Goal: Information Seeking & Learning: Learn about a topic

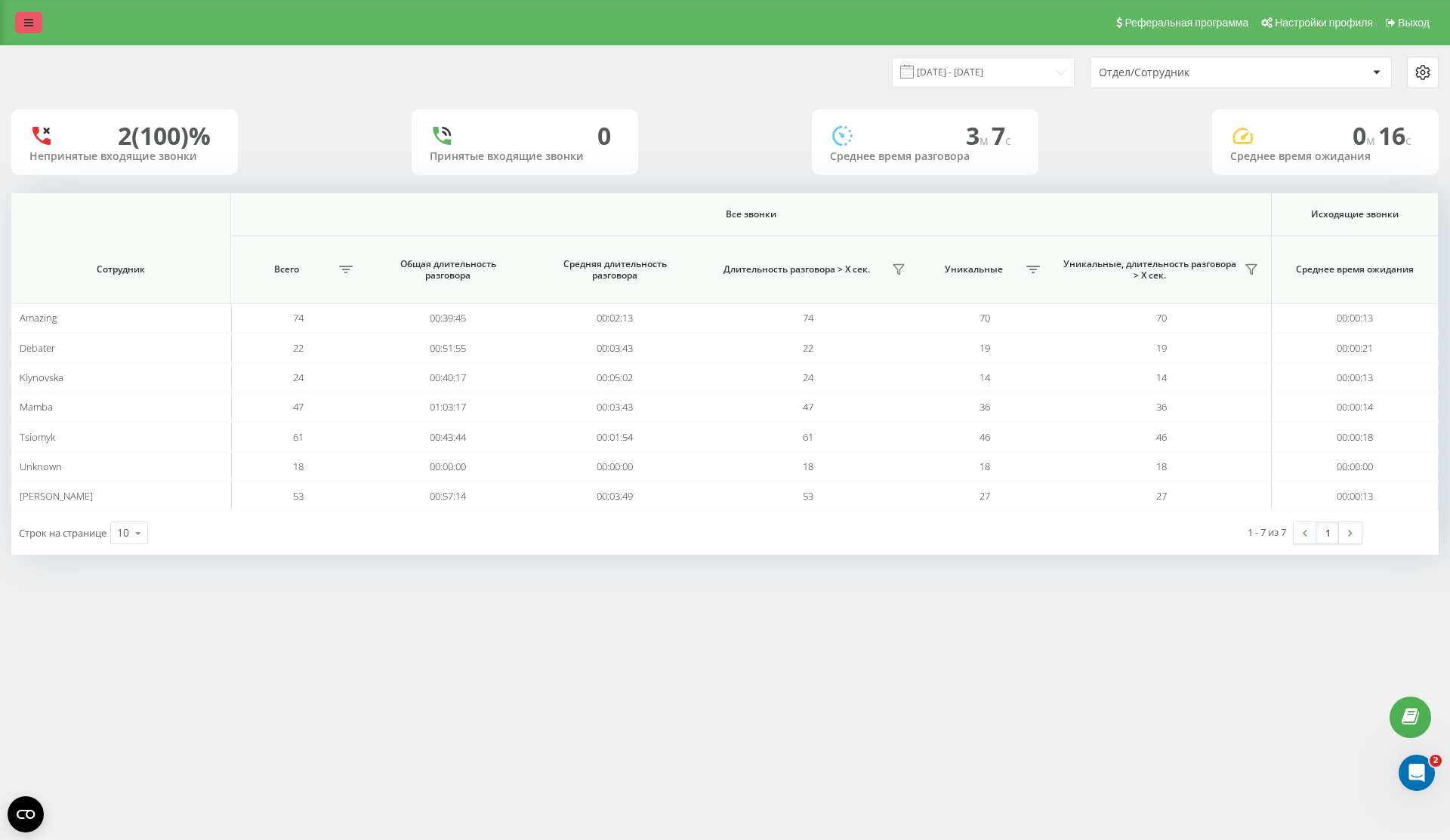
click at [31, 31] on link at bounding box center [28, 23] width 27 height 22
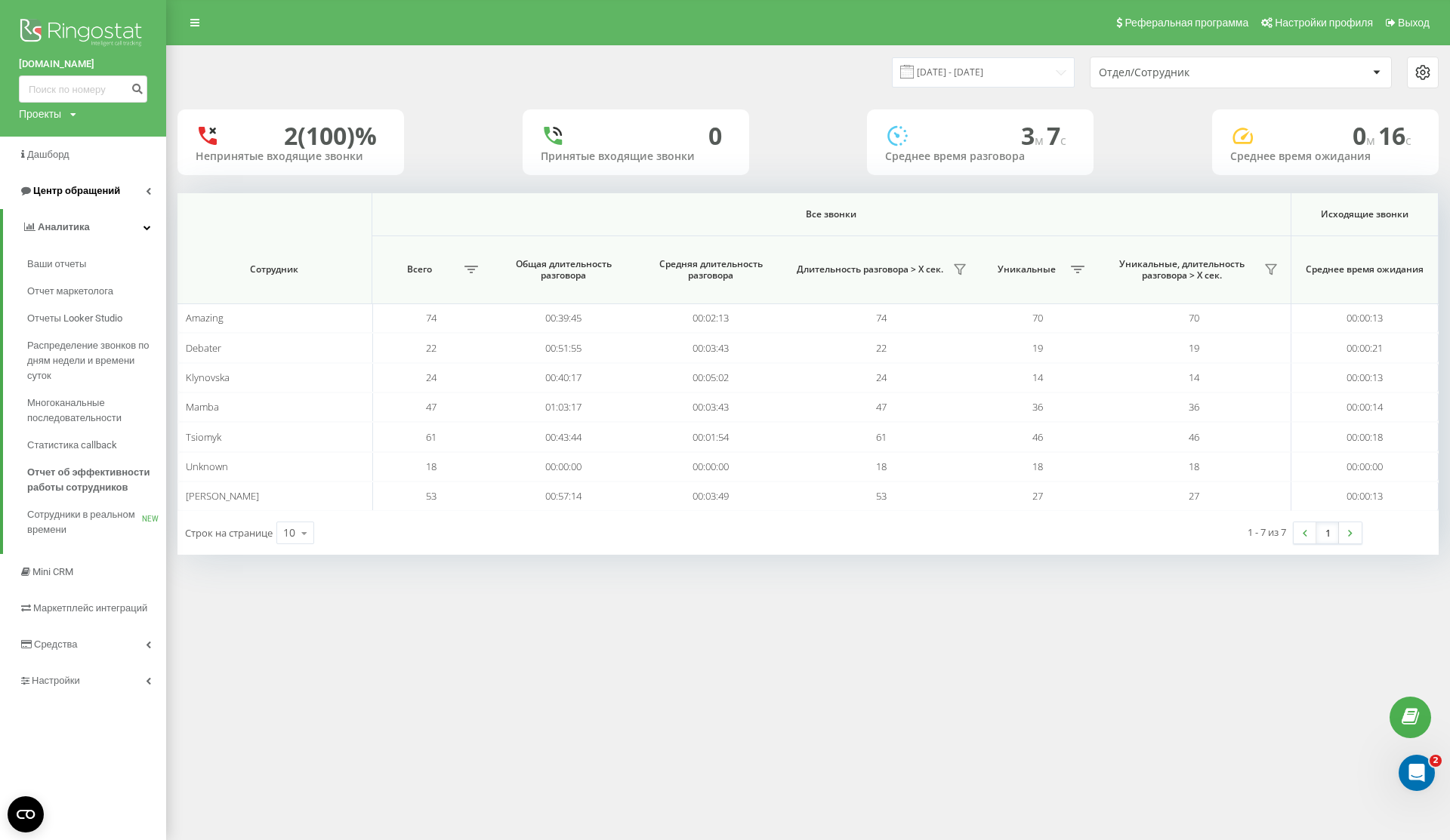
click at [63, 188] on span "Центр обращений" at bounding box center [77, 190] width 86 height 12
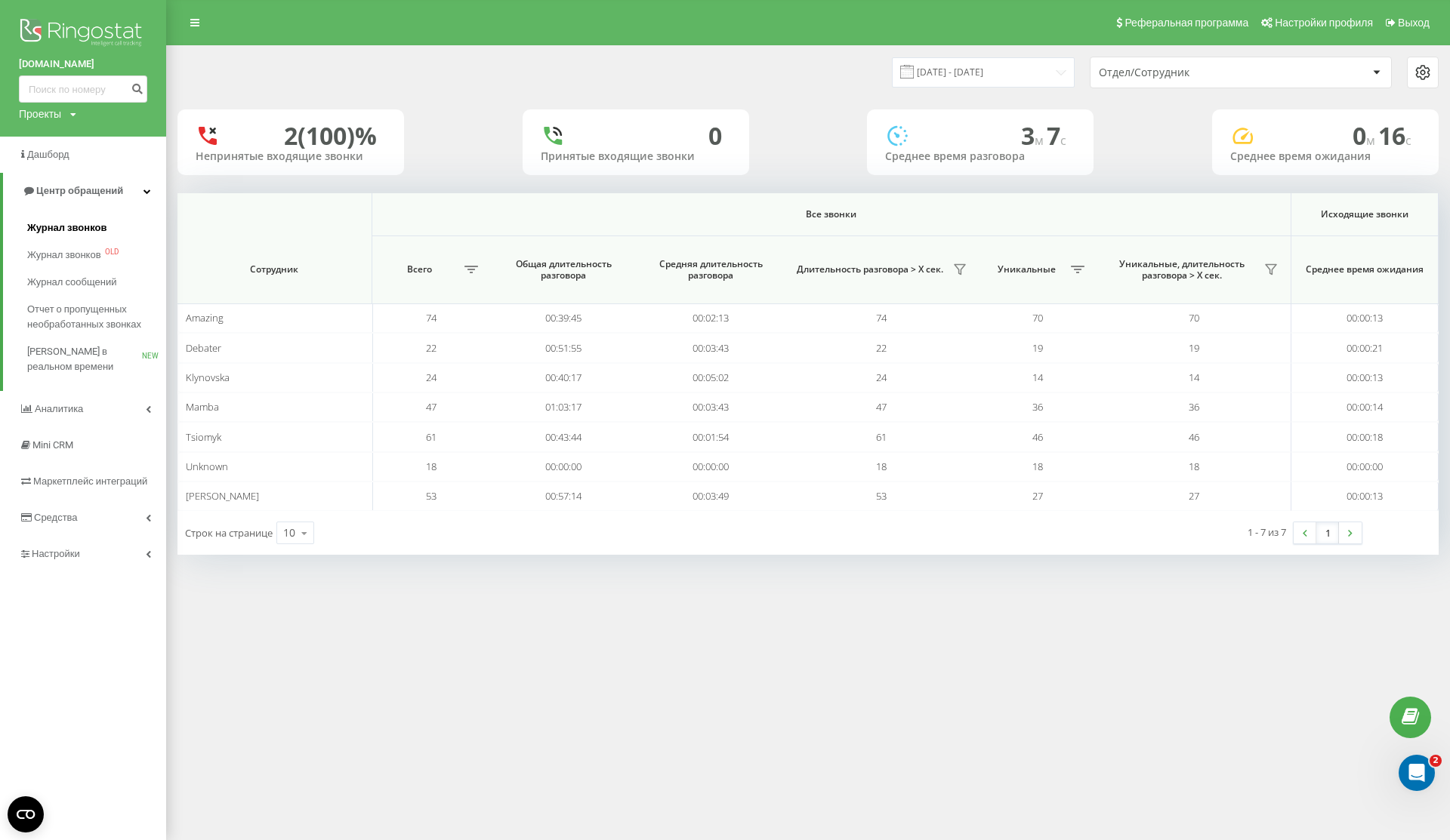
click at [74, 235] on span "Журнал звонков" at bounding box center [67, 228] width 80 height 15
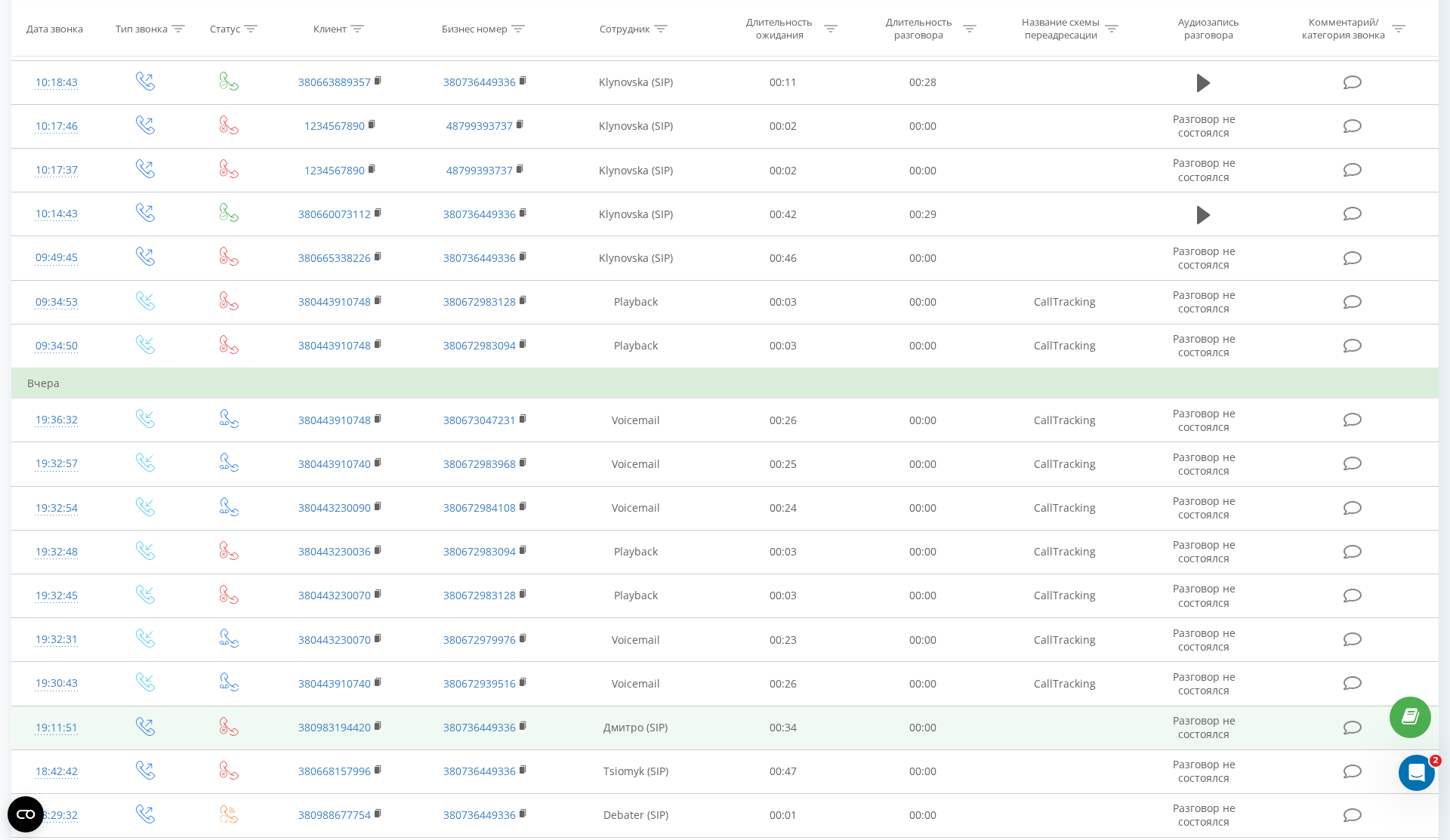
scroll to position [570, 0]
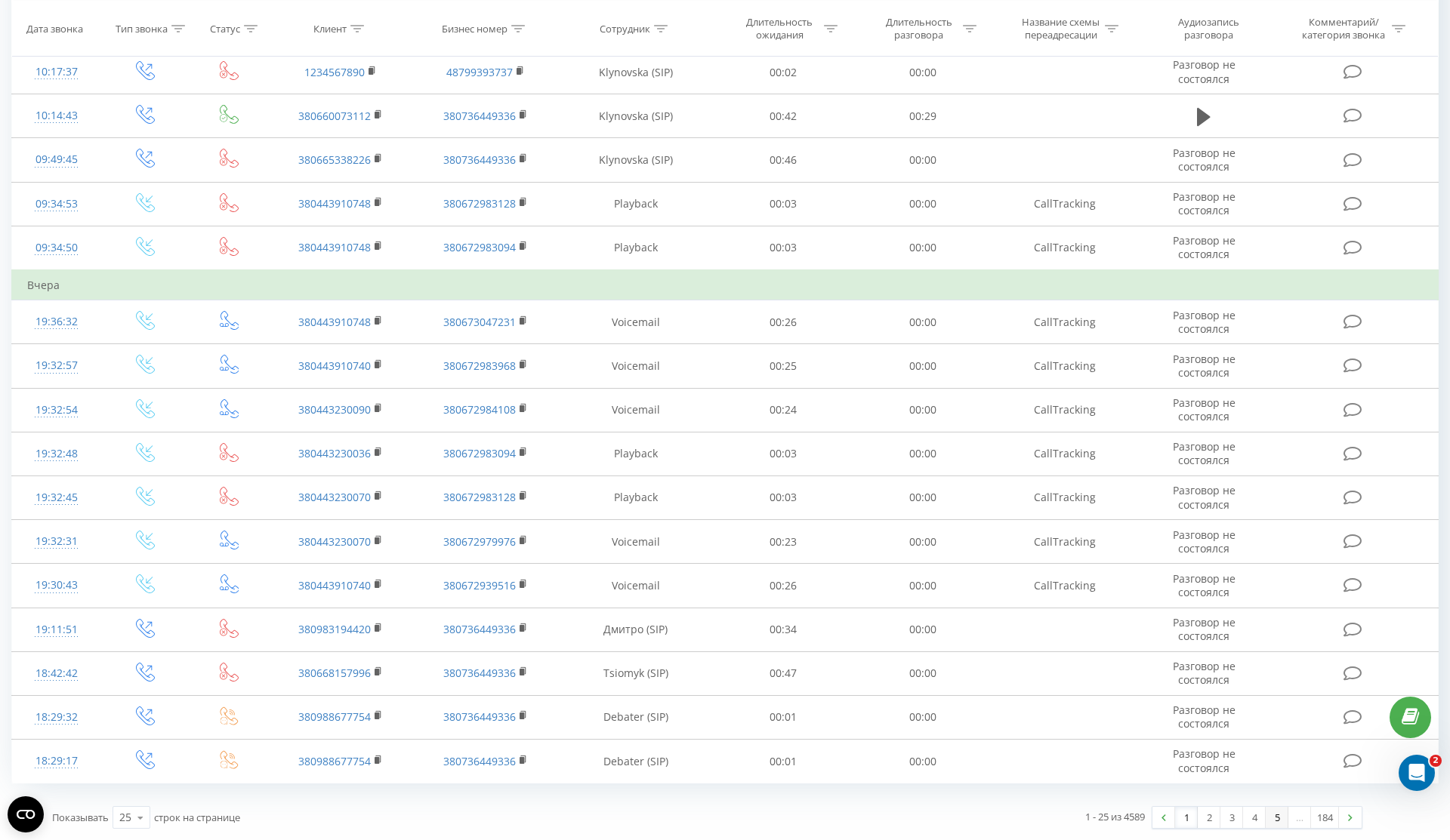
click at [1266, 817] on link "5" at bounding box center [1276, 817] width 23 height 22
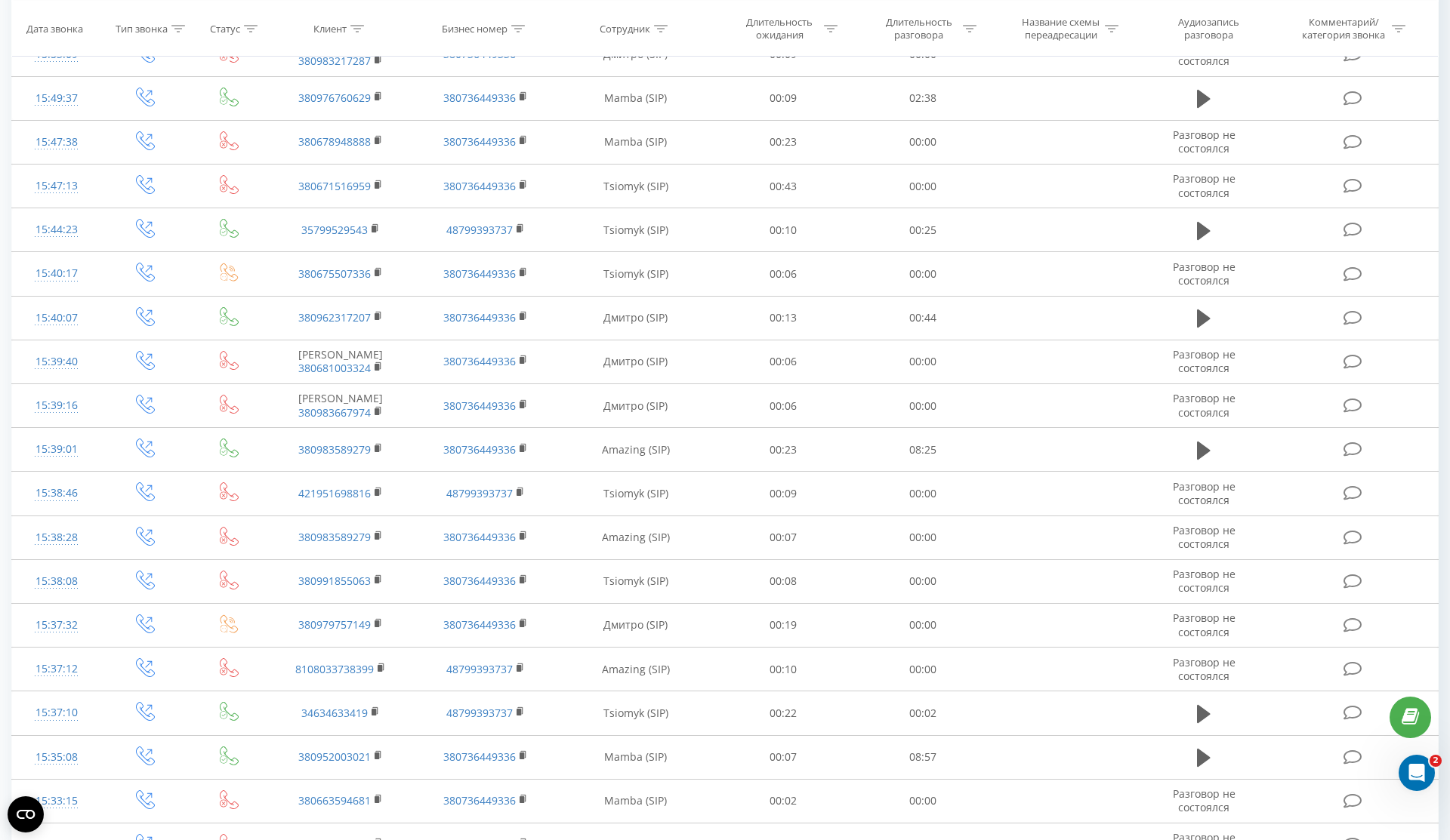
scroll to position [541, 0]
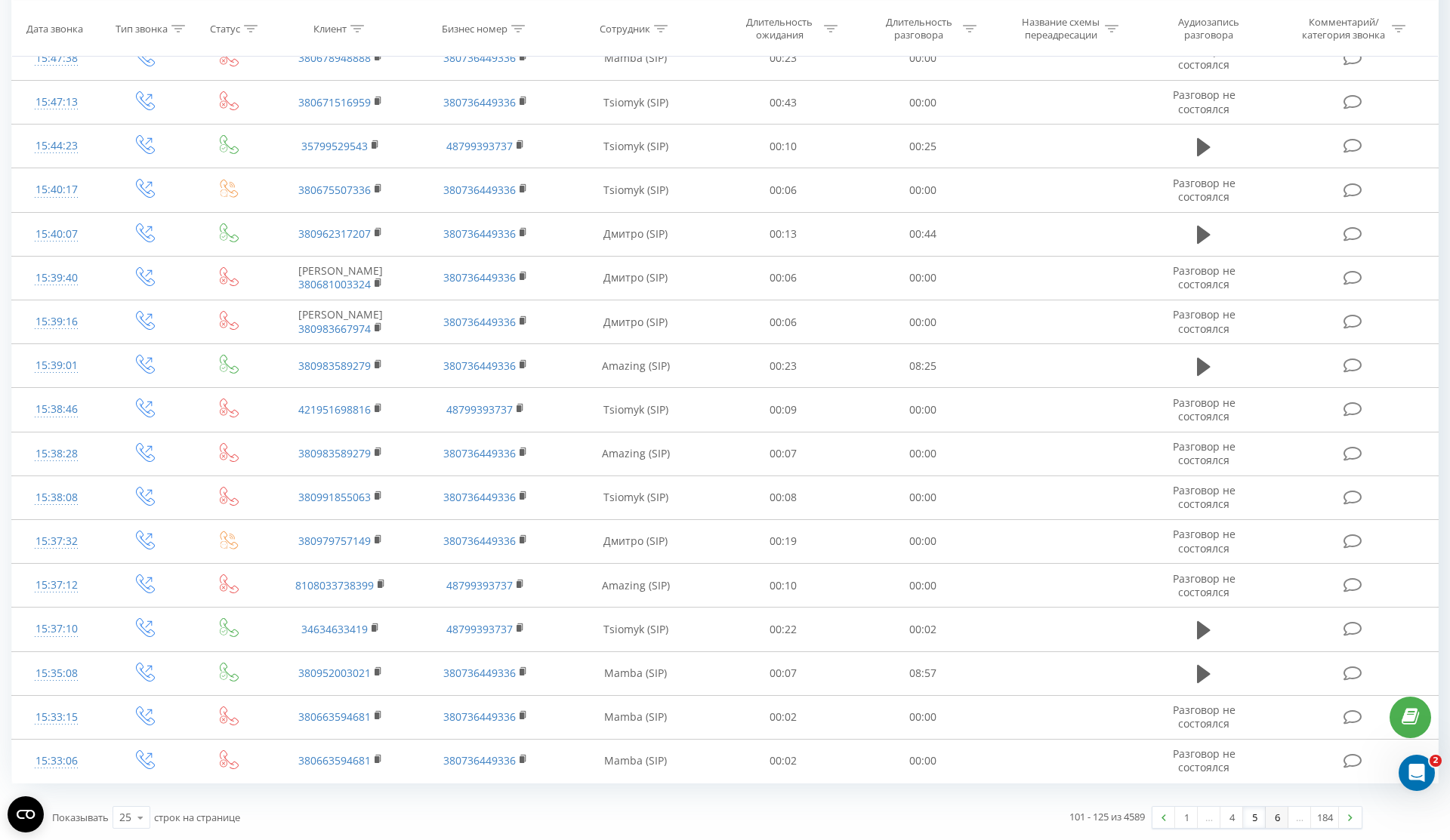
click at [1278, 822] on link "6" at bounding box center [1276, 817] width 23 height 22
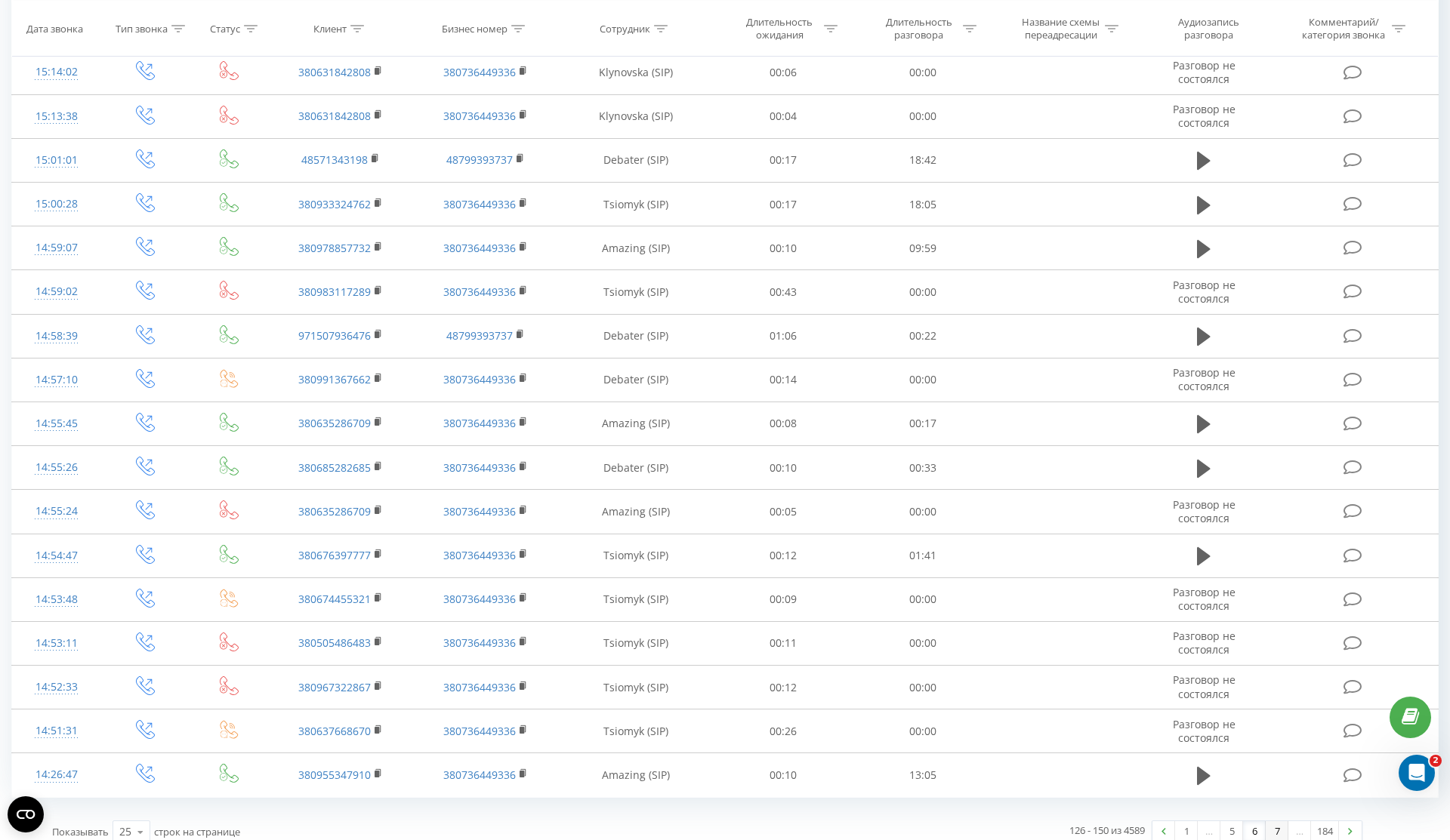
click at [1280, 821] on link "7" at bounding box center [1276, 832] width 23 height 22
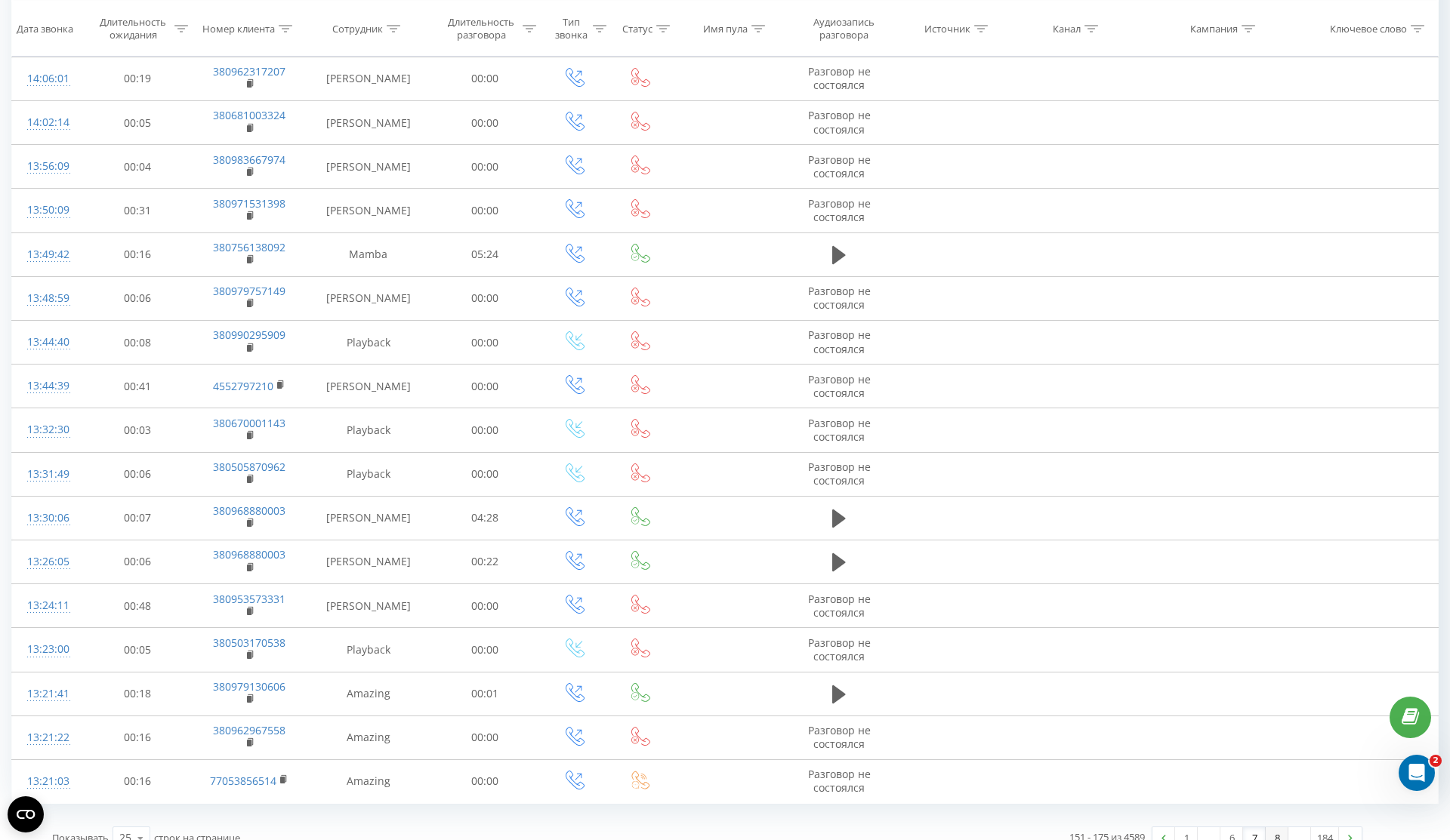
scroll to position [541, 0]
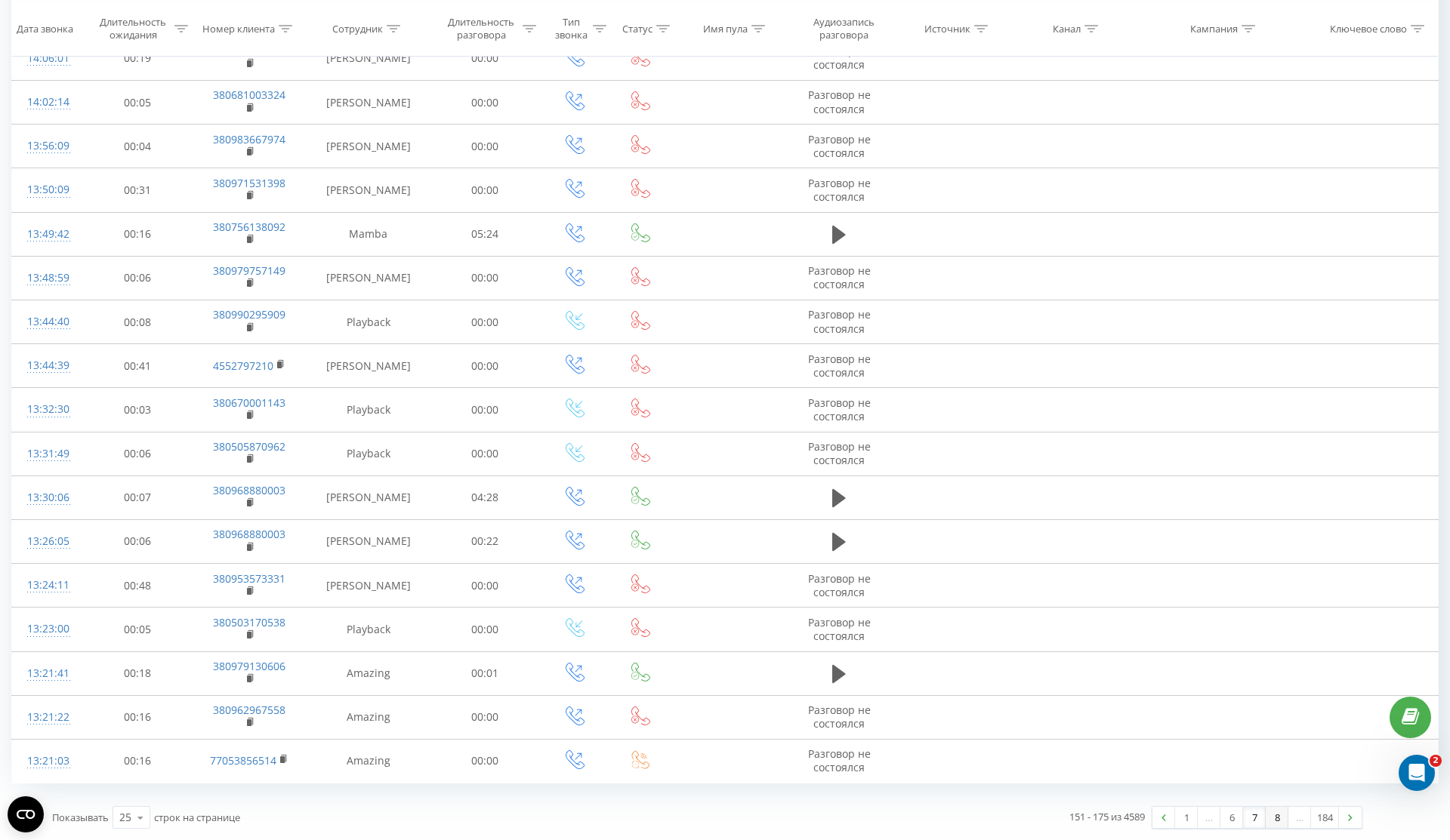
click at [1277, 819] on link "8" at bounding box center [1276, 817] width 23 height 22
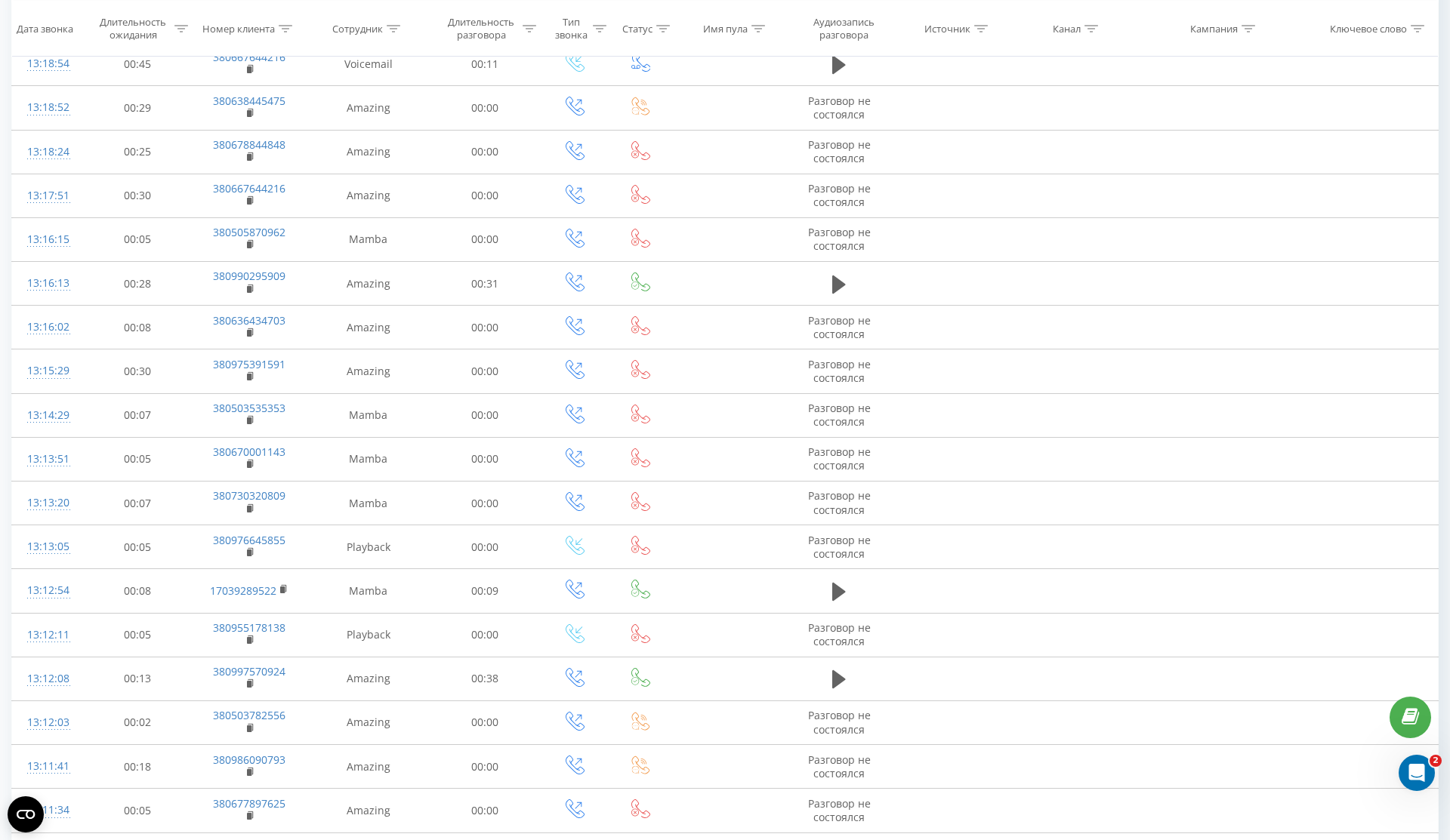
scroll to position [541, 0]
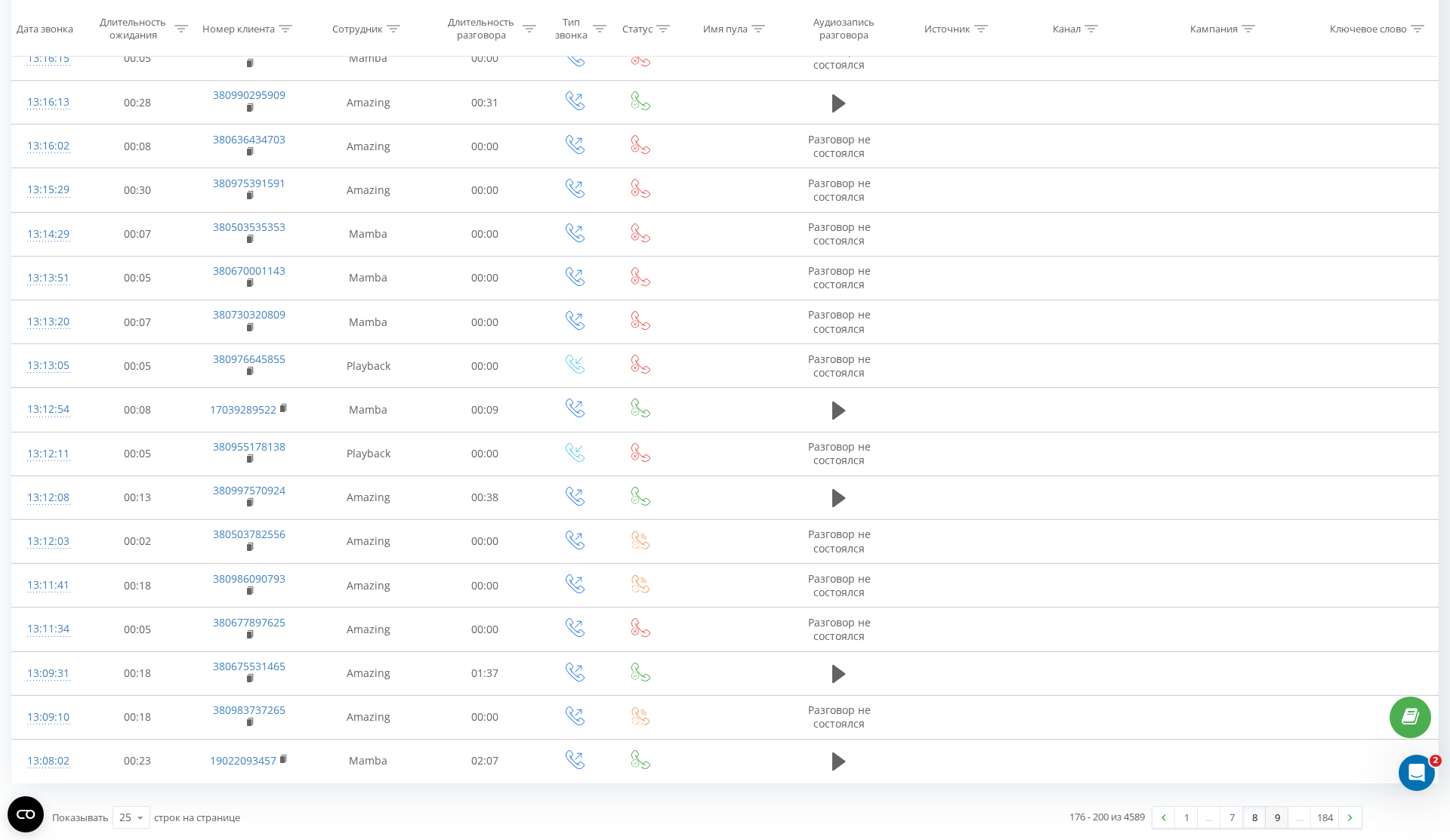
click at [1275, 822] on link "9" at bounding box center [1276, 817] width 23 height 22
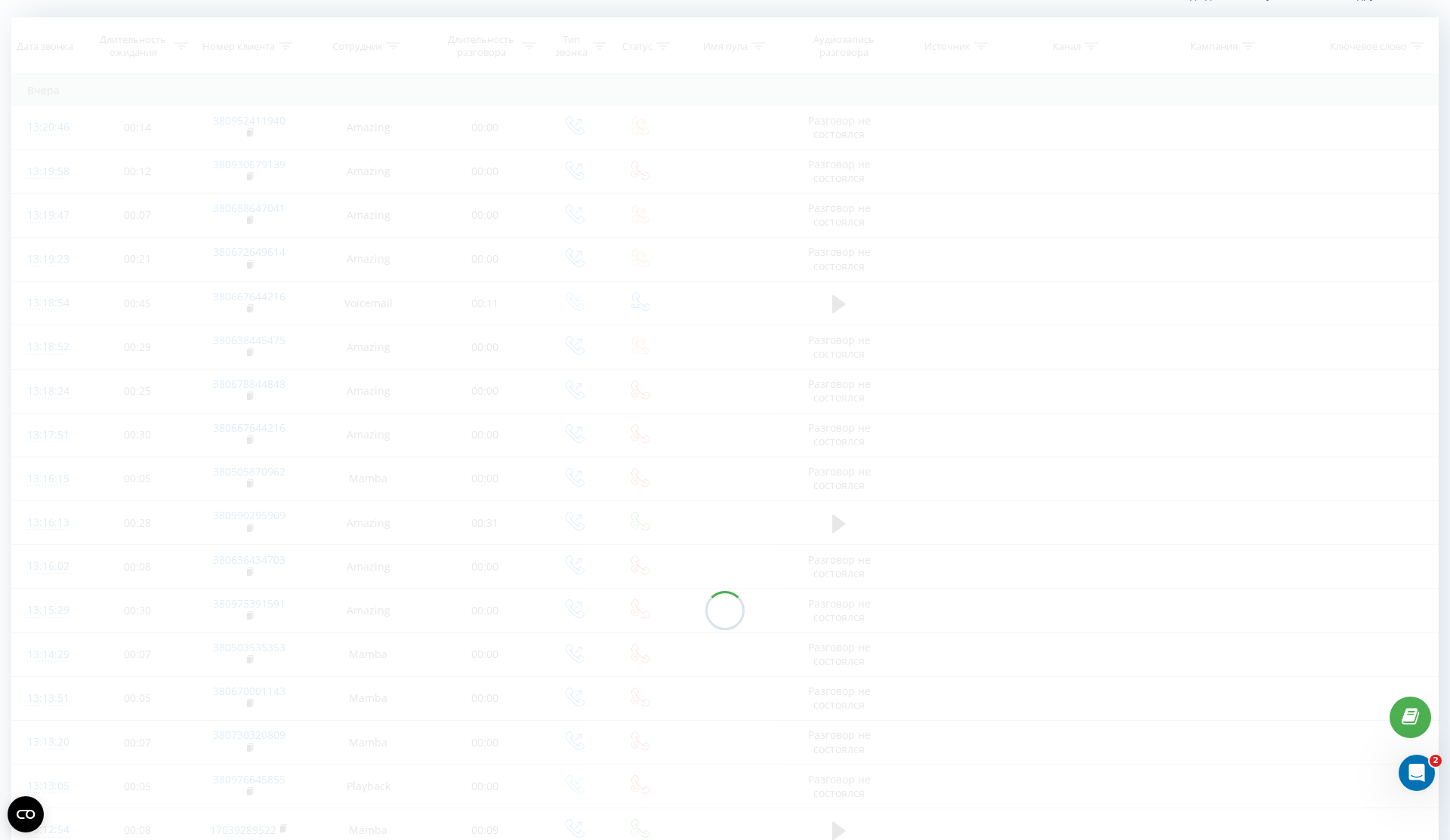
scroll to position [541, 0]
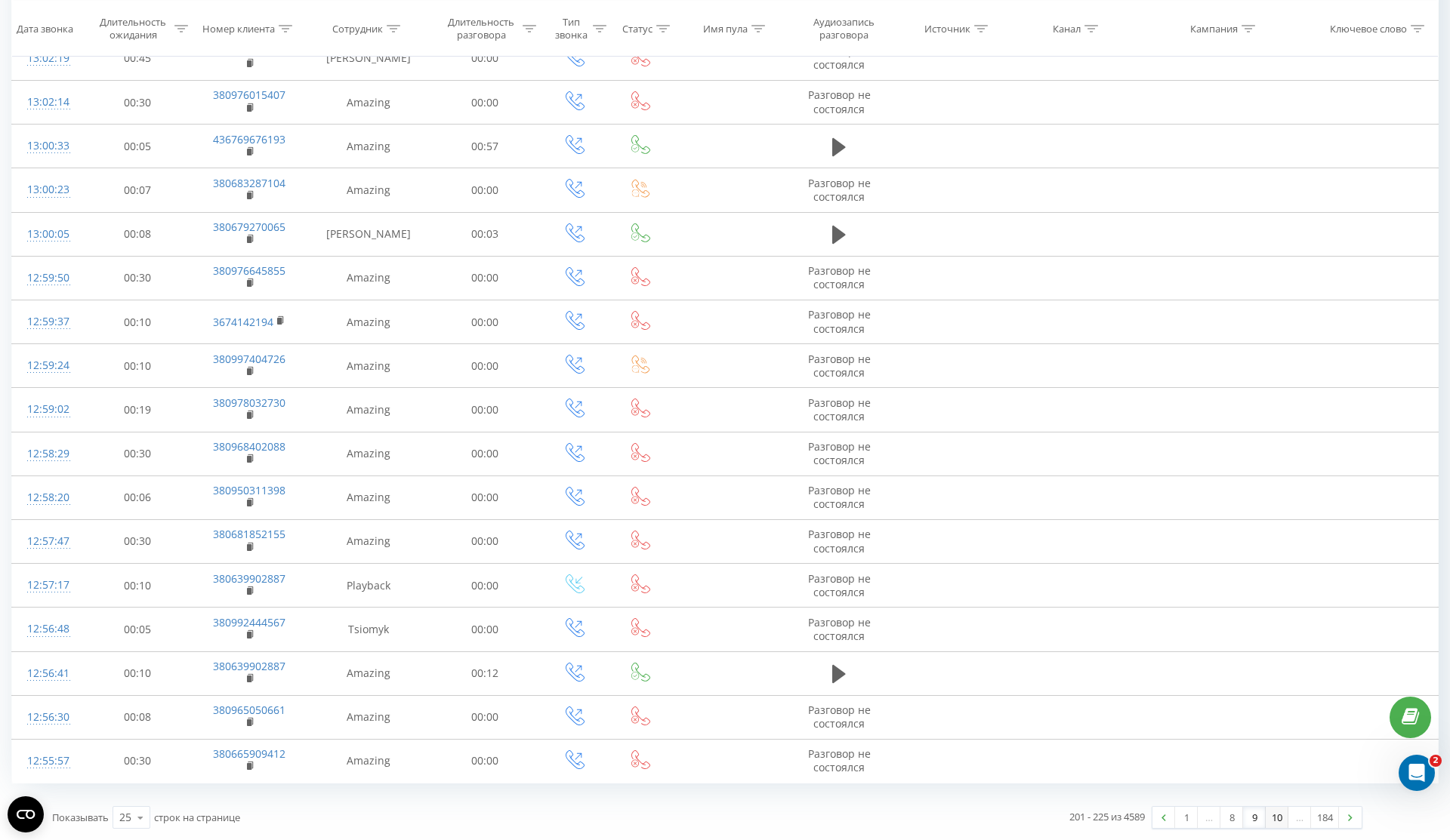
click at [1273, 819] on link "10" at bounding box center [1276, 817] width 23 height 22
click at [1273, 819] on link "11" at bounding box center [1276, 817] width 23 height 22
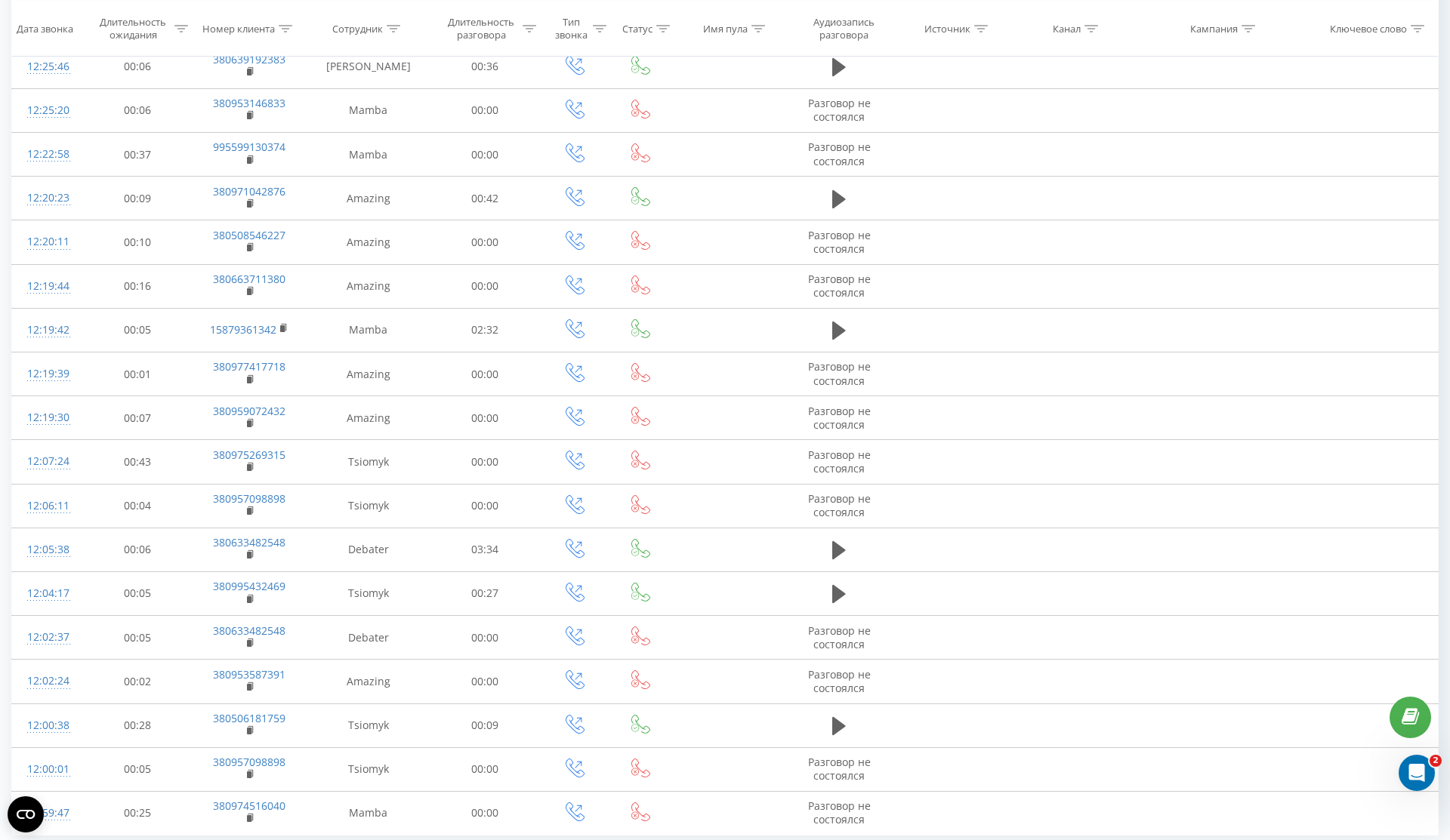
scroll to position [541, 0]
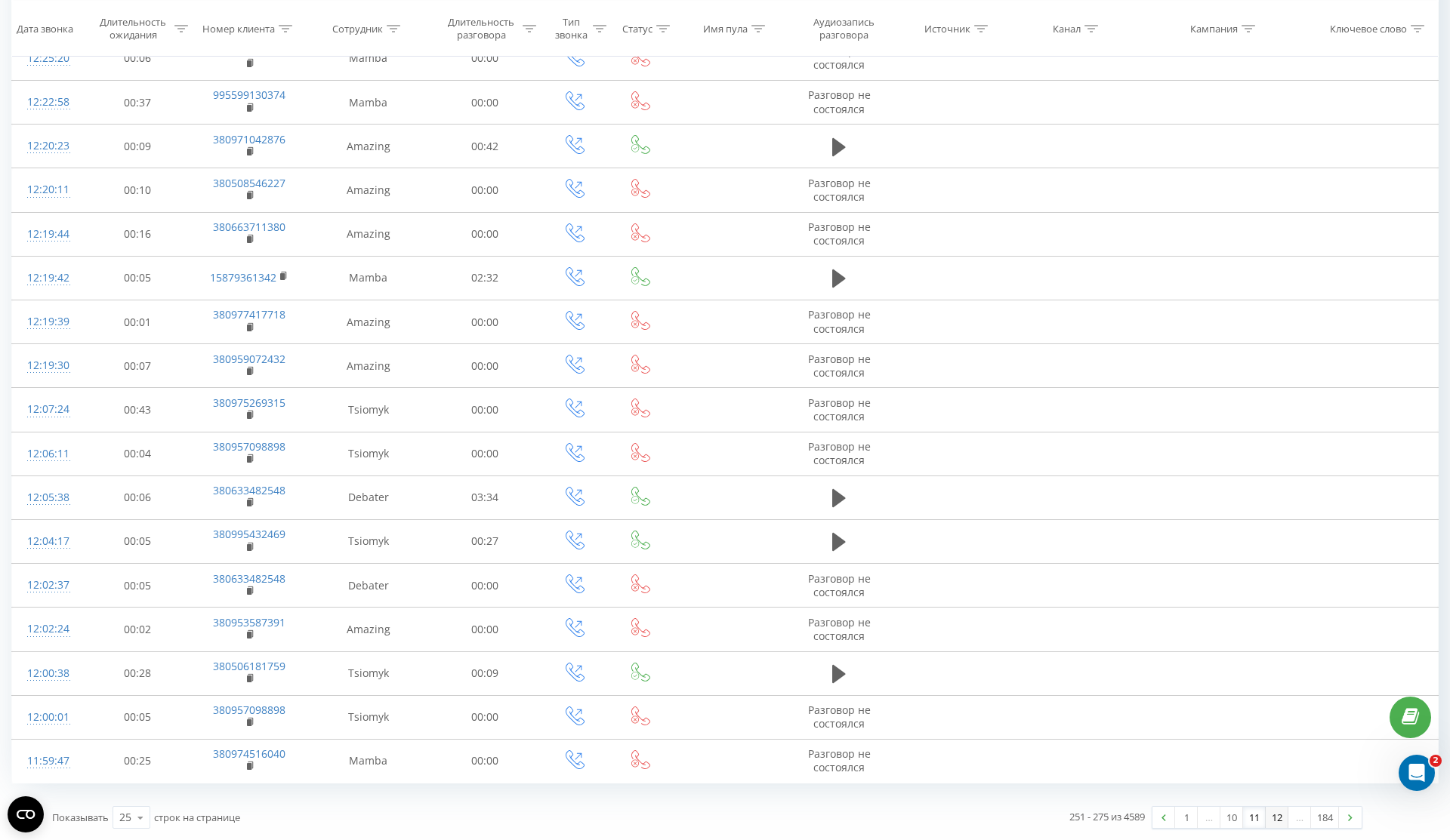
click at [1280, 823] on link "12" at bounding box center [1276, 817] width 23 height 22
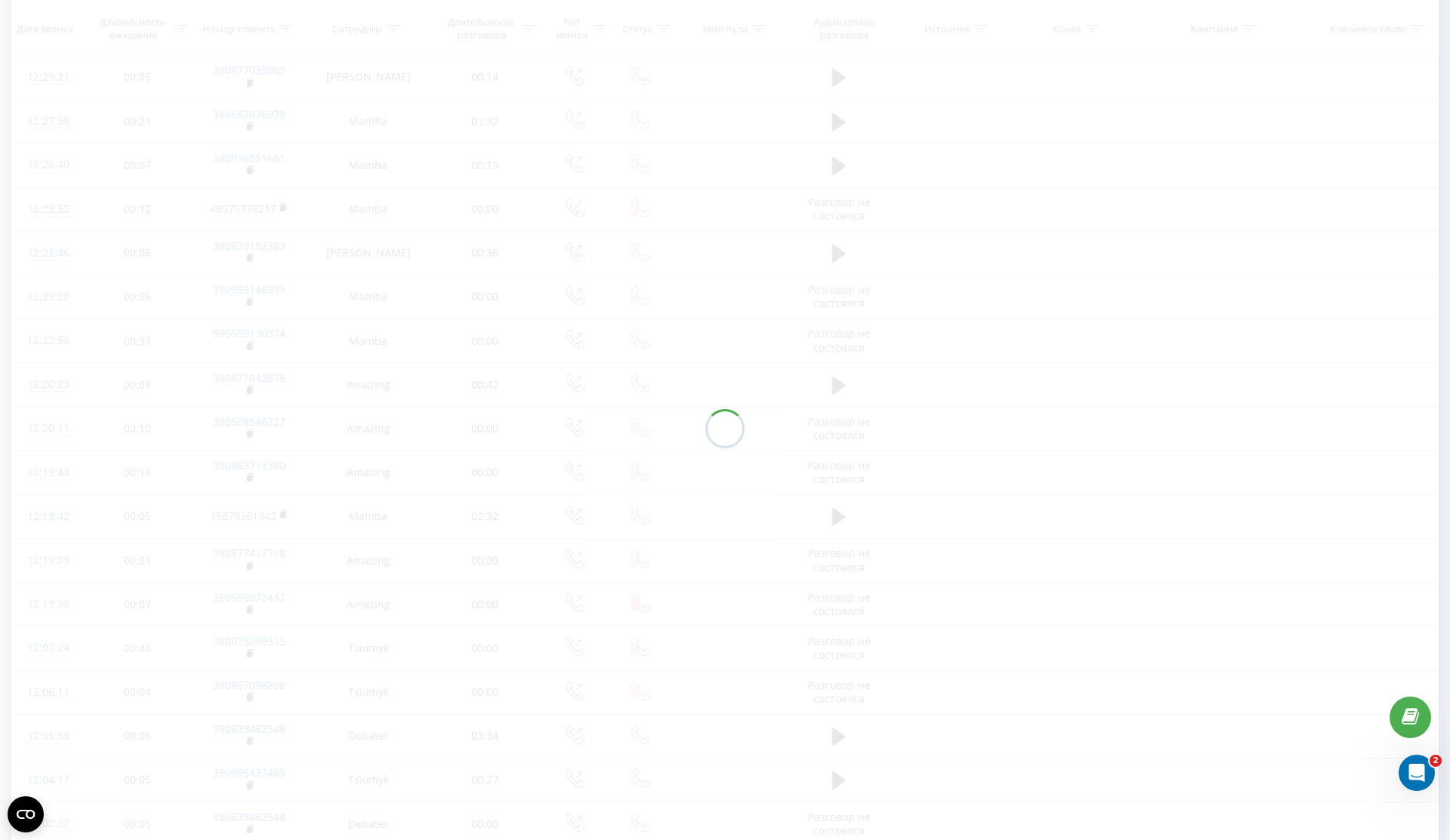
scroll to position [541, 0]
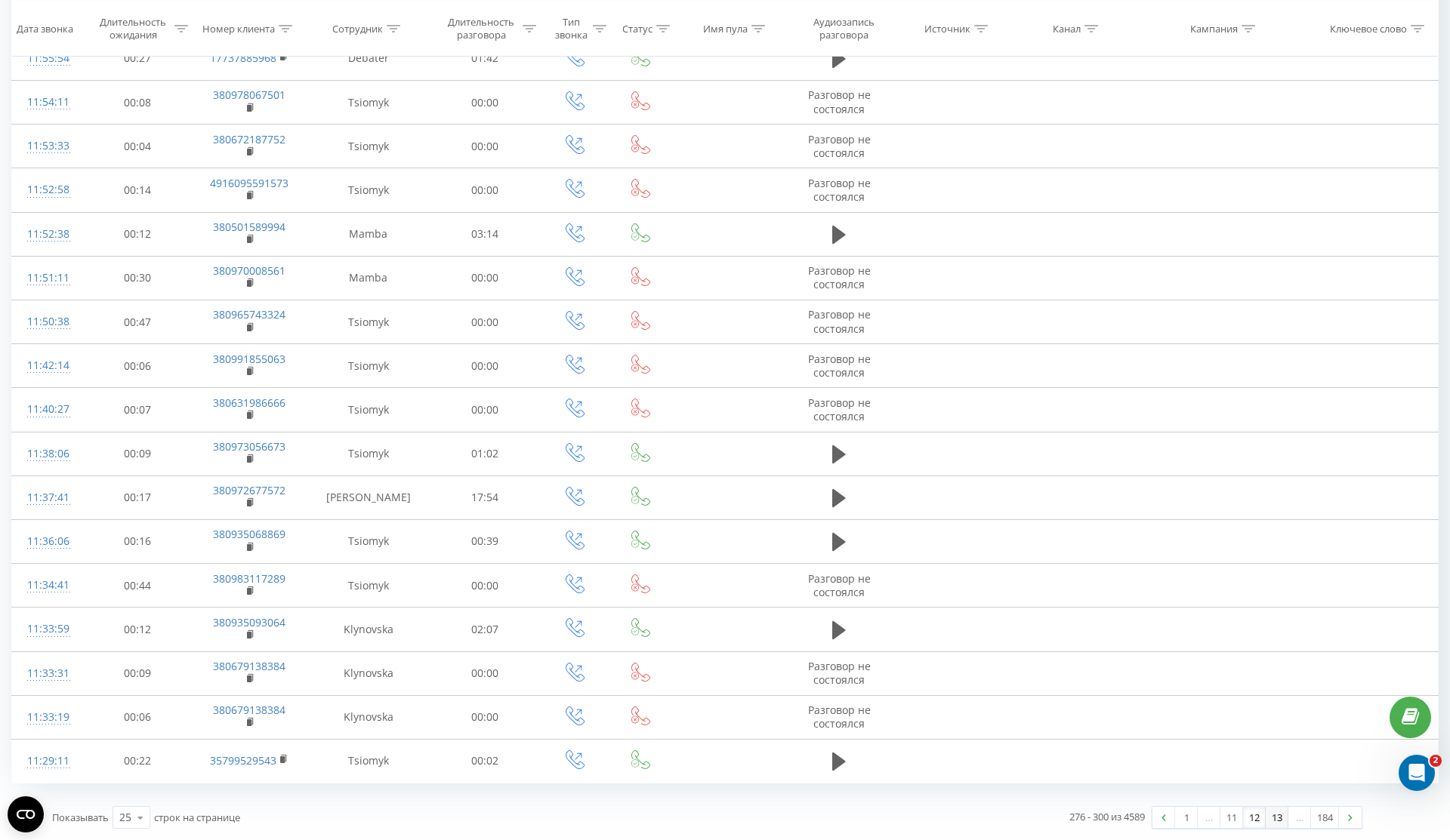
click at [1280, 823] on link "13" at bounding box center [1276, 817] width 23 height 22
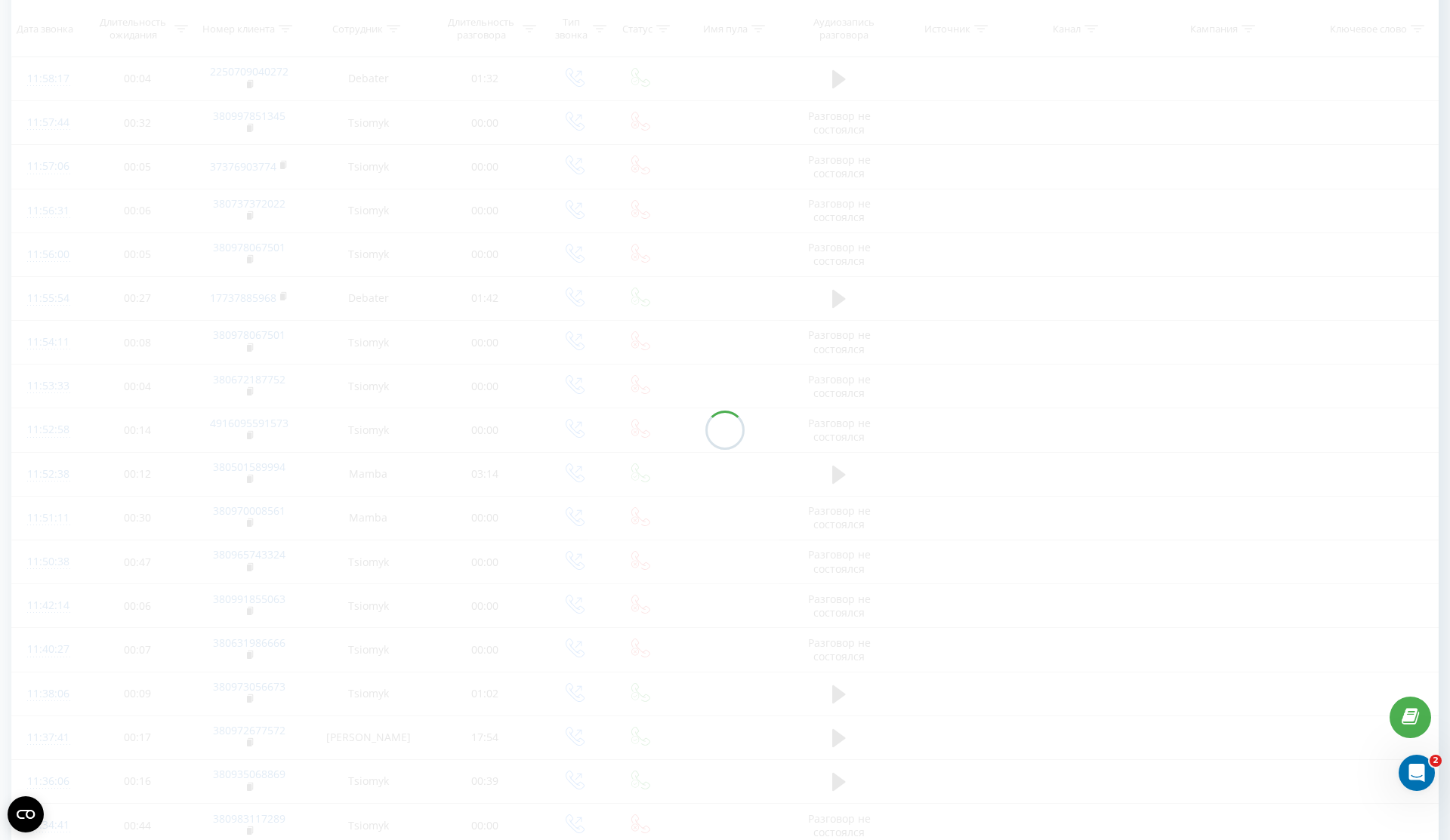
scroll to position [541, 0]
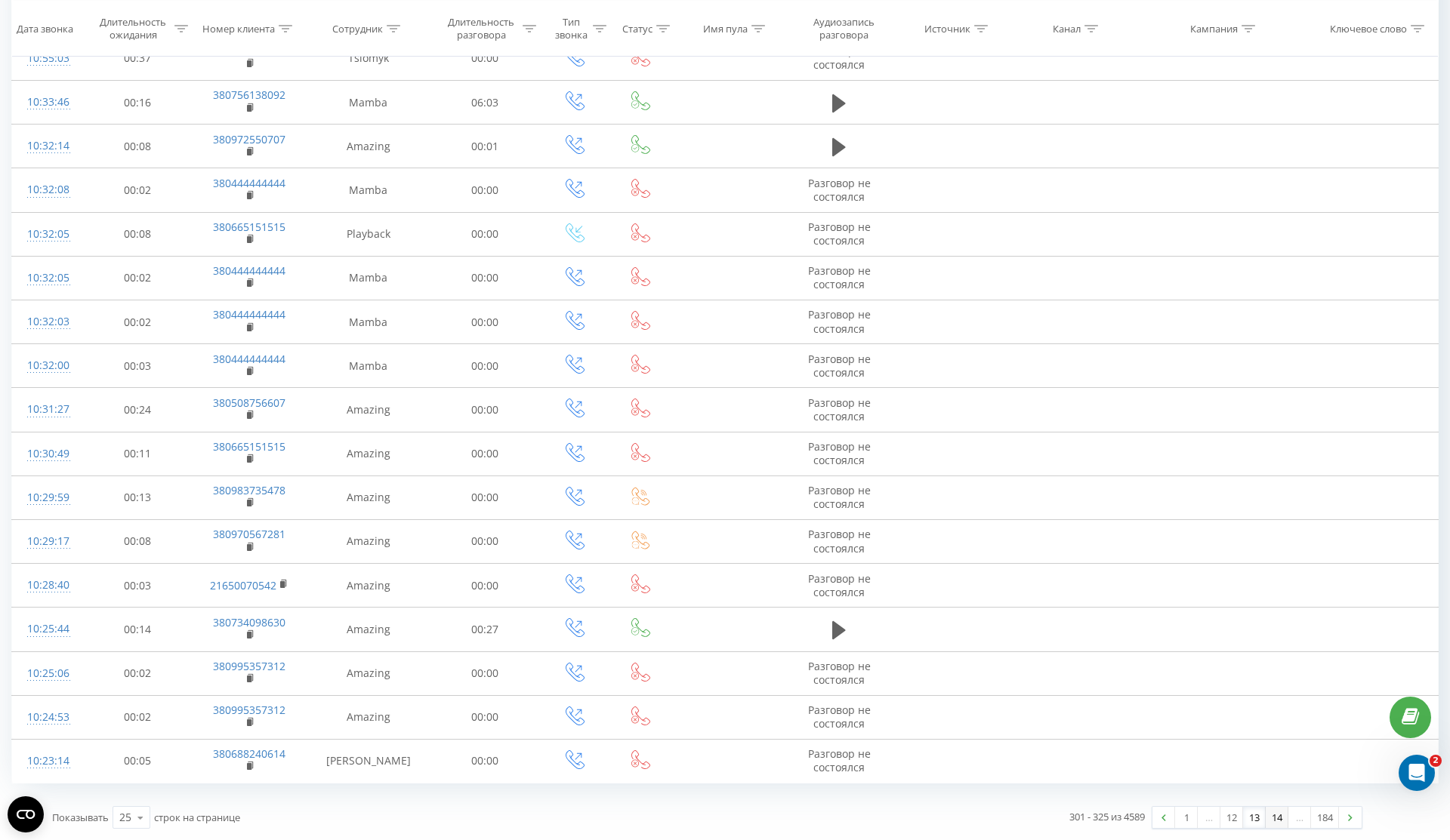
click at [1277, 818] on link "14" at bounding box center [1276, 817] width 23 height 22
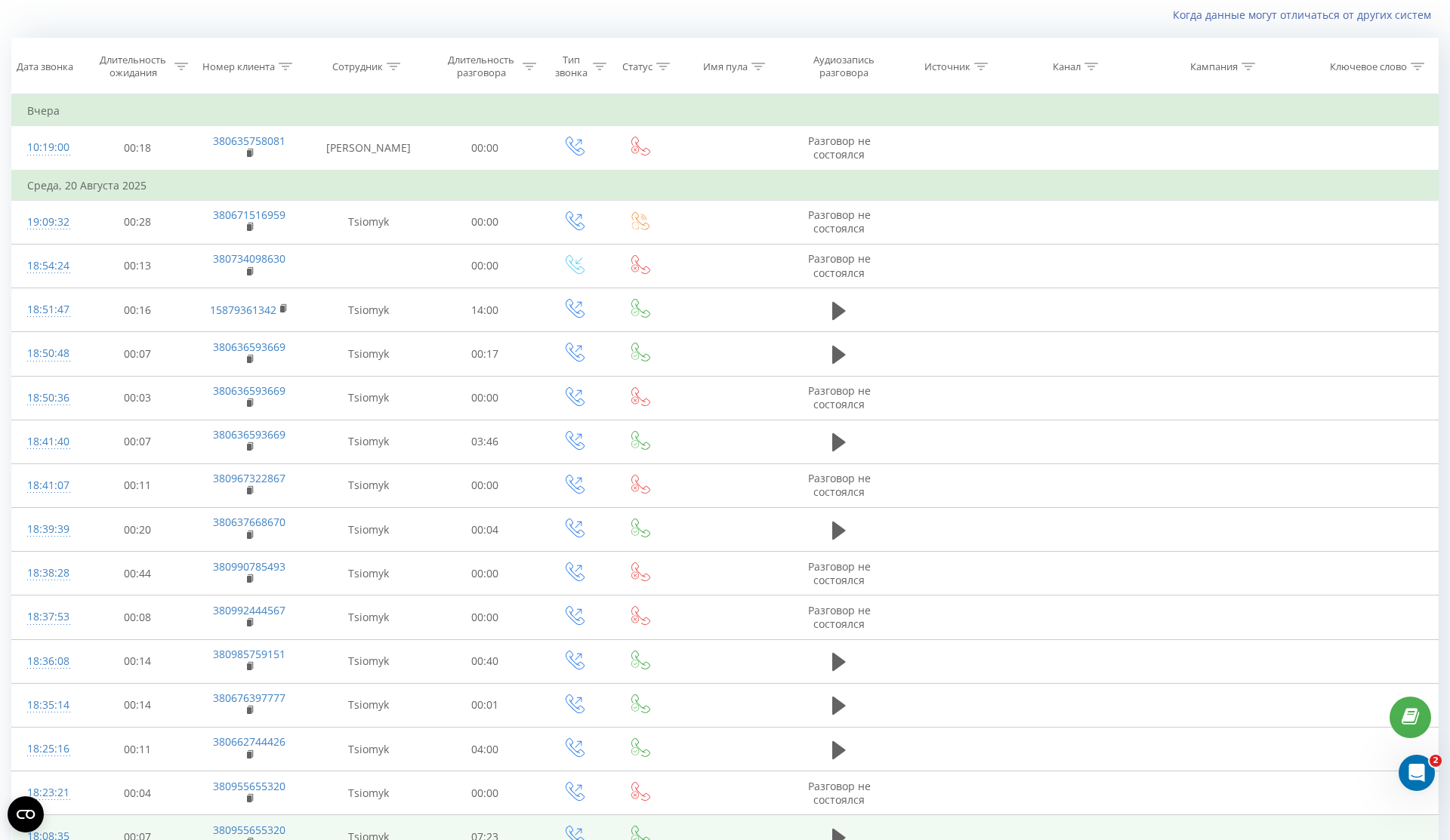
scroll to position [570, 0]
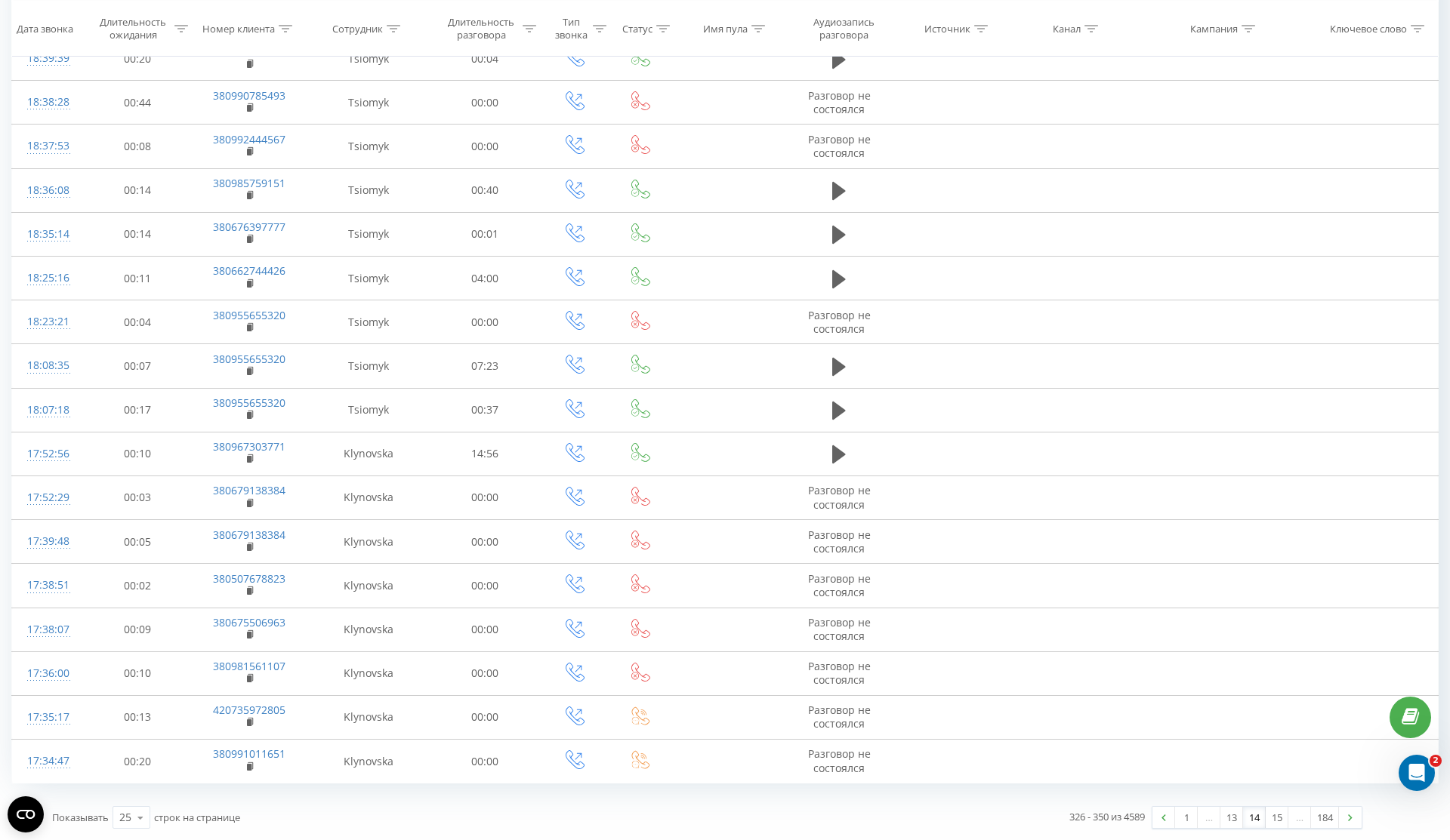
click at [1255, 824] on link "14" at bounding box center [1254, 817] width 23 height 22
click at [1236, 816] on link "13" at bounding box center [1231, 817] width 23 height 22
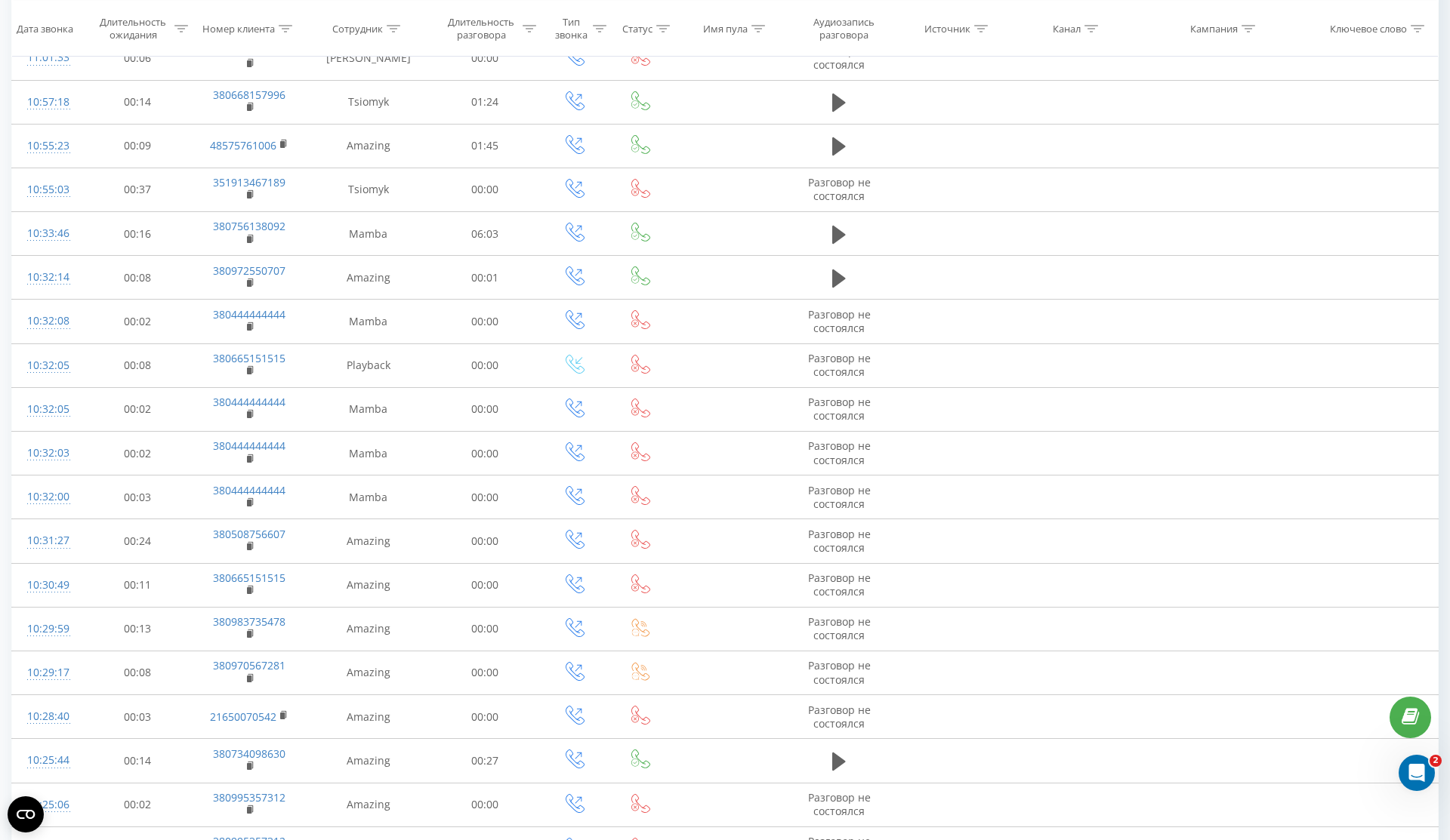
scroll to position [541, 0]
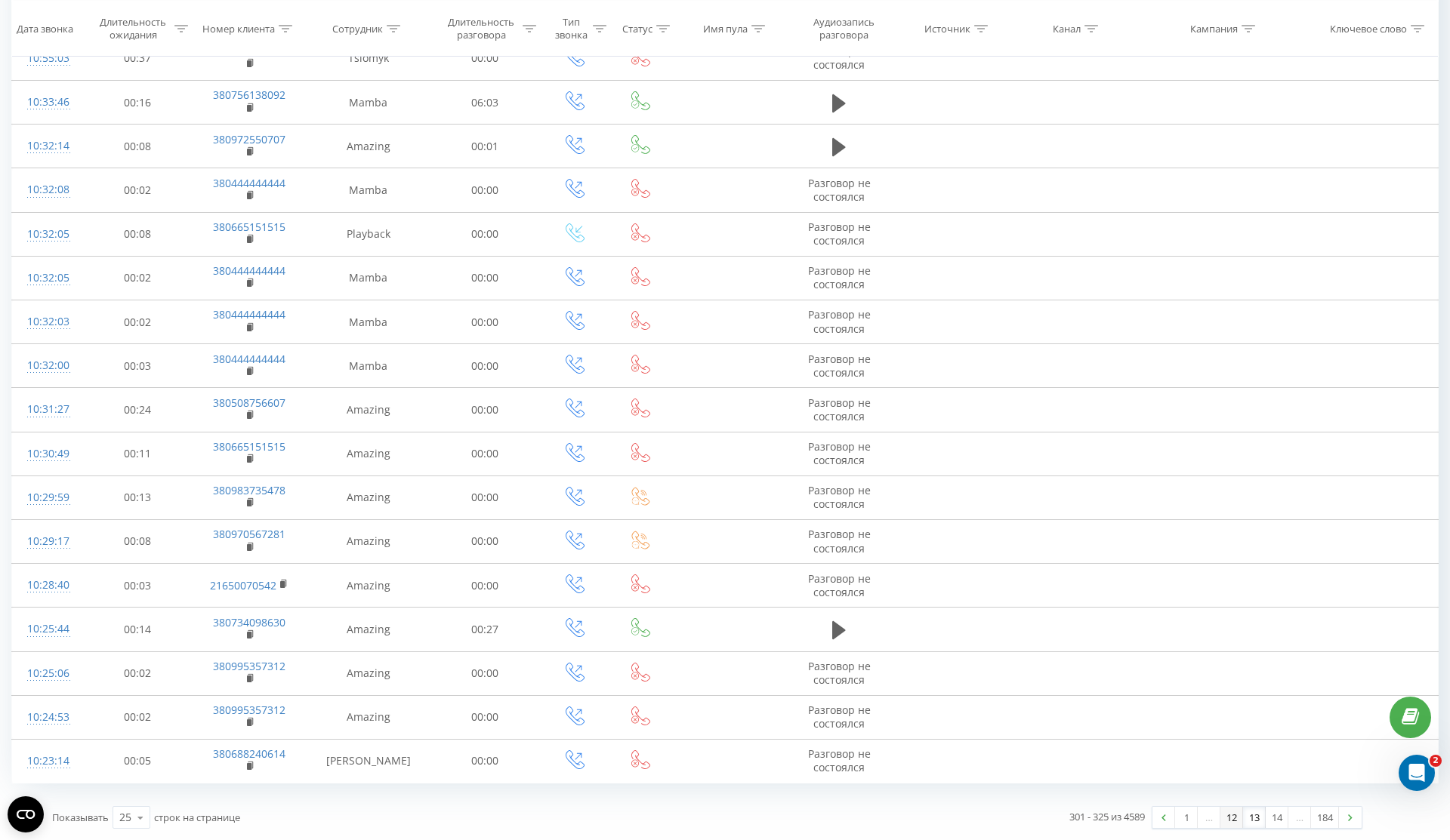
click at [1234, 822] on link "12" at bounding box center [1231, 817] width 23 height 22
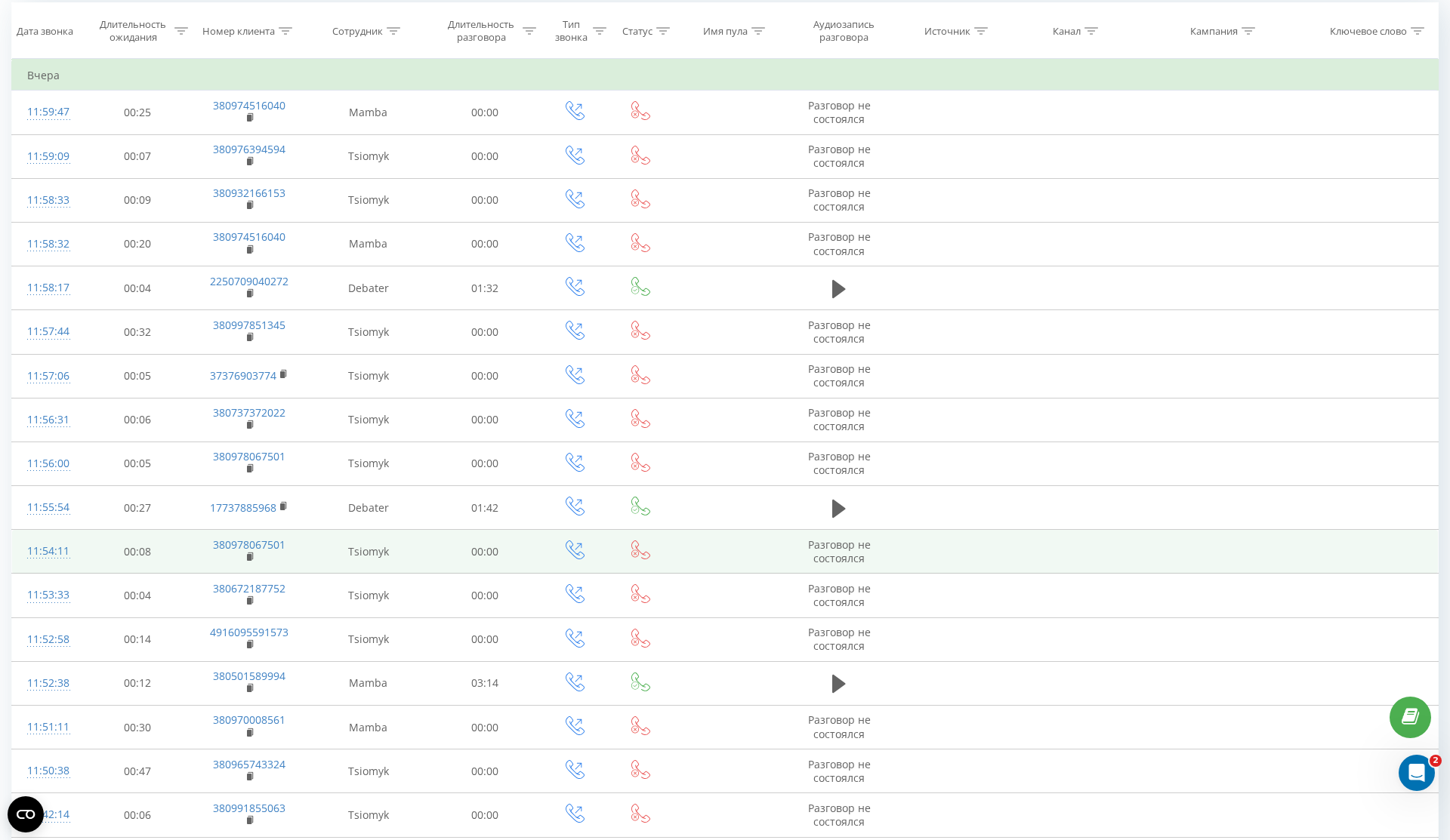
scroll to position [145, 0]
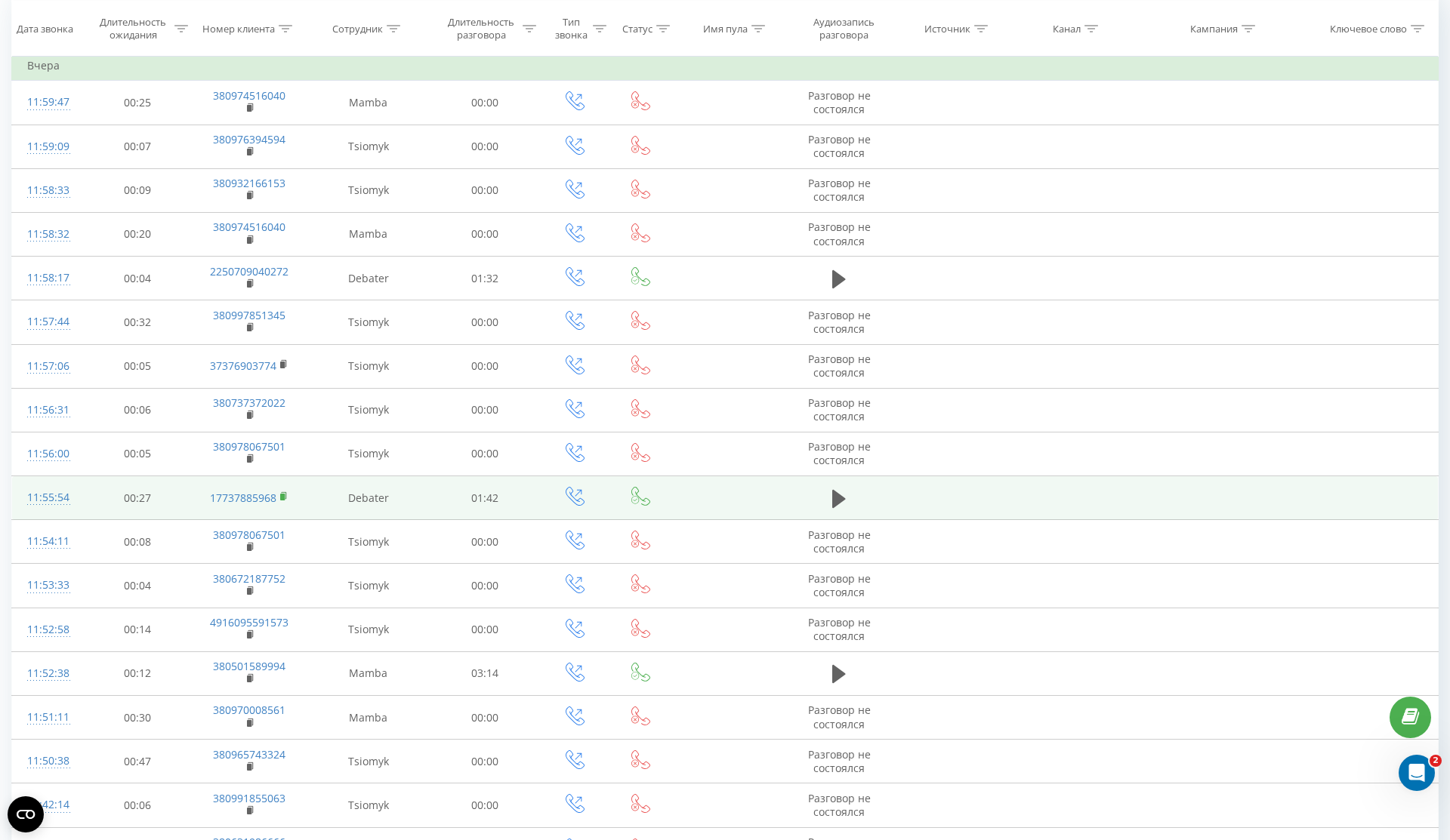
click at [282, 492] on icon at bounding box center [284, 497] width 8 height 11
click at [280, 493] on icon at bounding box center [284, 497] width 8 height 11
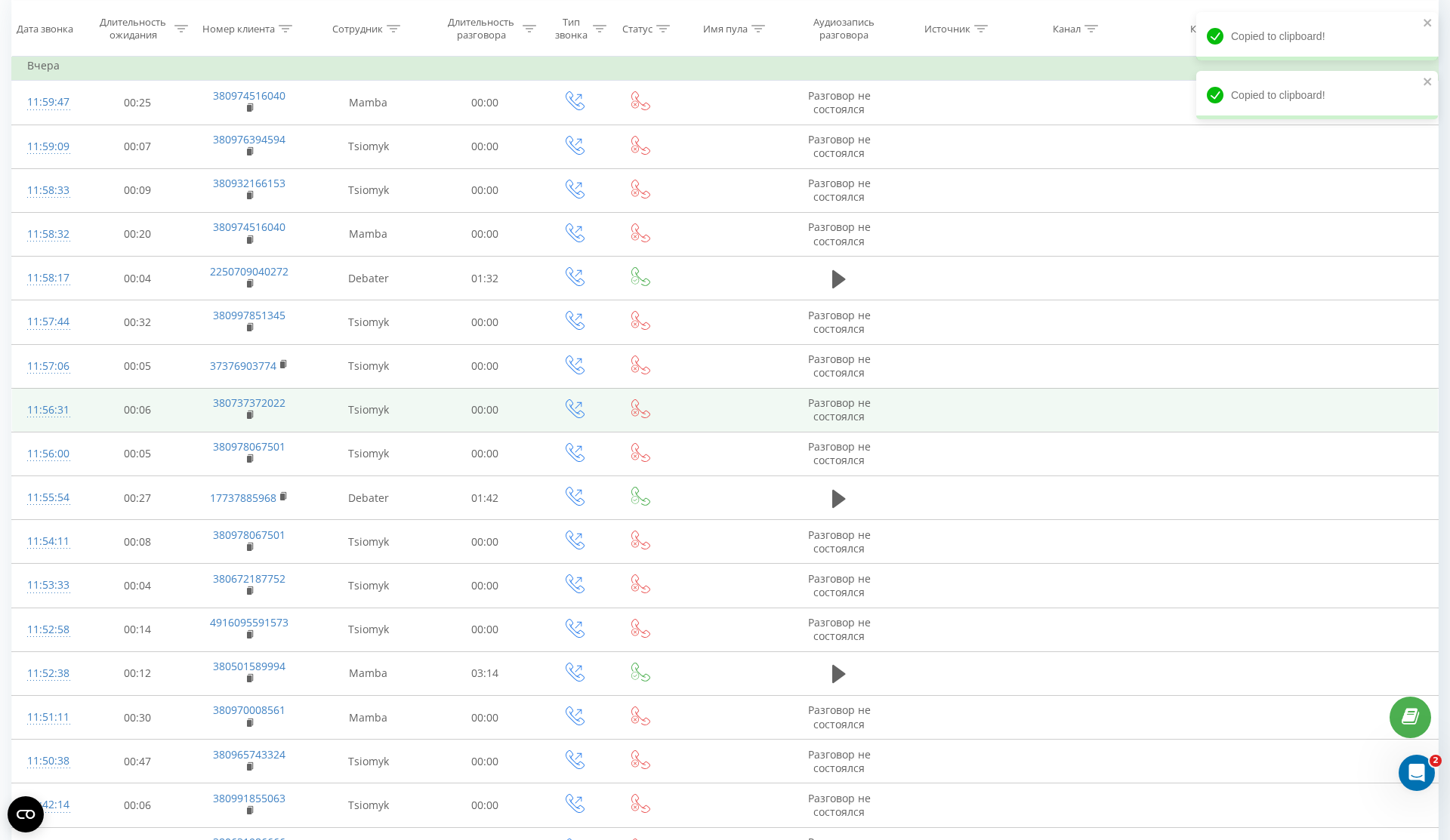
scroll to position [541, 0]
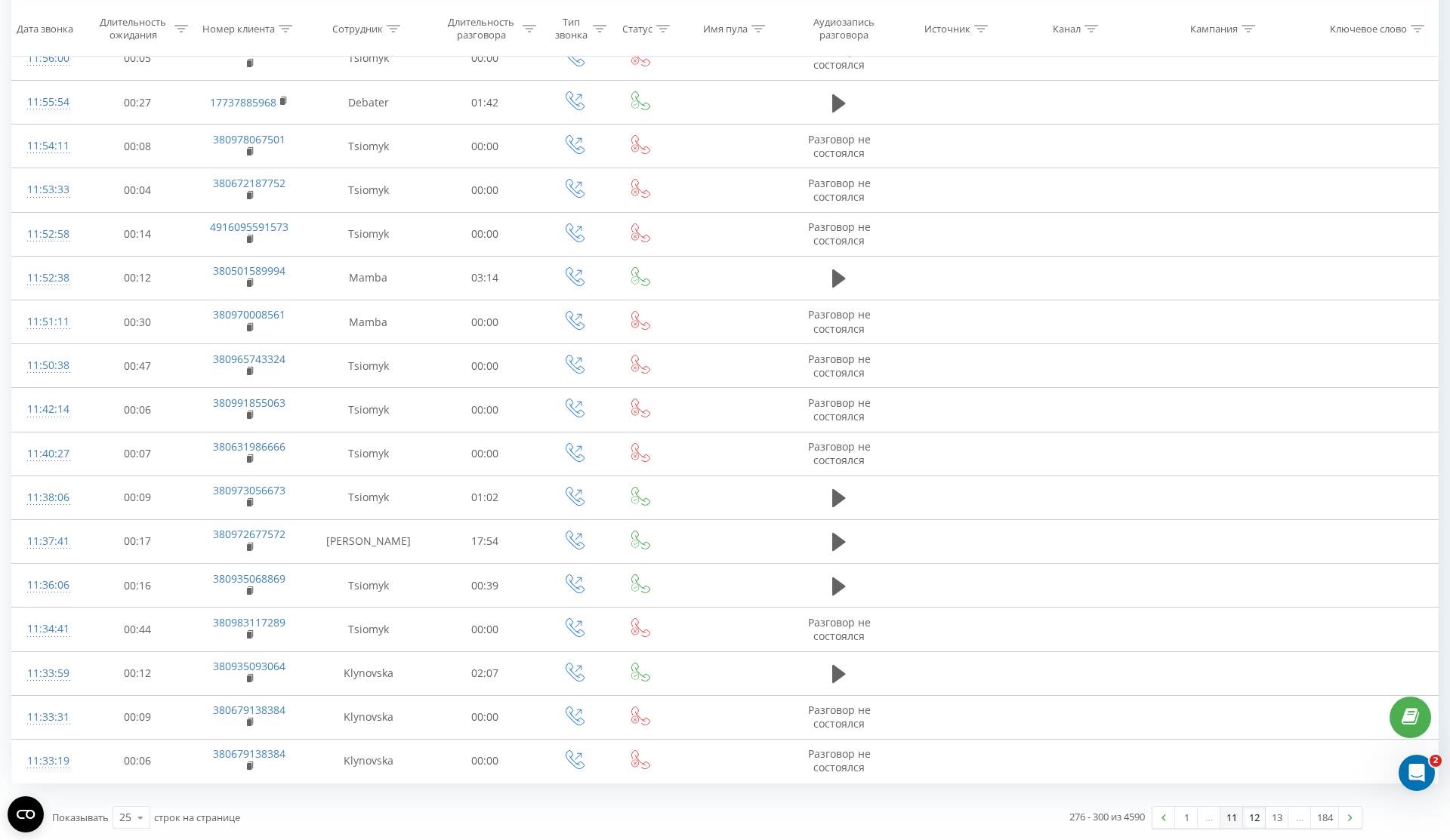
click at [1229, 813] on link "11" at bounding box center [1231, 817] width 23 height 22
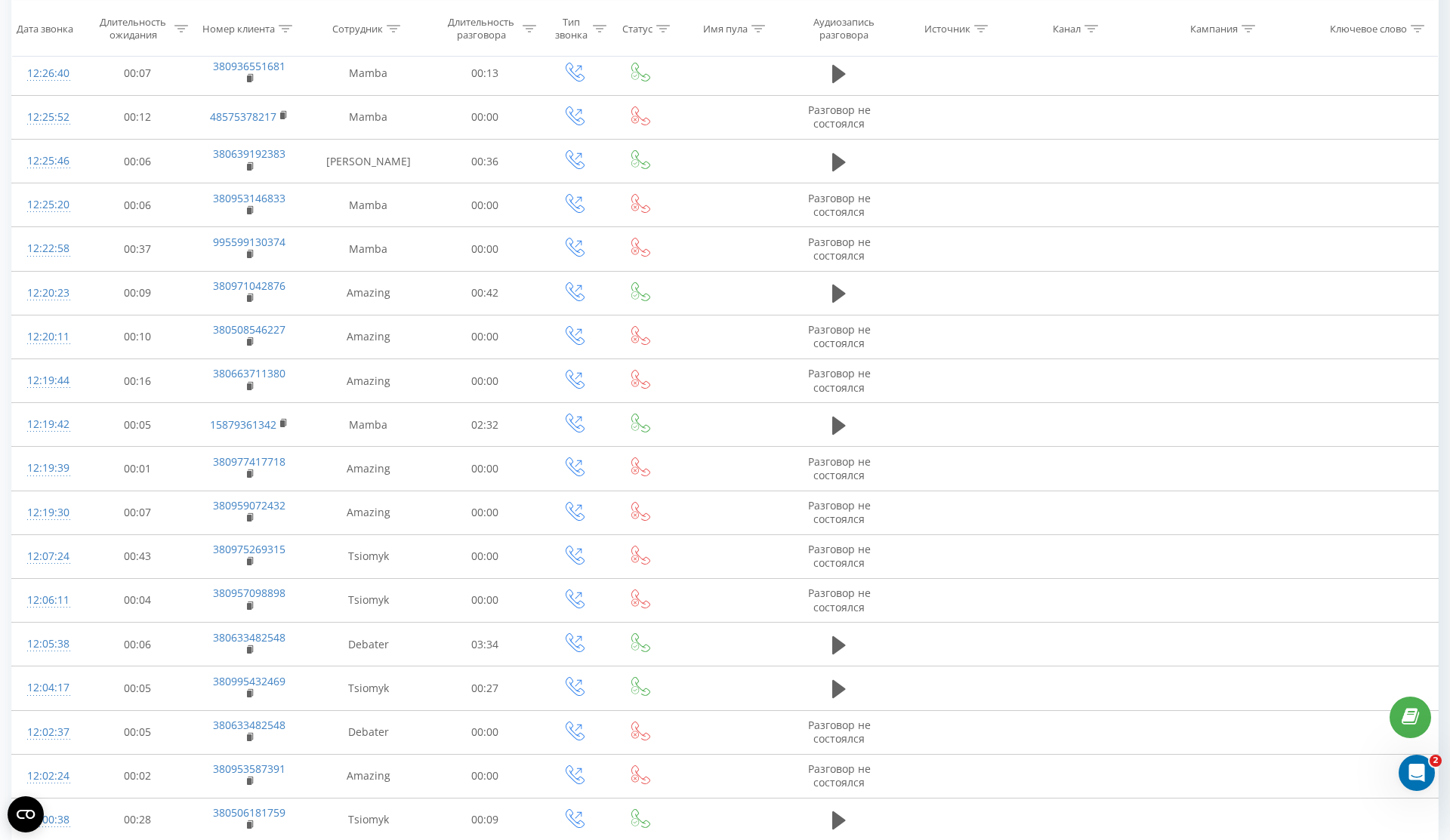
scroll to position [541, 0]
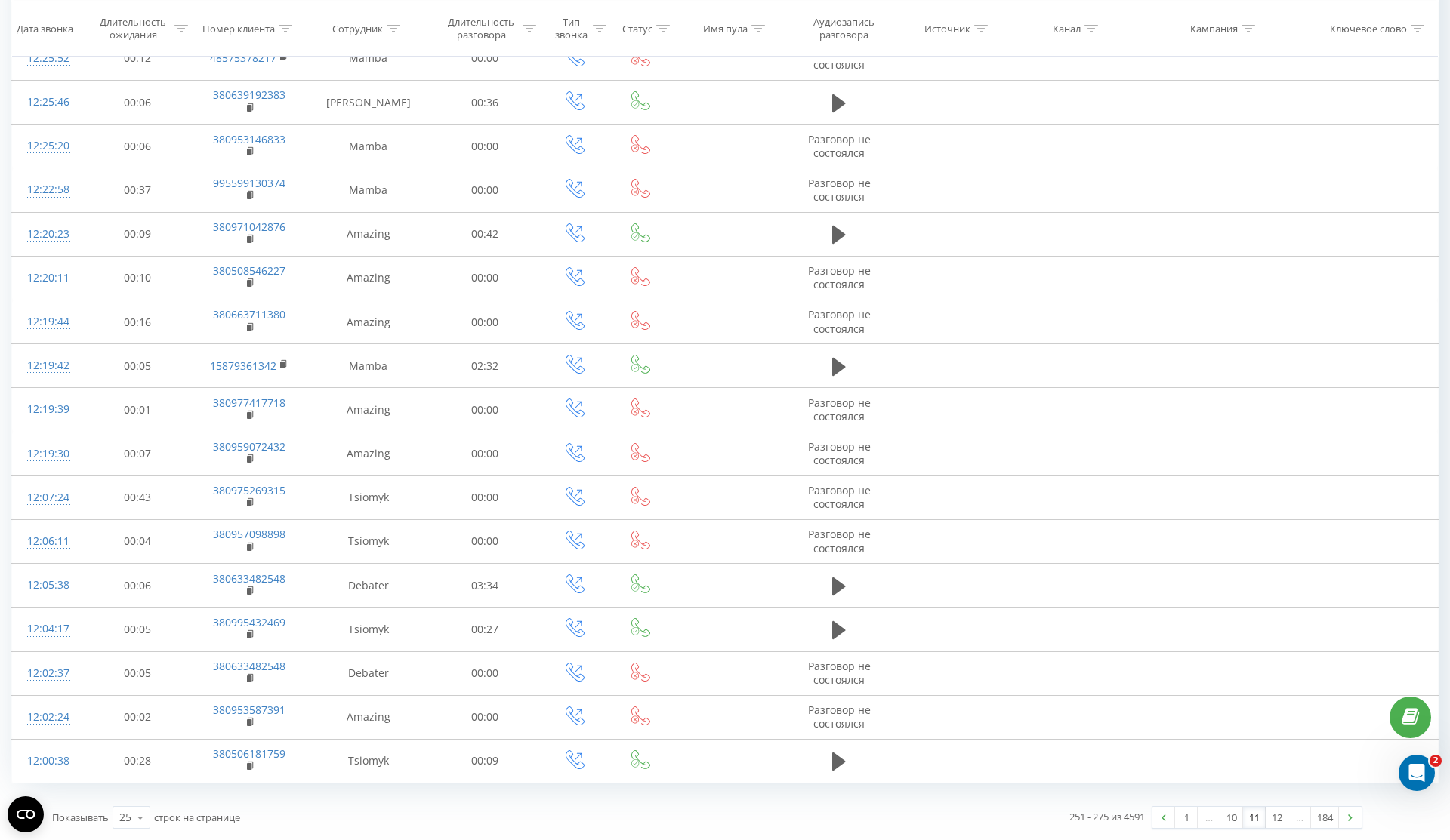
click at [1249, 819] on link "11" at bounding box center [1254, 817] width 23 height 22
click at [1270, 821] on link "12" at bounding box center [1276, 817] width 23 height 22
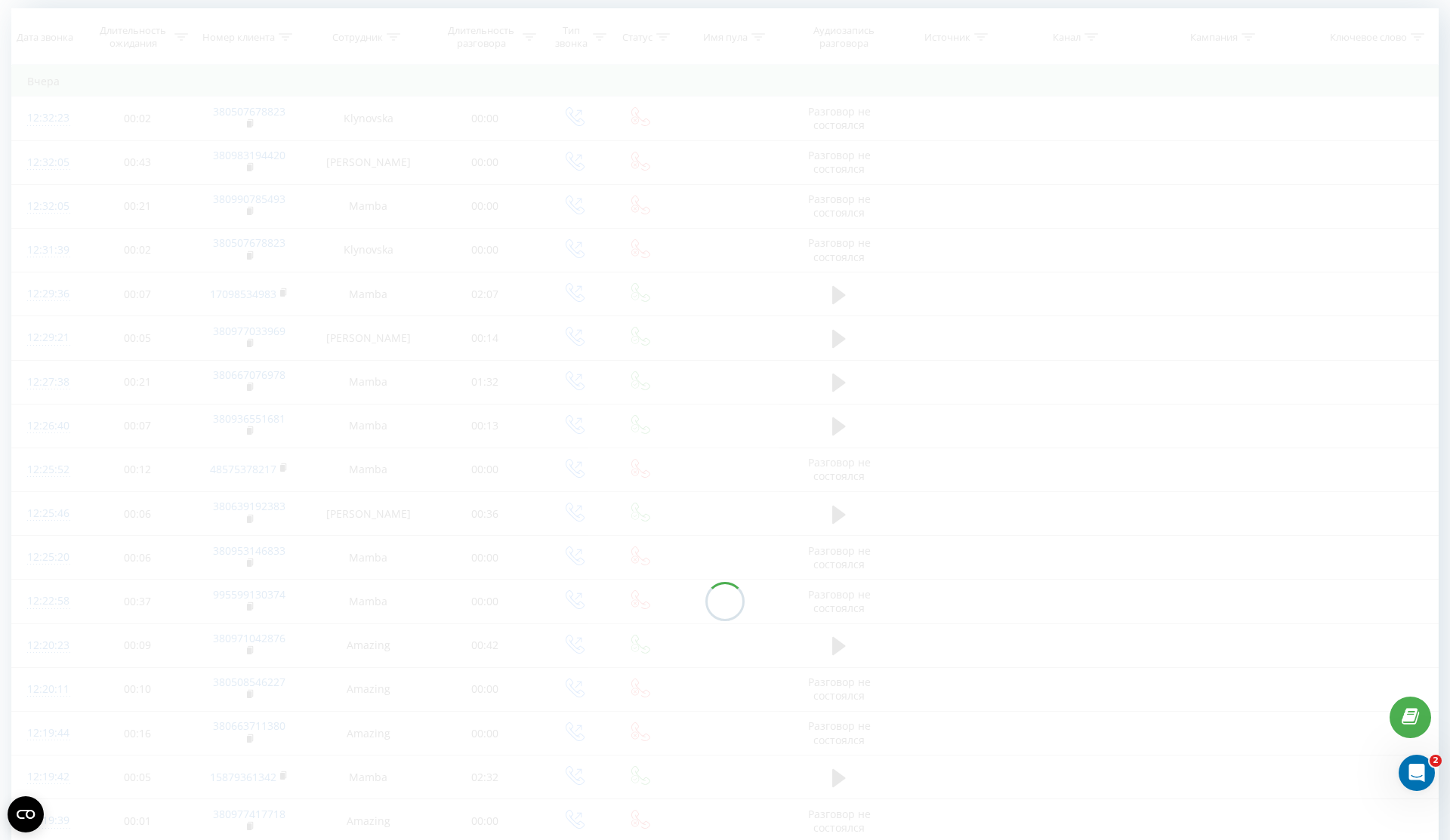
scroll to position [100, 0]
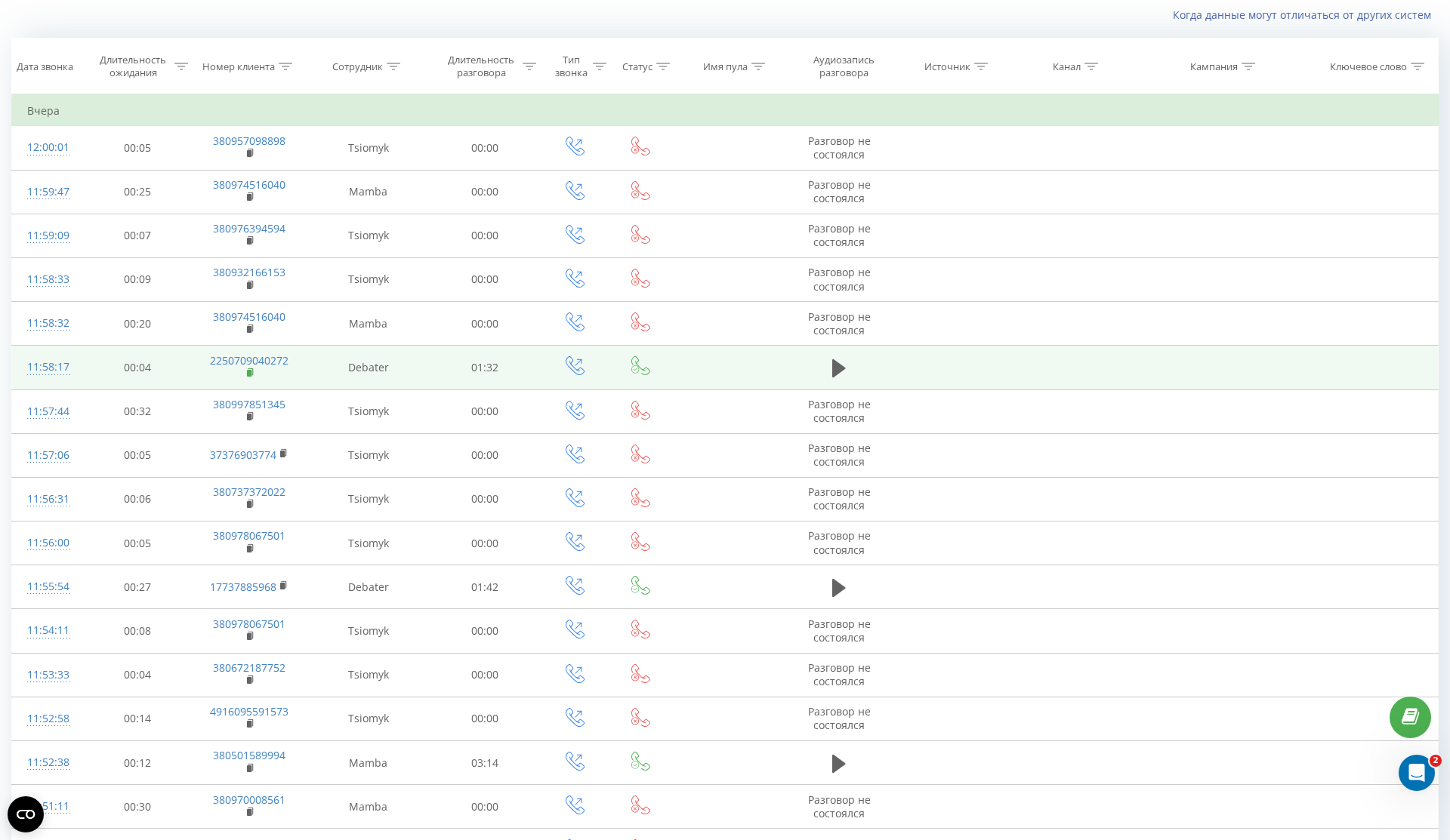
click at [246, 374] on rect at bounding box center [248, 373] width 5 height 7
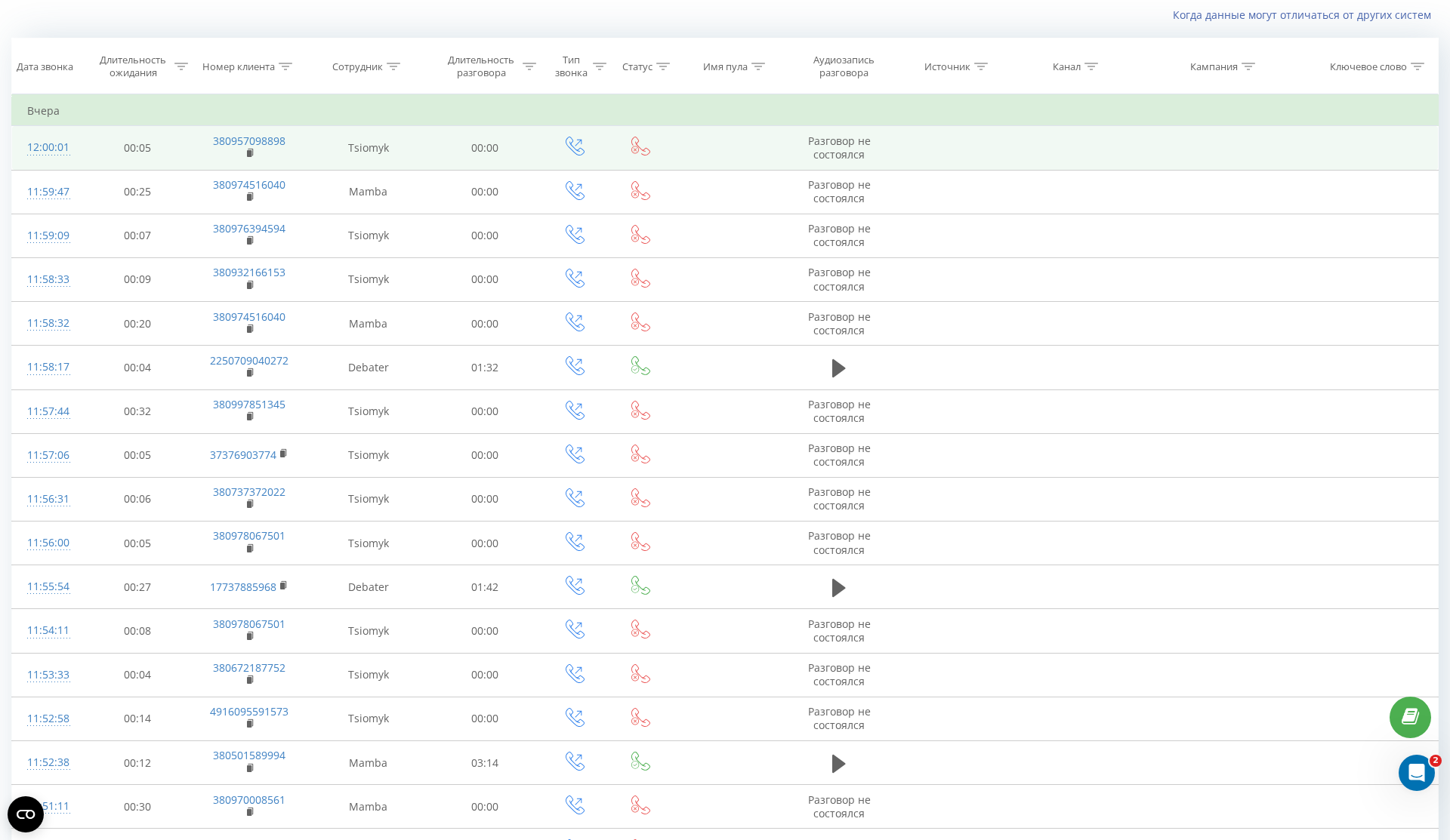
scroll to position [0, 0]
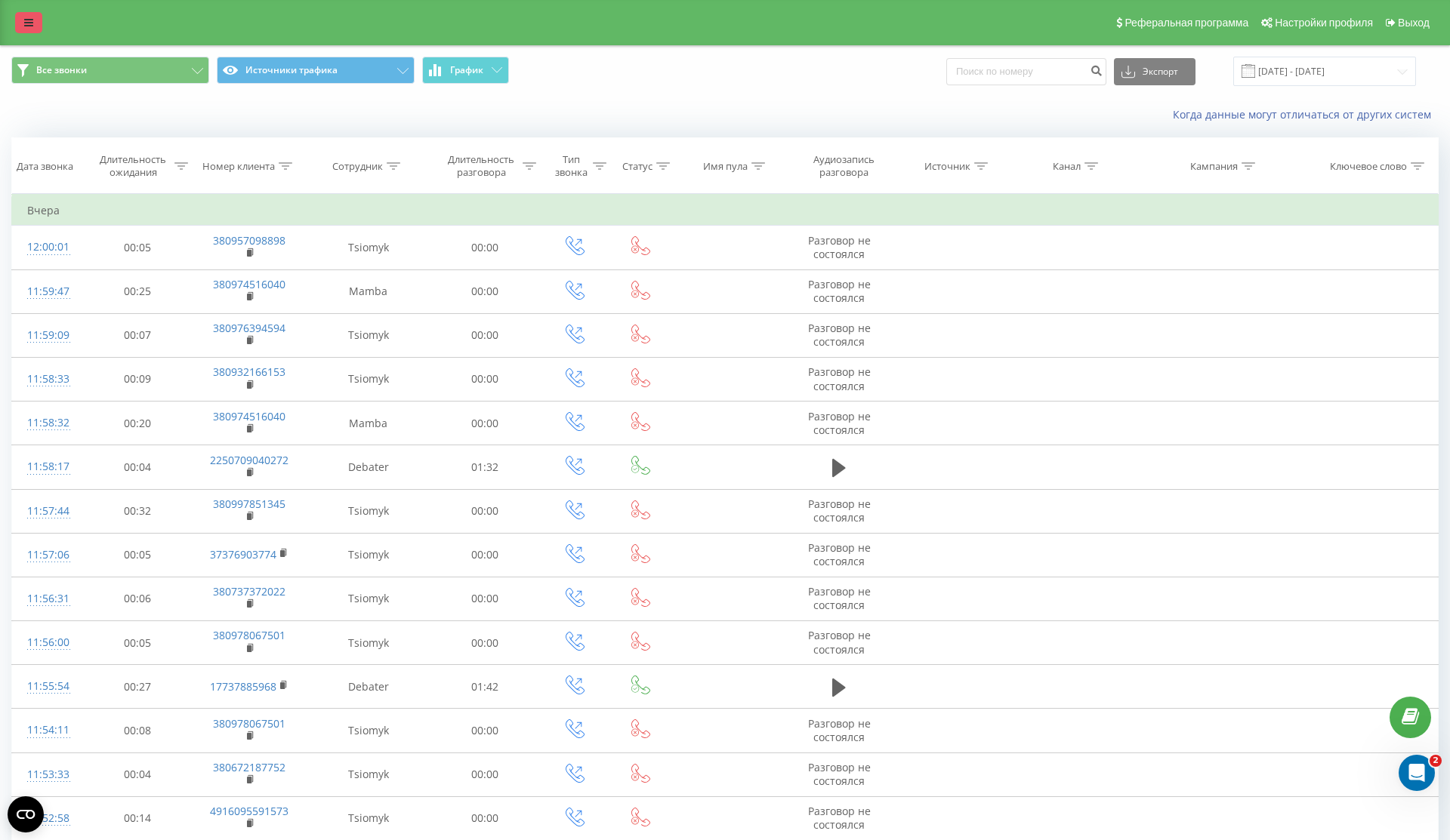
click at [25, 24] on icon at bounding box center [28, 23] width 9 height 11
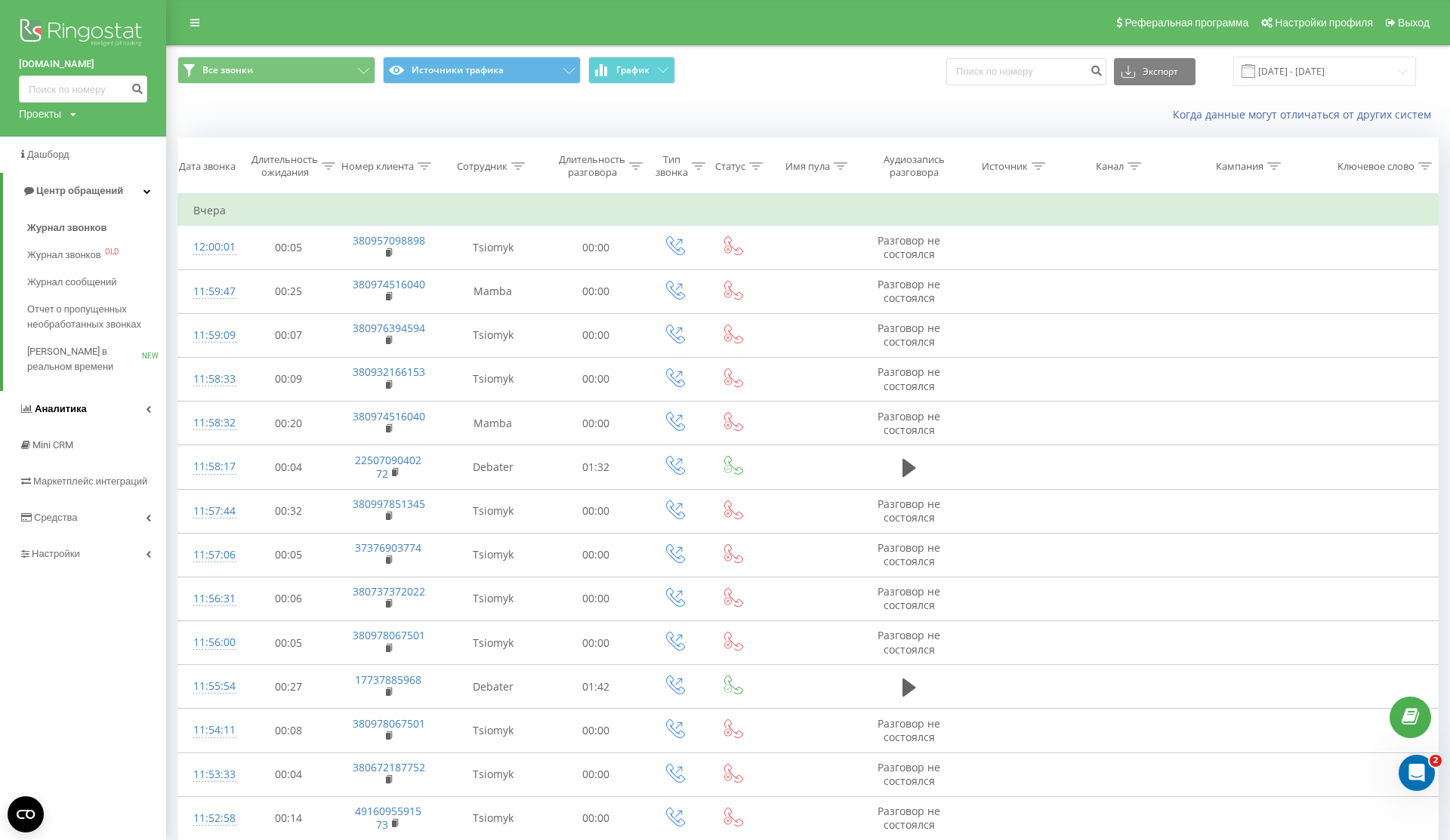
click at [101, 400] on link "Аналитика" at bounding box center [82, 408] width 166 height 36
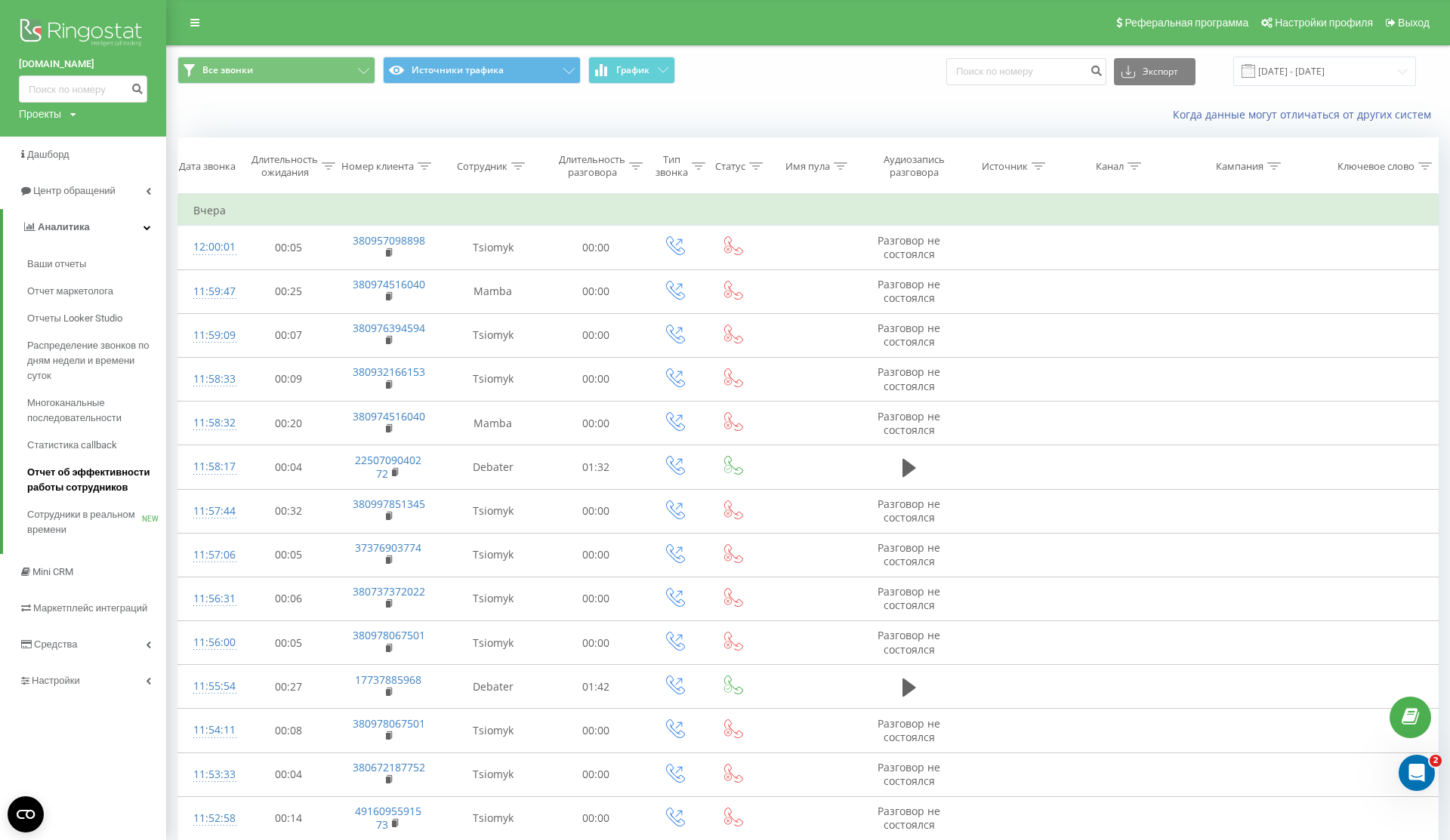
click at [118, 495] on span "Отчет об эффективности работы сотрудников" at bounding box center [93, 480] width 132 height 30
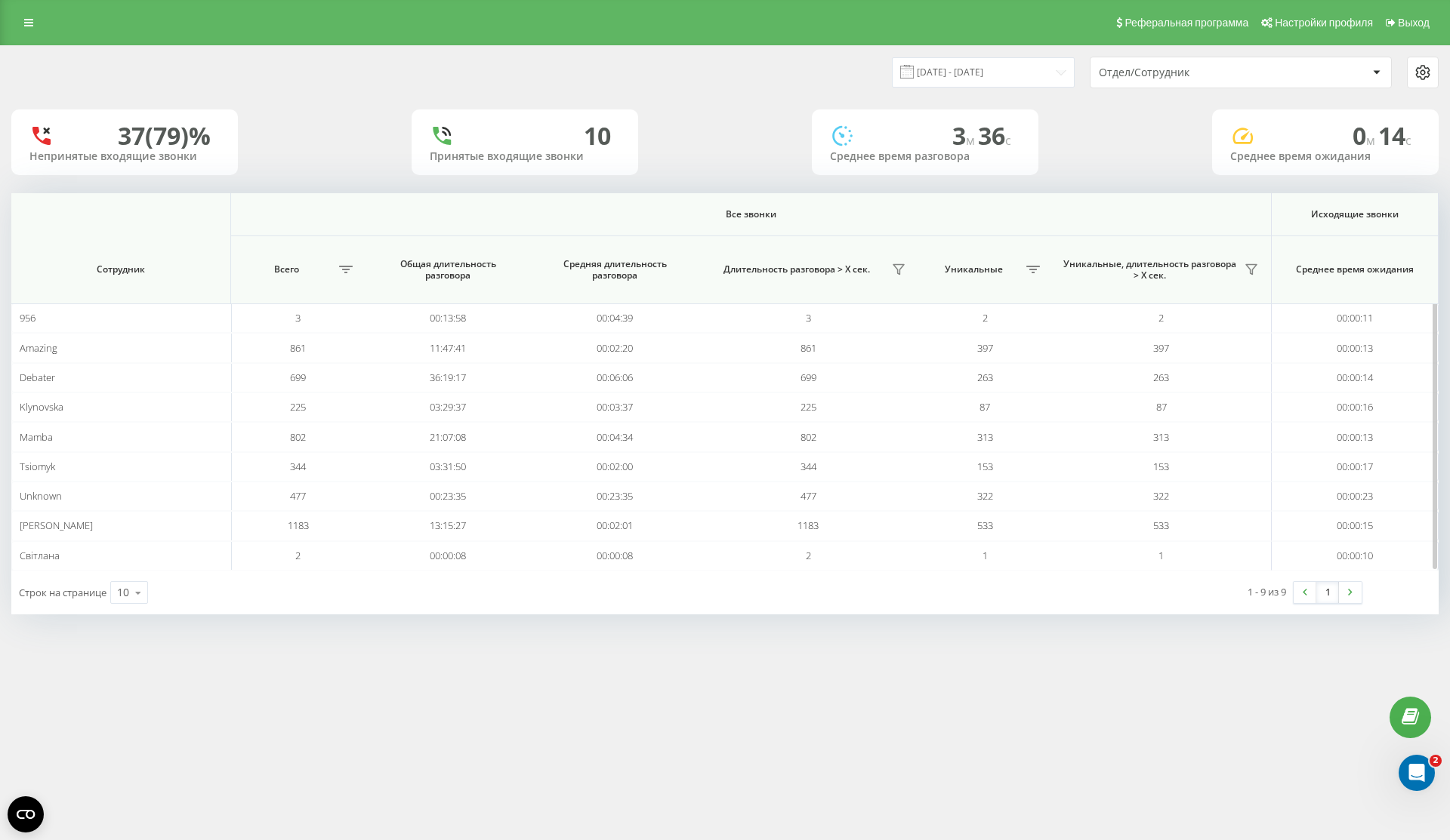
click at [1263, 272] on th "Уникальные, длительность разговора > Х сек." at bounding box center [1161, 270] width 220 height 68
click at [1258, 272] on button at bounding box center [1252, 269] width 25 height 25
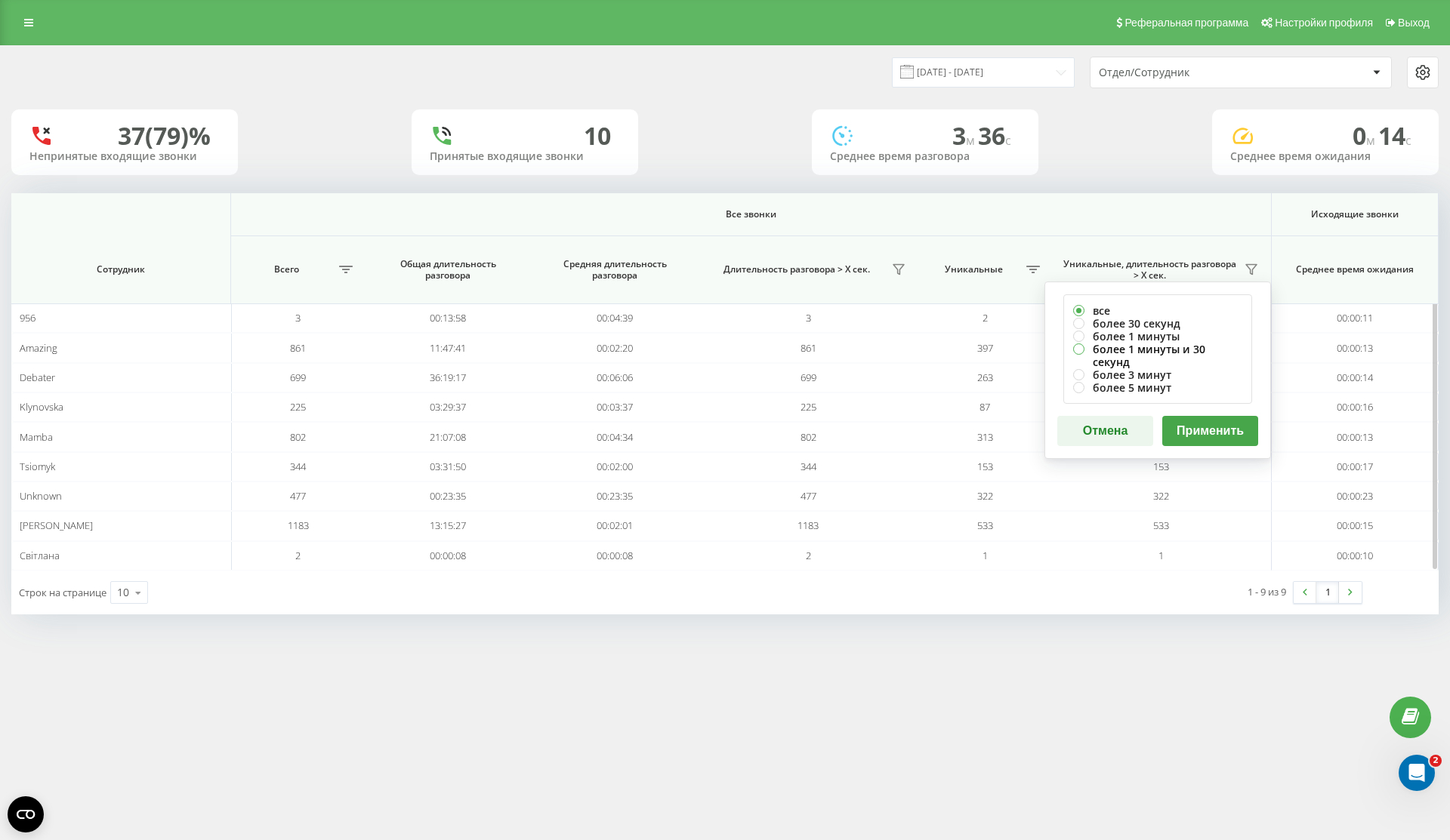
click at [1208, 350] on label "более 1 минуты и 30 секунд" at bounding box center [1157, 355] width 169 height 26
radio input "true"
click at [1208, 433] on div "все более 30 секунд более 1 минуты более 1 минуты и 30 секунд более 3 минут бол…" at bounding box center [1157, 370] width 227 height 178
click at [1223, 416] on button "Применить" at bounding box center [1210, 431] width 96 height 30
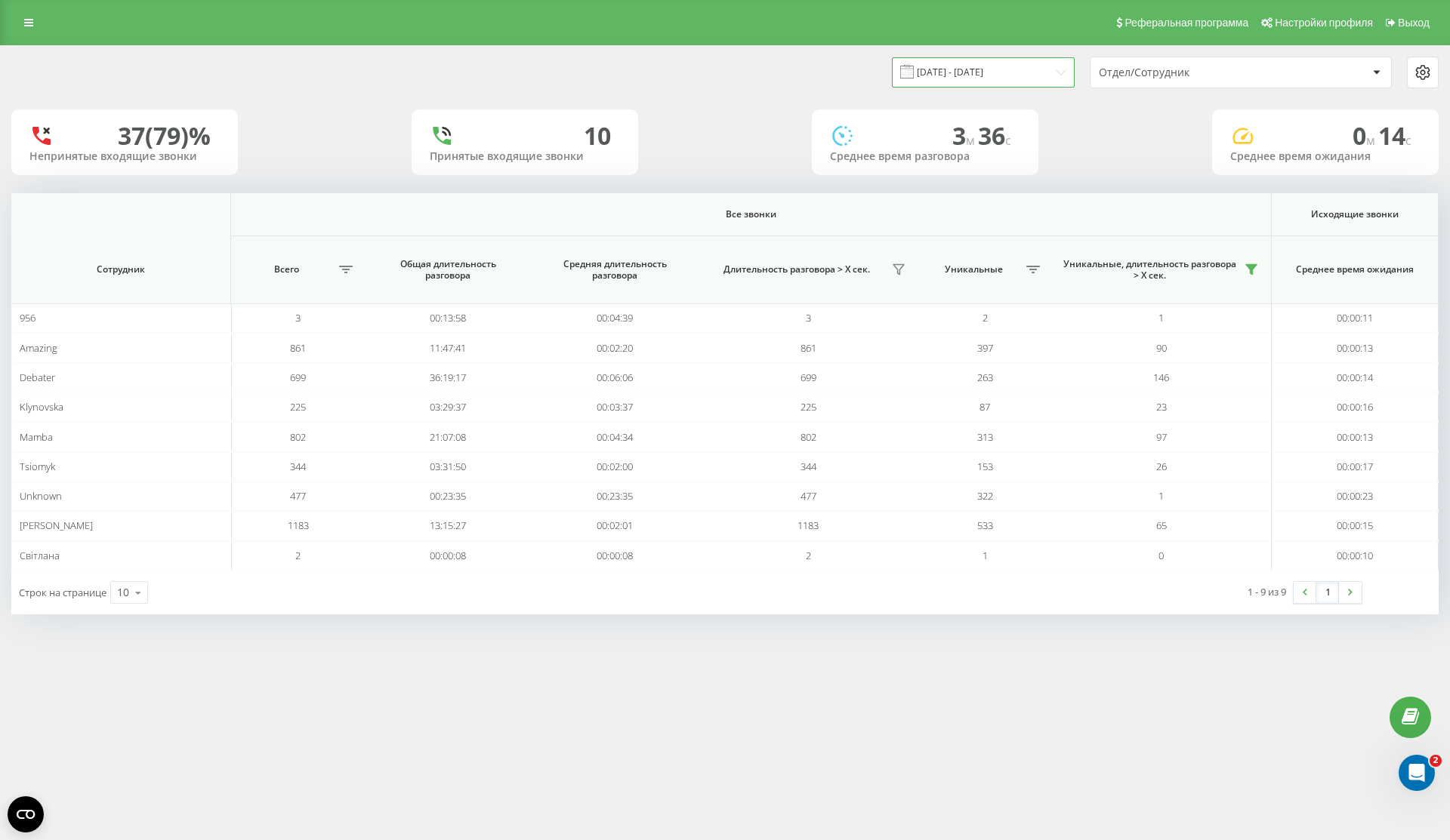
click at [981, 64] on input "[DATE] - [DATE]" at bounding box center [983, 72] width 183 height 29
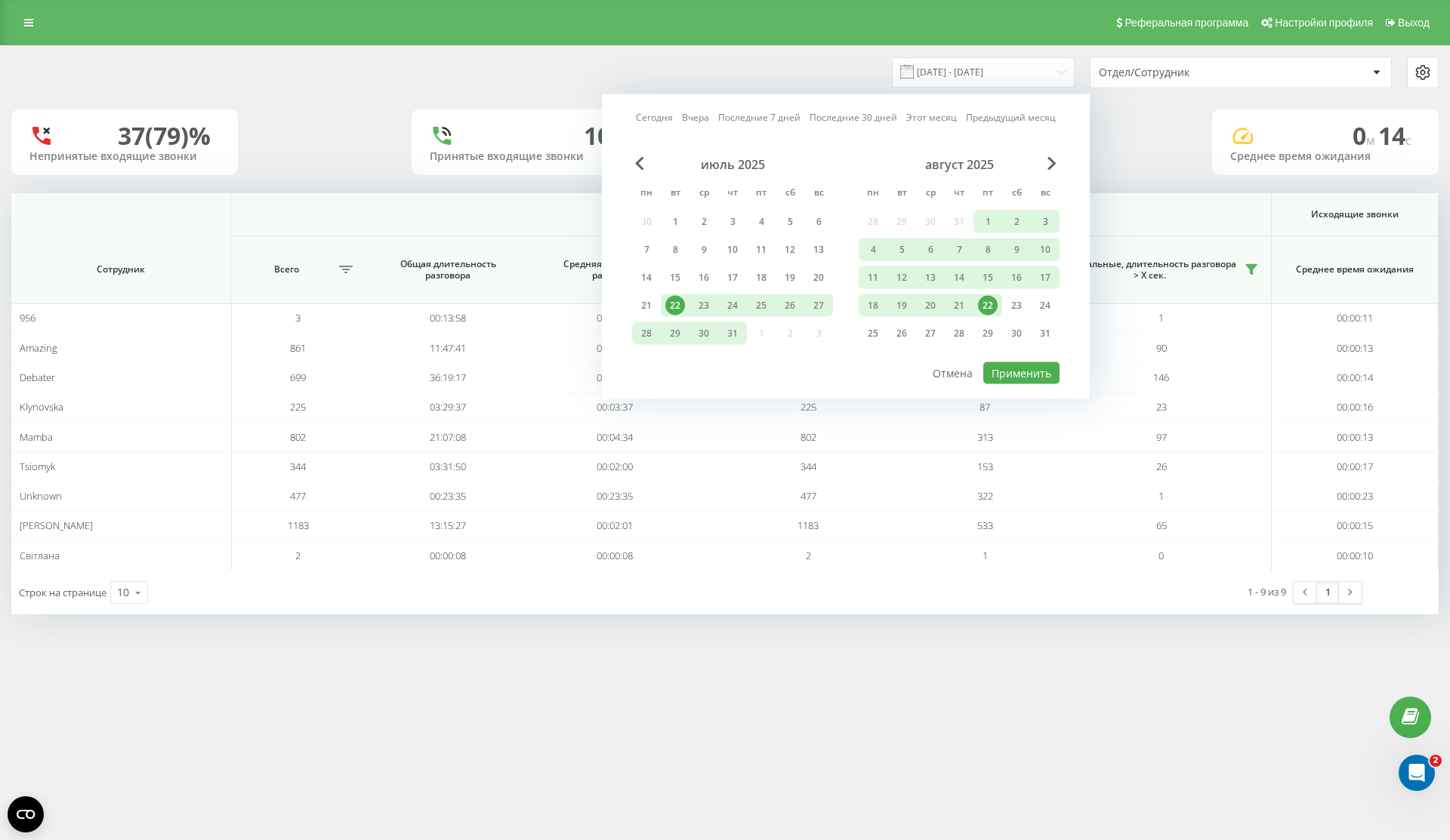
click at [984, 310] on div "22" at bounding box center [988, 305] width 20 height 20
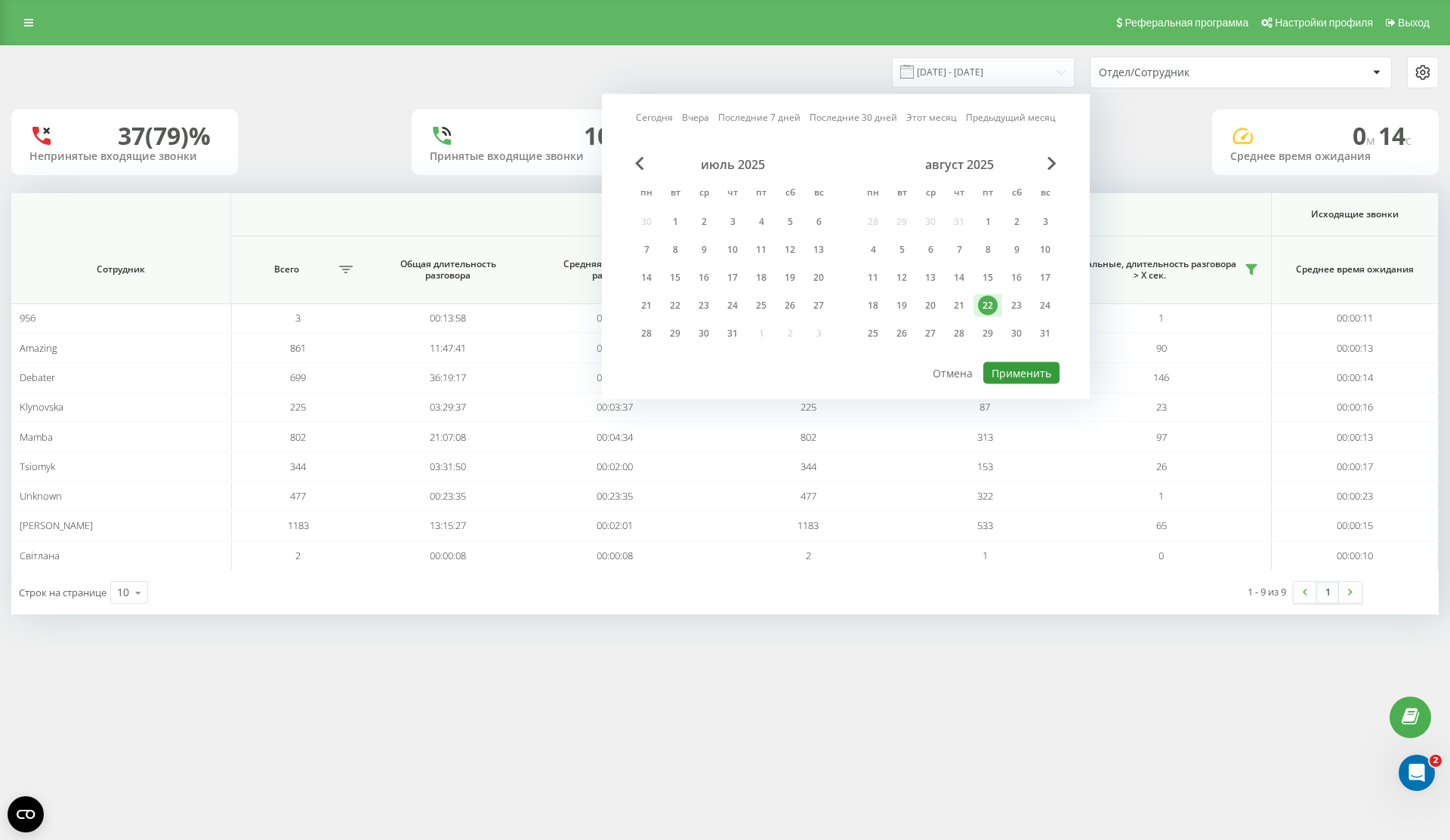
click at [1015, 372] on button "Применить" at bounding box center [1021, 373] width 77 height 22
type input "22.08.2025 - 22.08.2025"
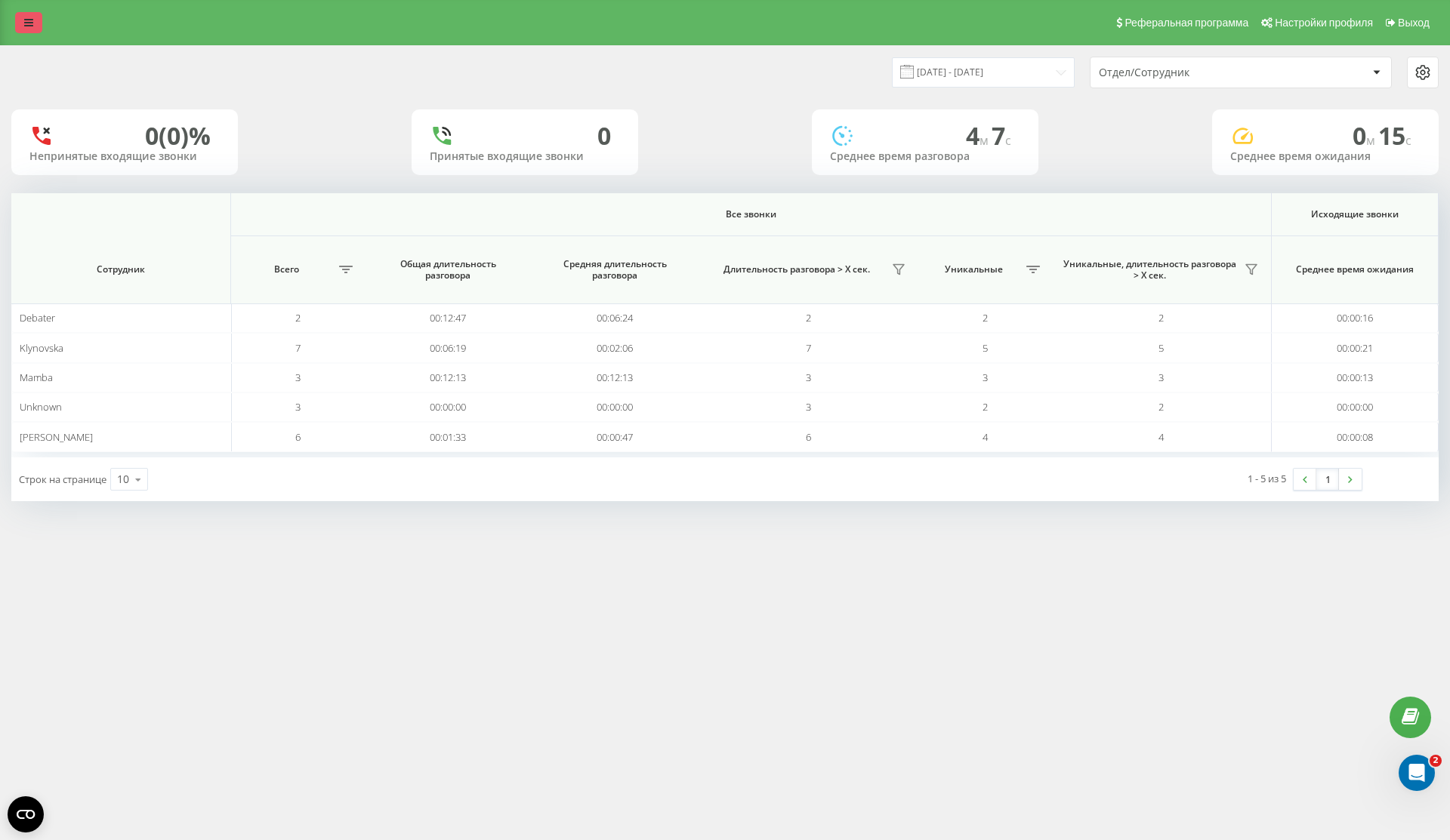
click at [27, 16] on link at bounding box center [28, 23] width 27 height 22
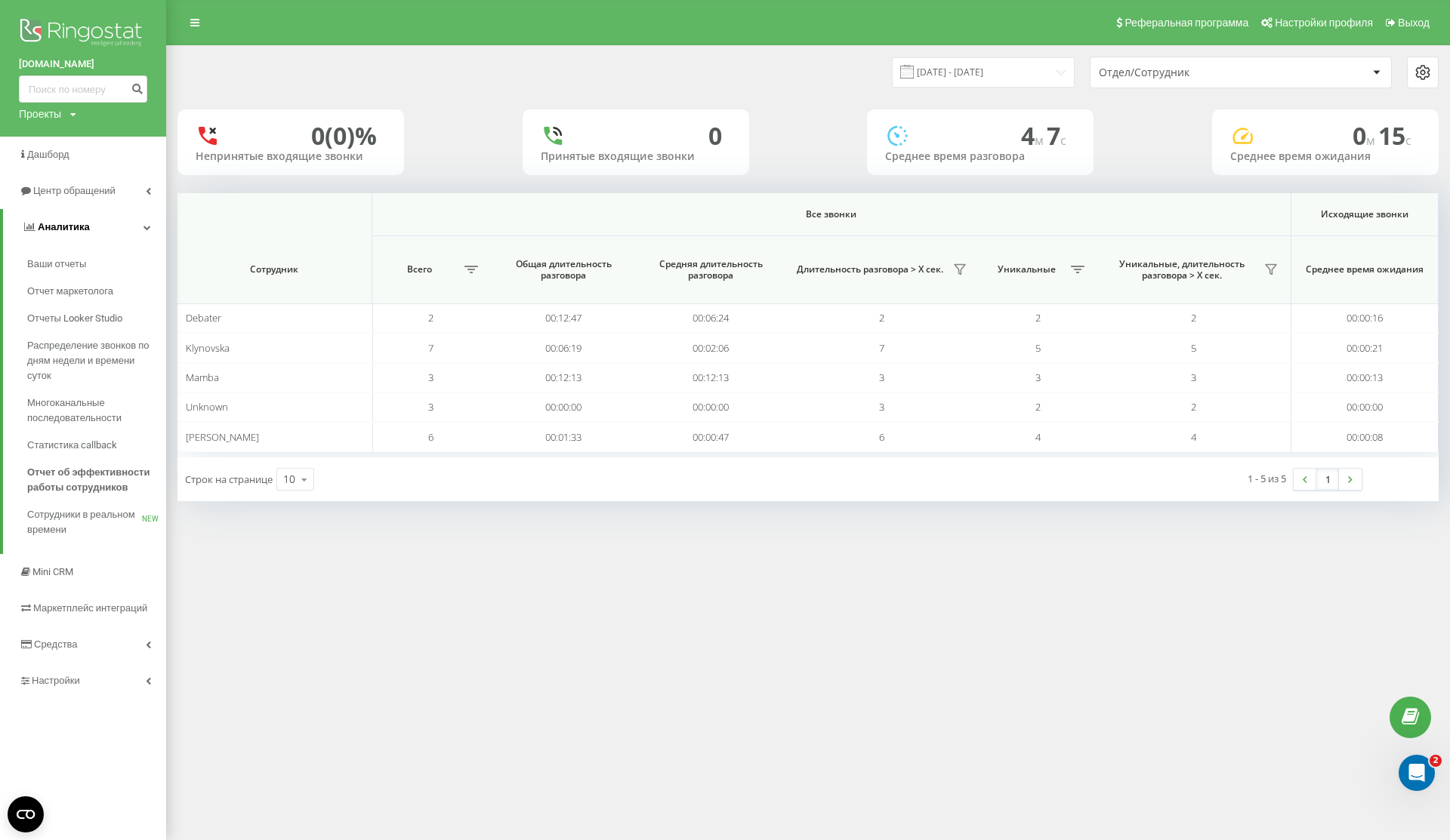
click at [79, 221] on span "Аналитика" at bounding box center [55, 227] width 68 height 15
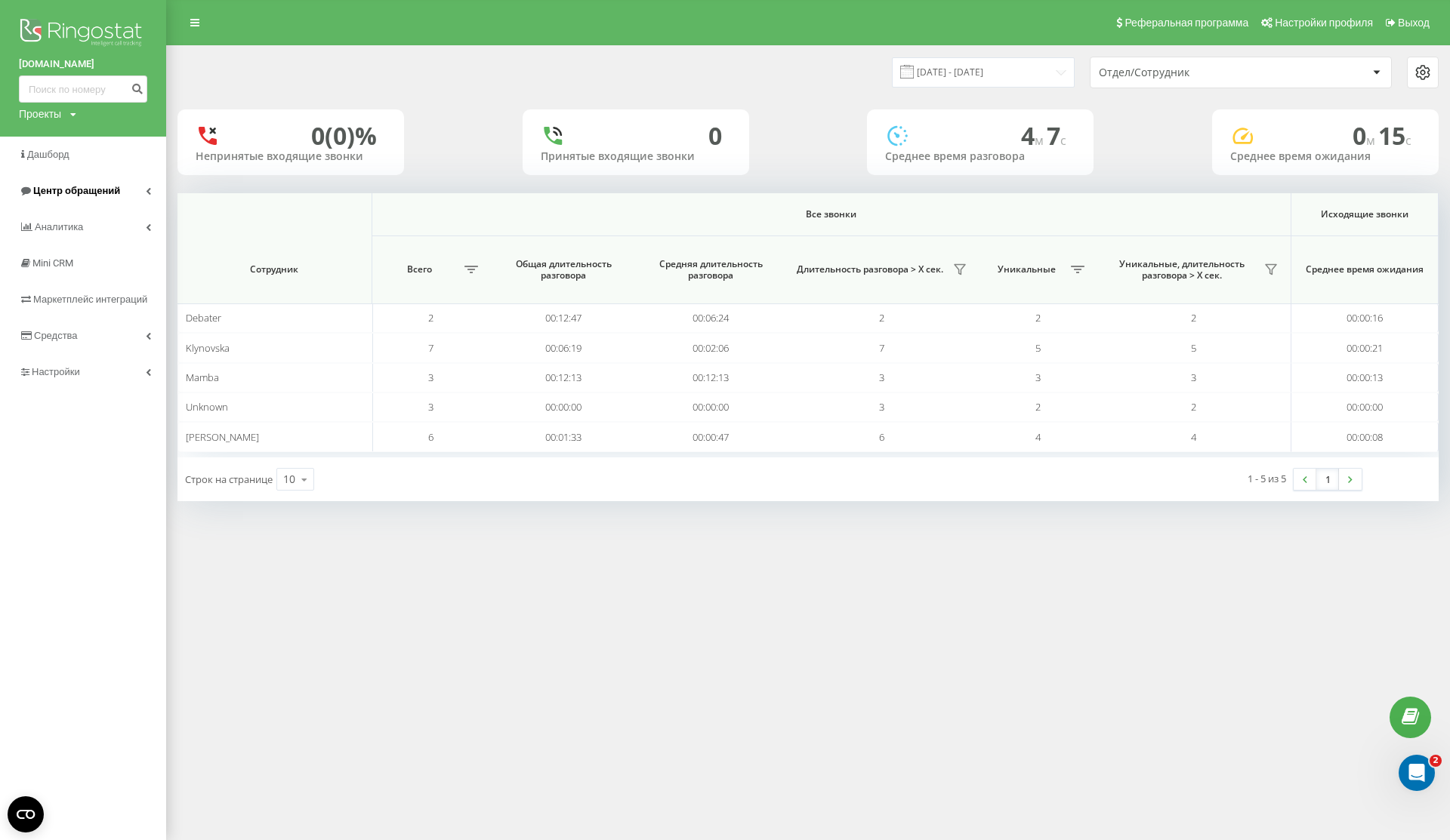
click at [103, 194] on span "Центр обращений" at bounding box center [77, 190] width 86 height 12
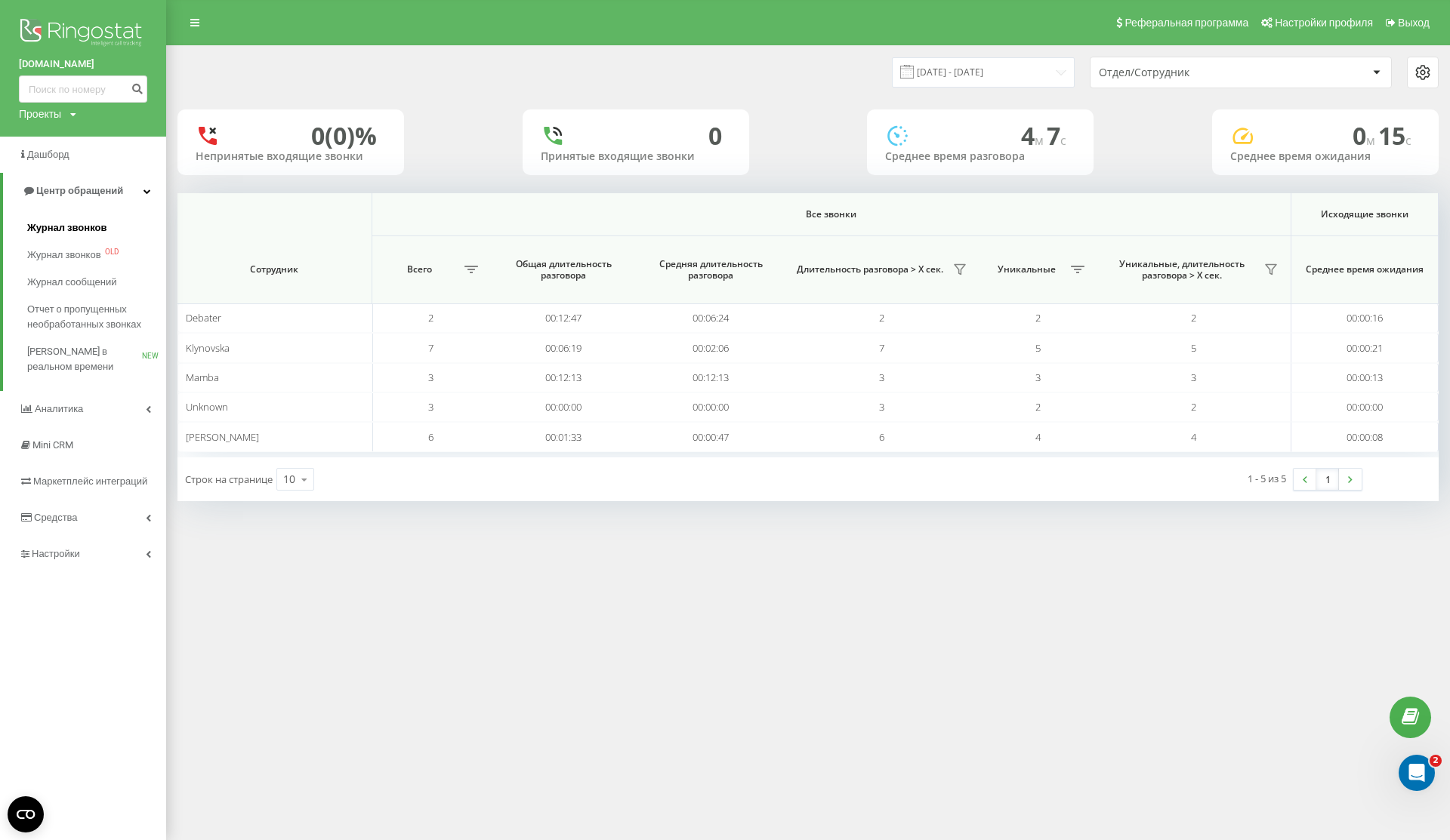
click at [68, 225] on span "Журнал звонков" at bounding box center [67, 228] width 80 height 15
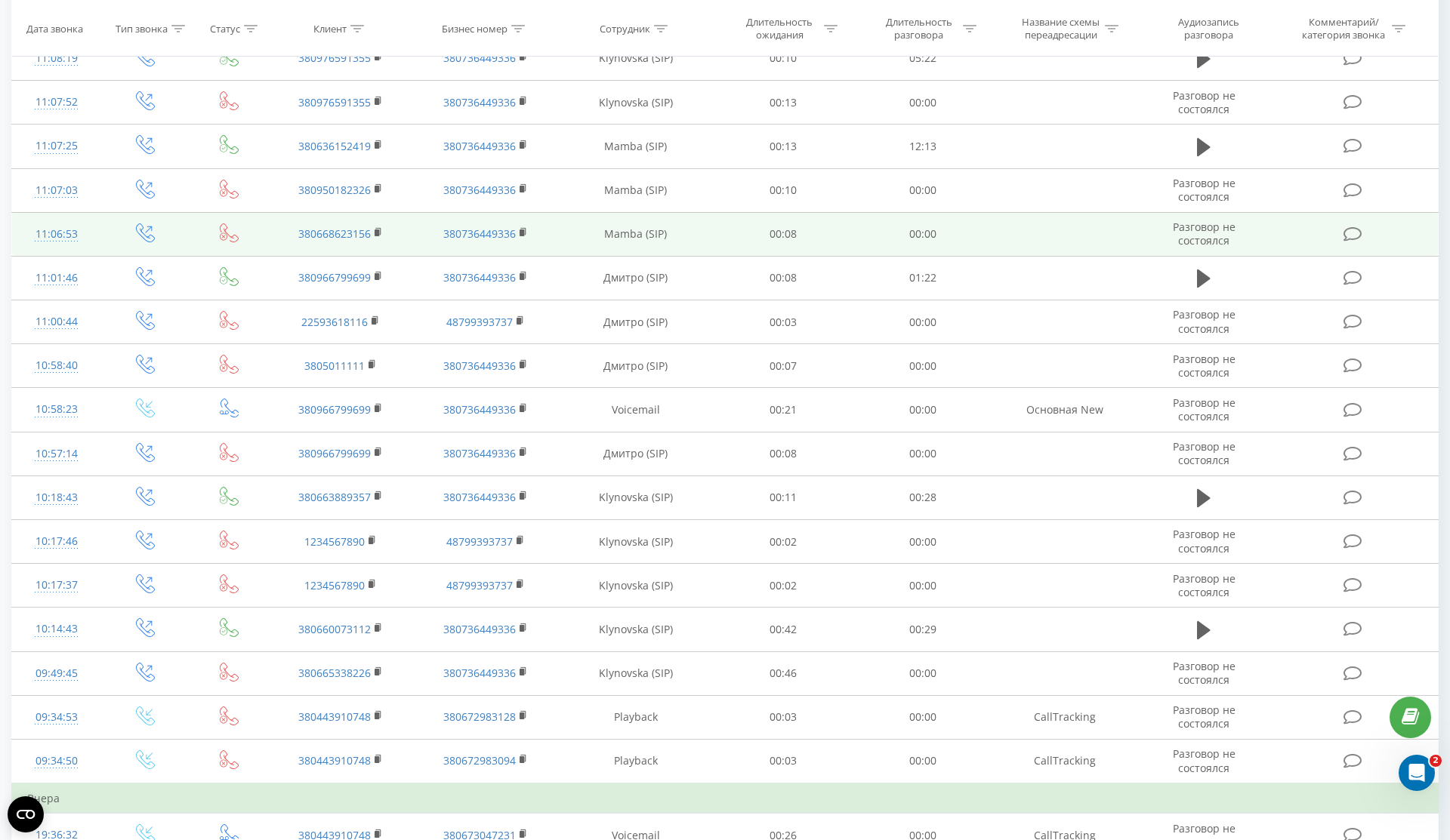
scroll to position [570, 0]
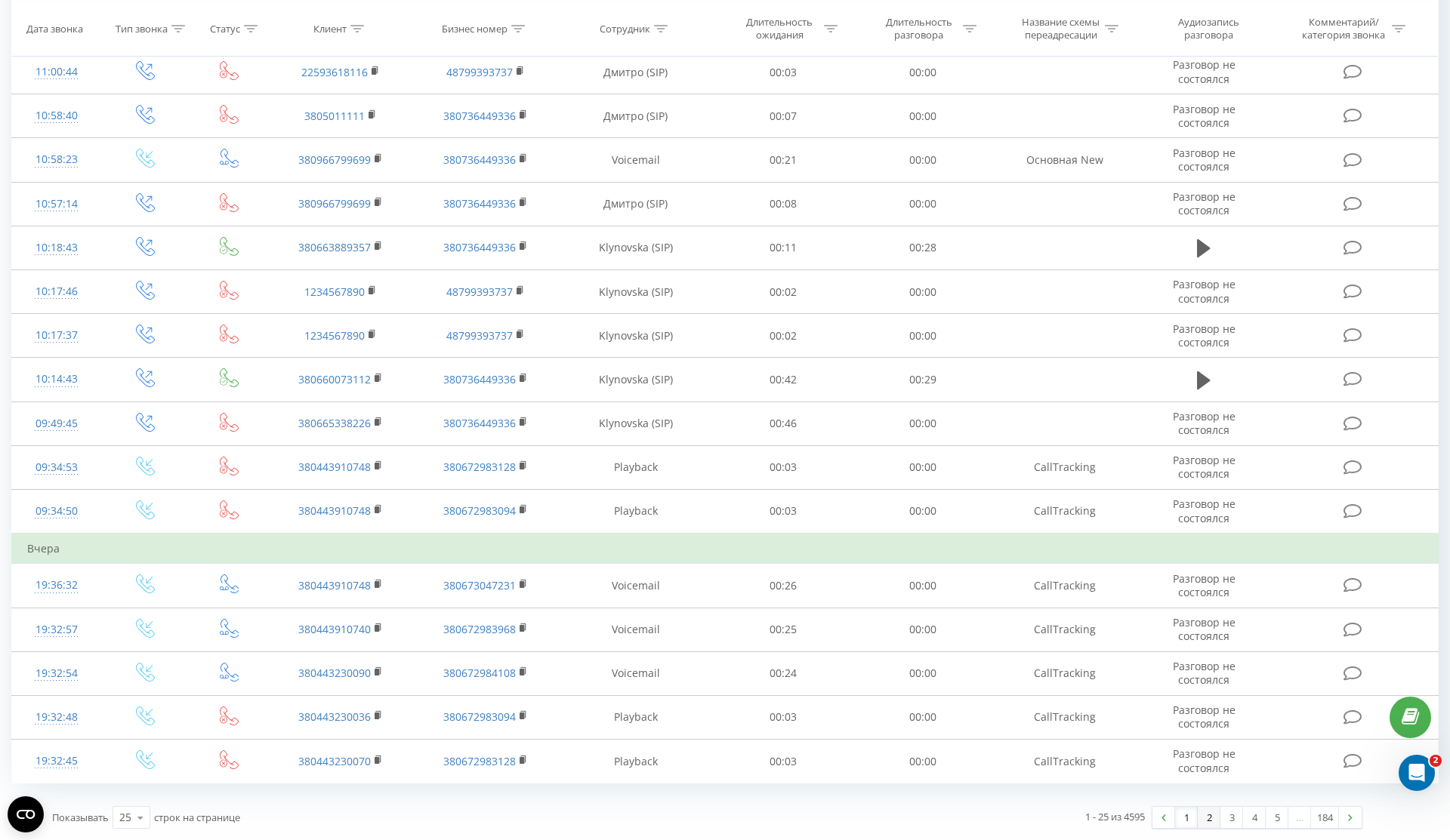
click at [1211, 816] on link "2" at bounding box center [1208, 817] width 23 height 22
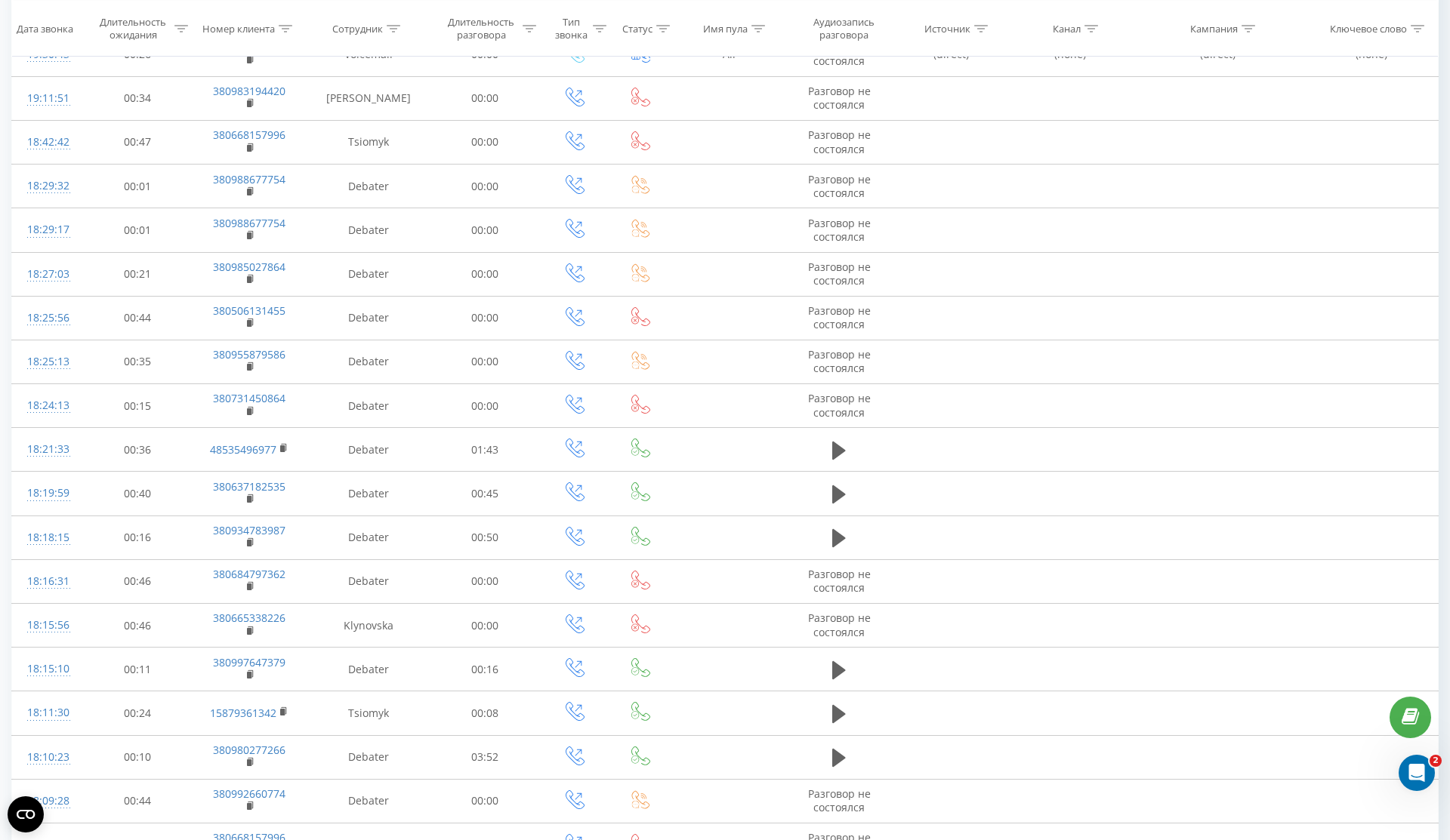
scroll to position [541, 0]
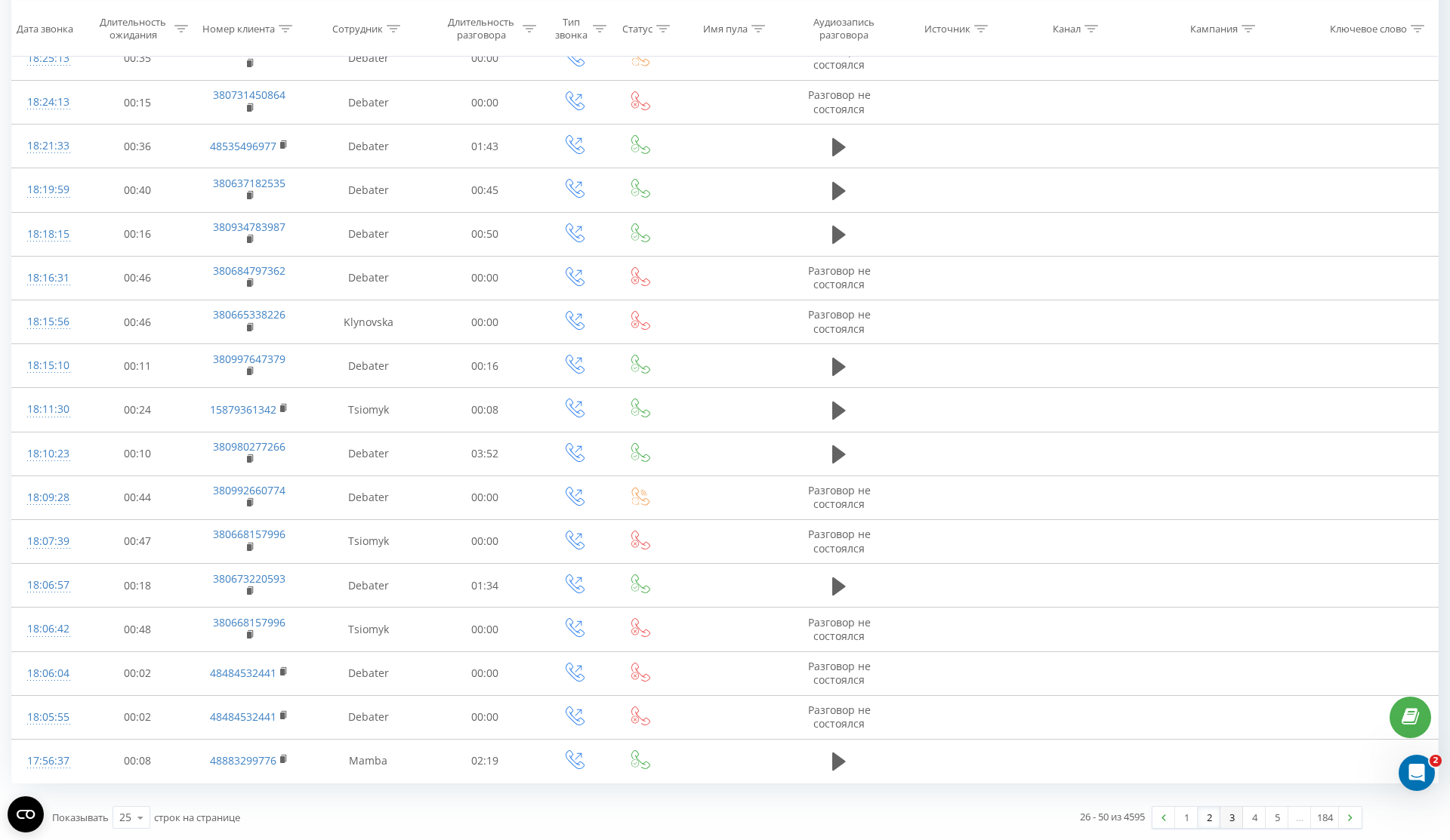
click at [1232, 819] on link "3" at bounding box center [1231, 817] width 23 height 22
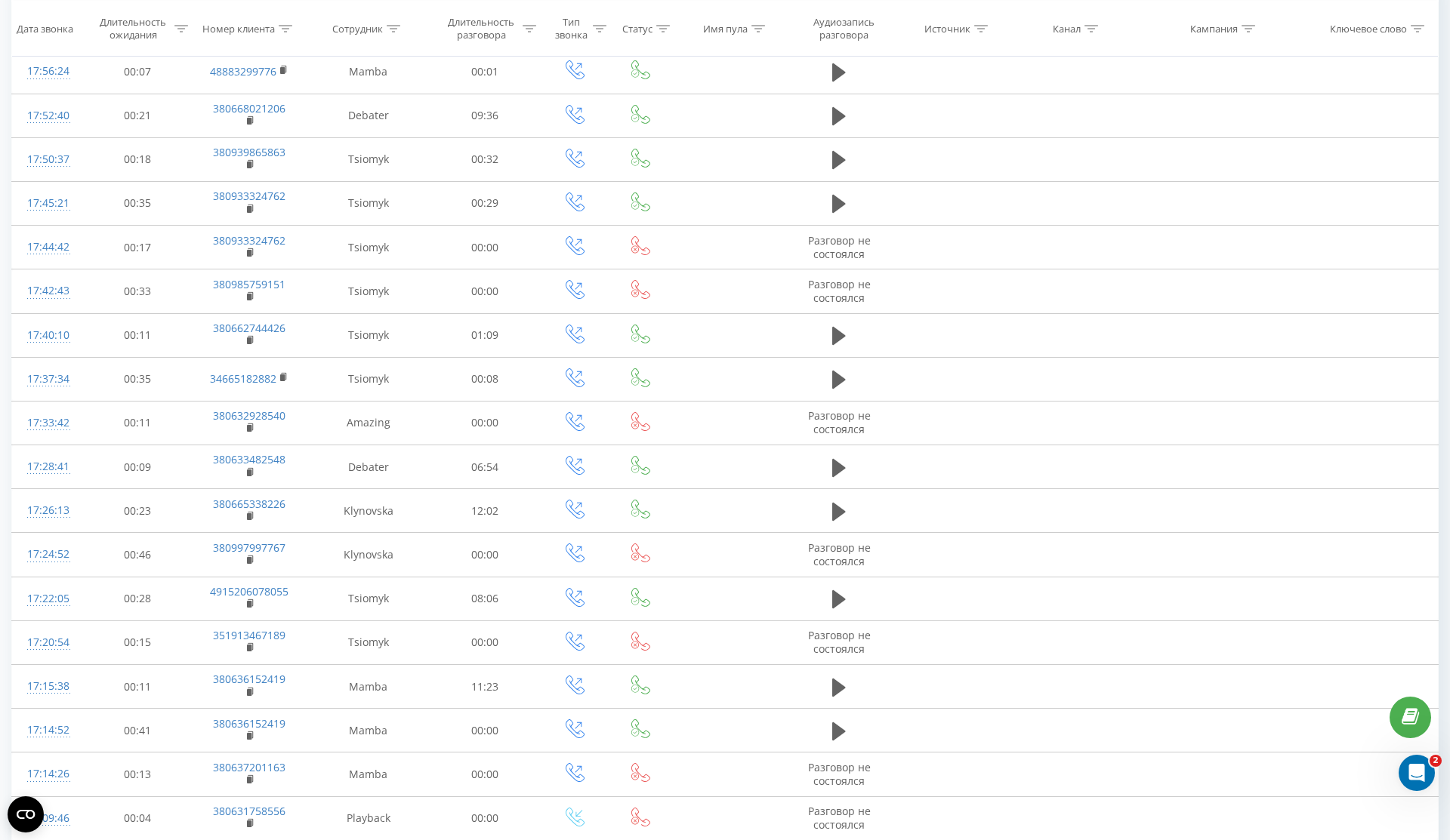
scroll to position [541, 0]
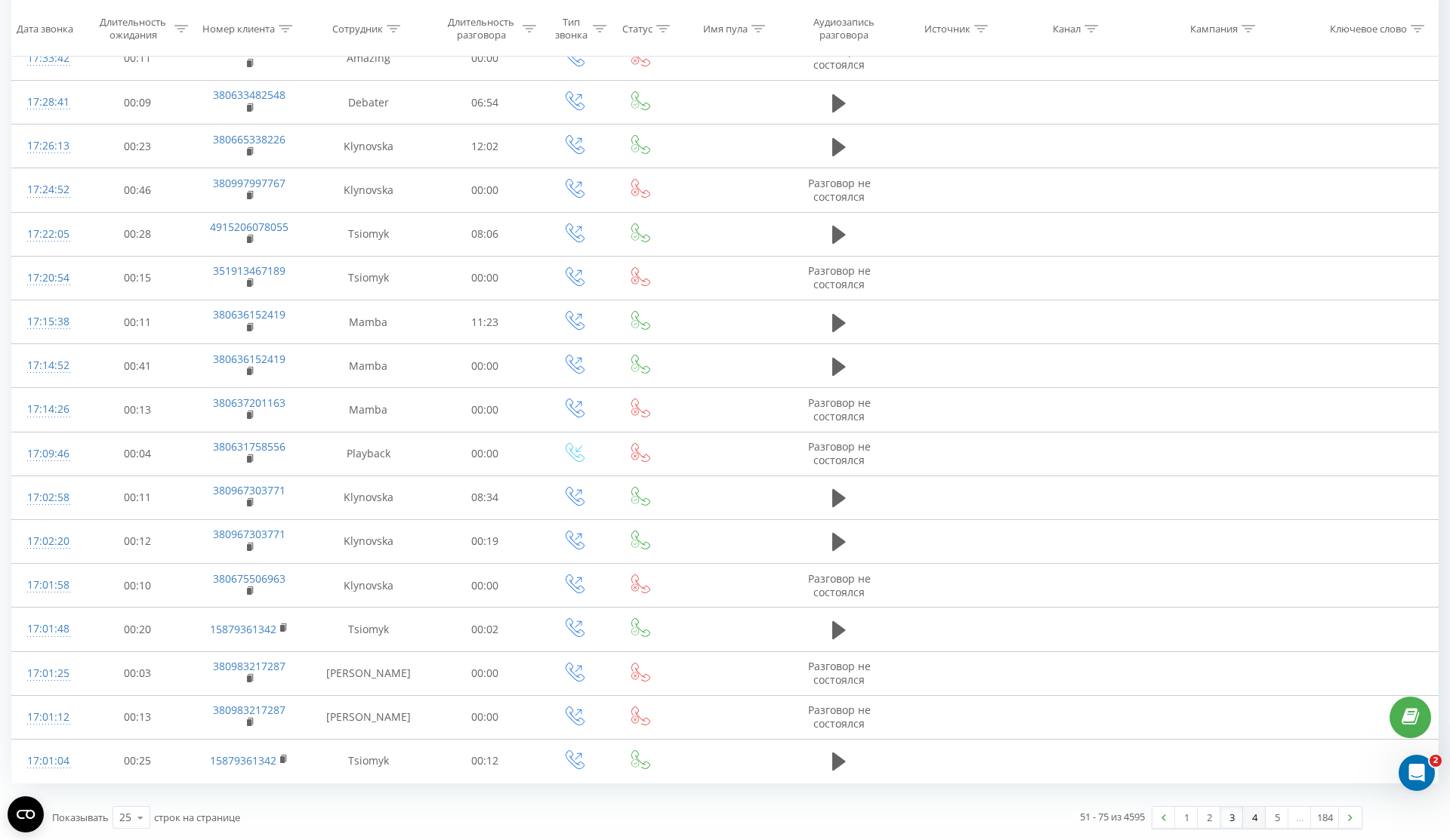
click at [1256, 814] on link "4" at bounding box center [1254, 817] width 23 height 22
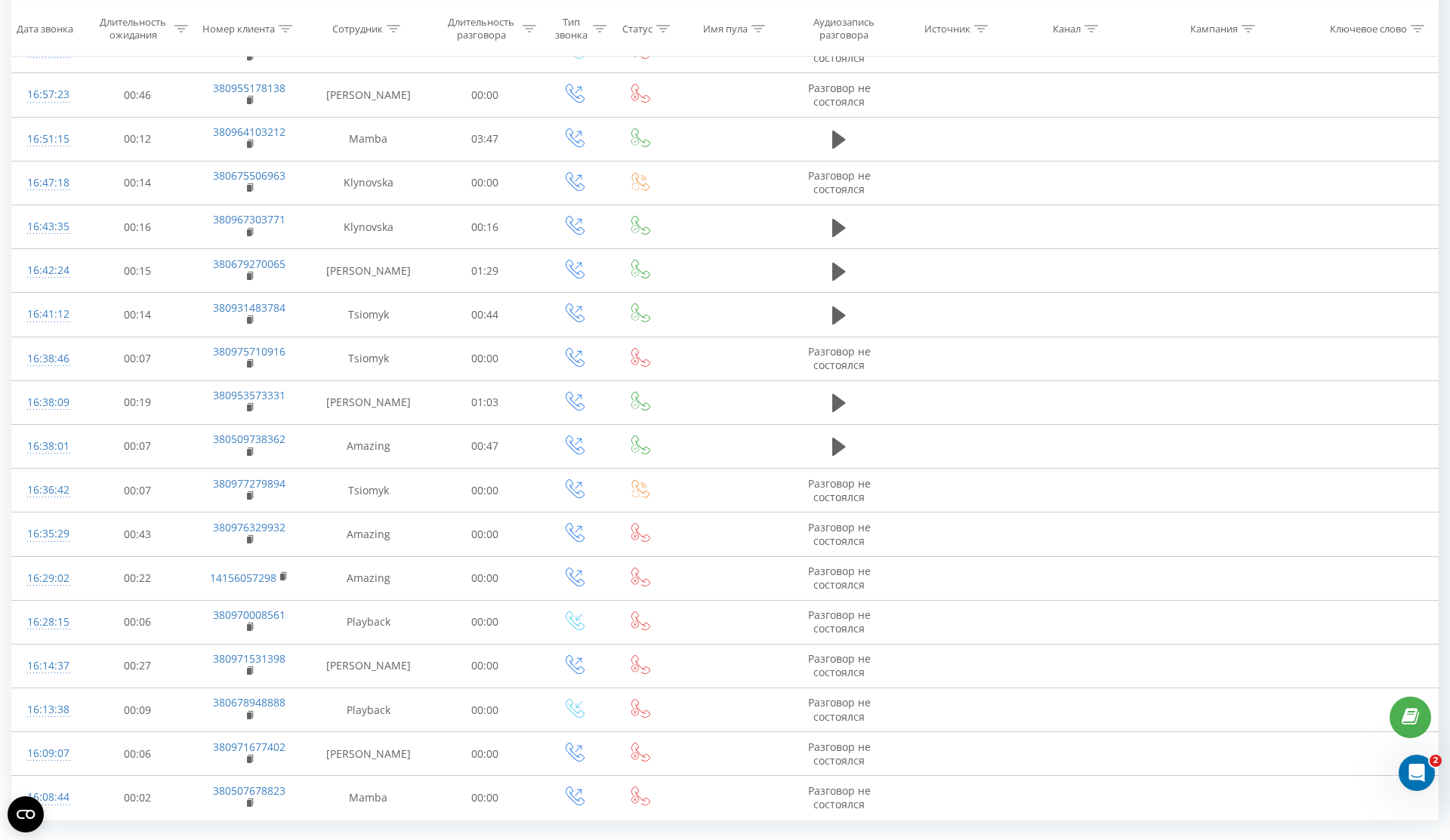
scroll to position [551, 0]
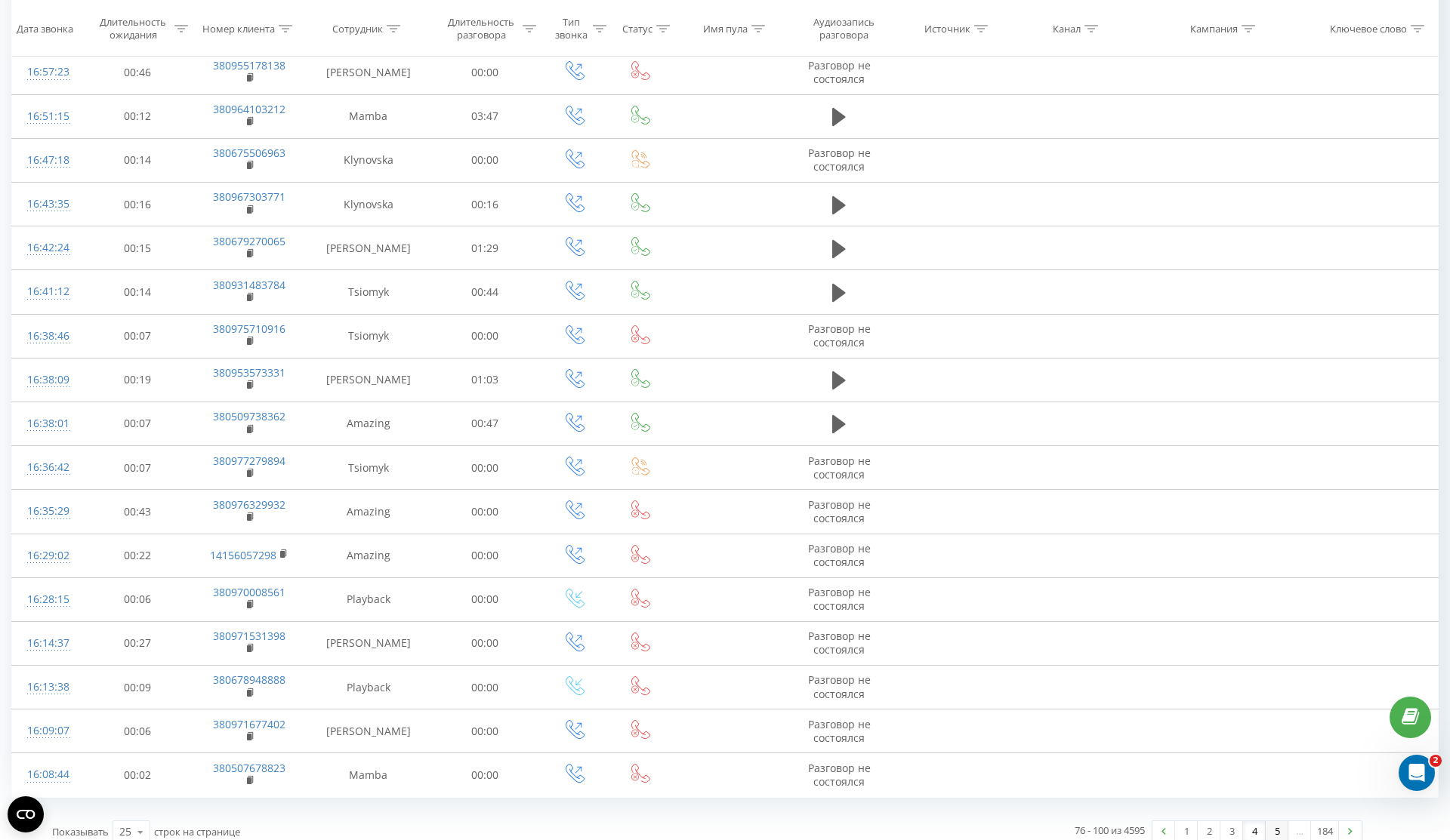
click at [1276, 821] on link "5" at bounding box center [1276, 832] width 23 height 22
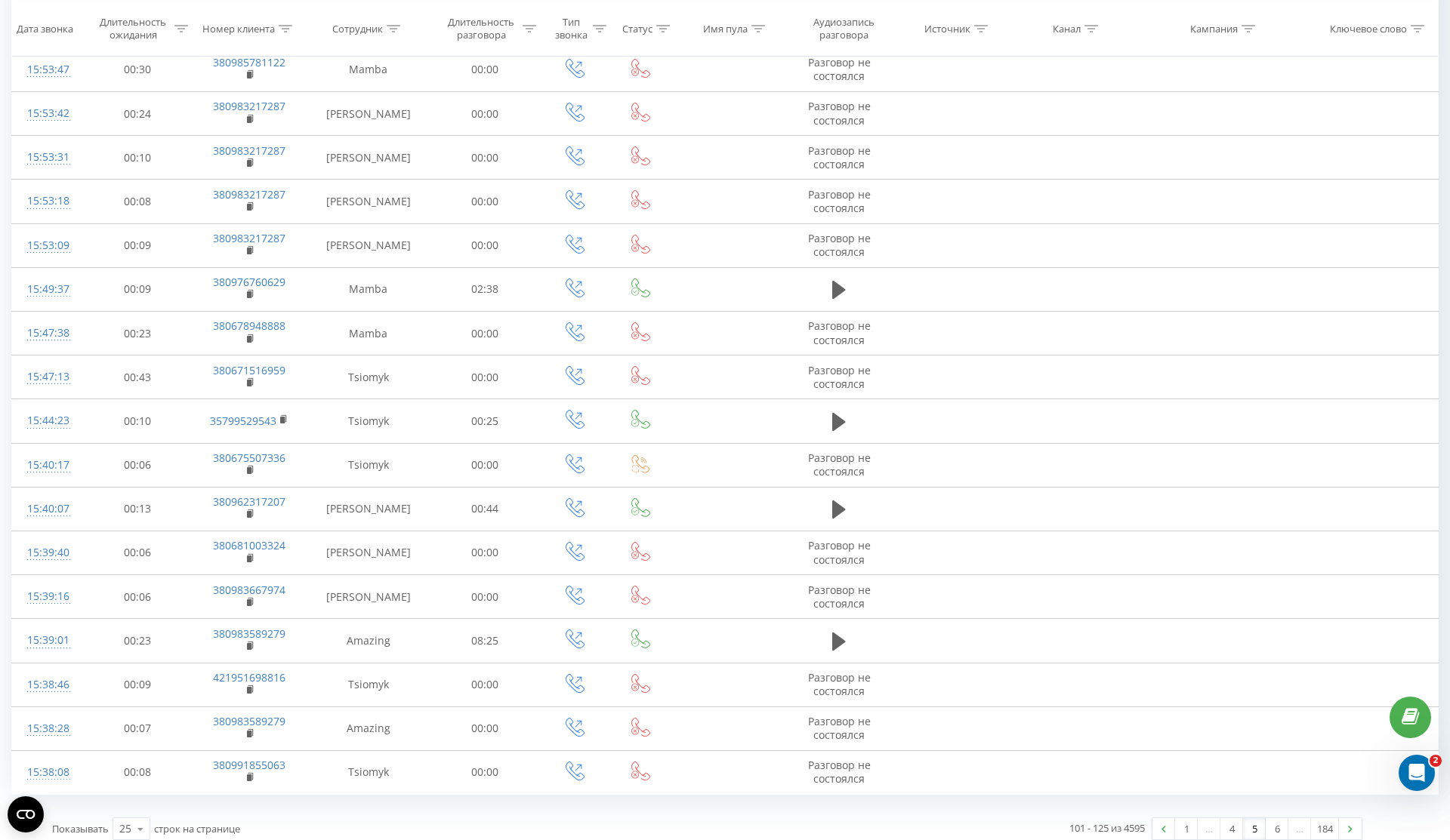
scroll to position [541, 0]
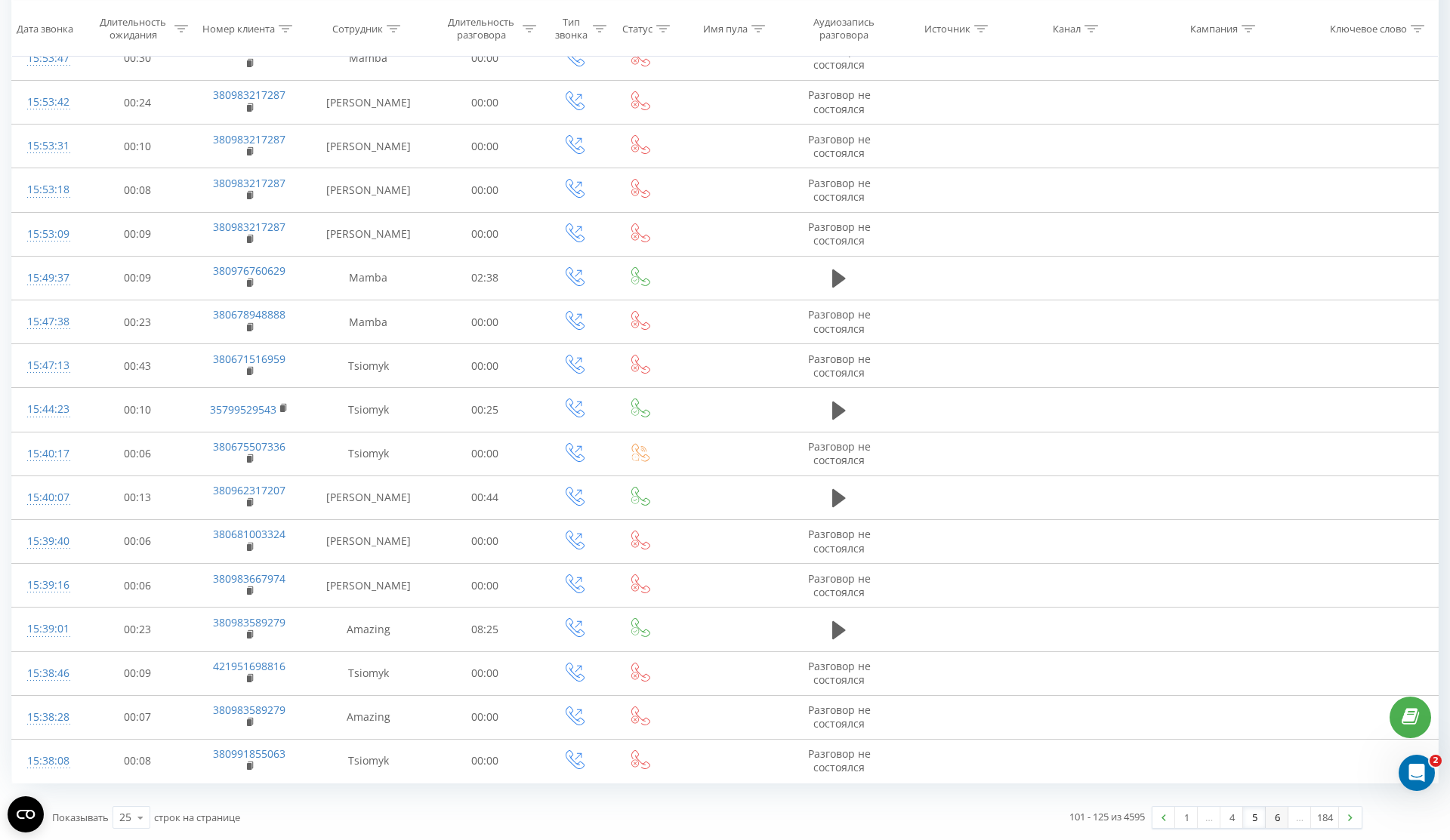
click at [1270, 814] on link "6" at bounding box center [1276, 817] width 23 height 22
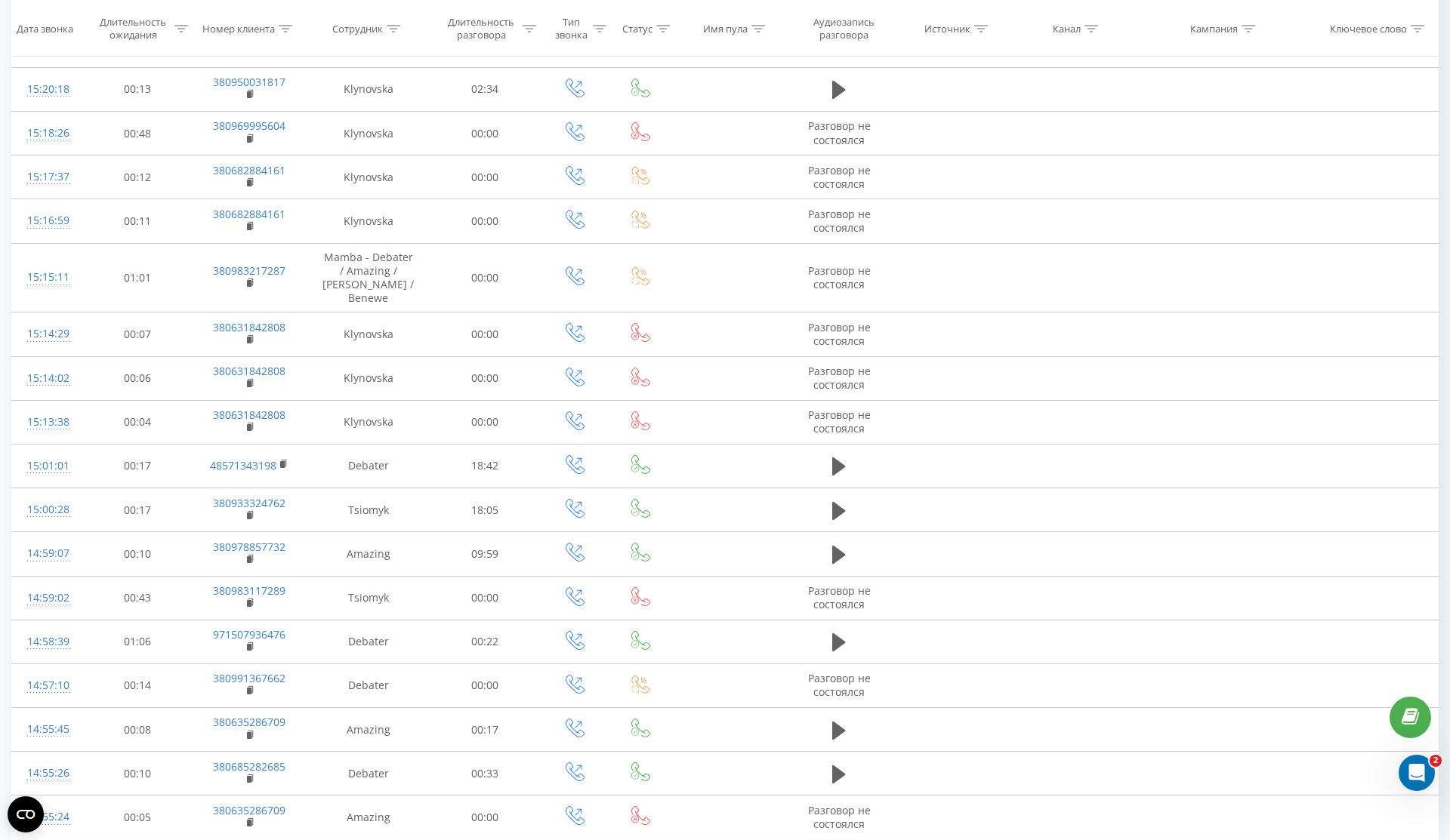
scroll to position [551, 0]
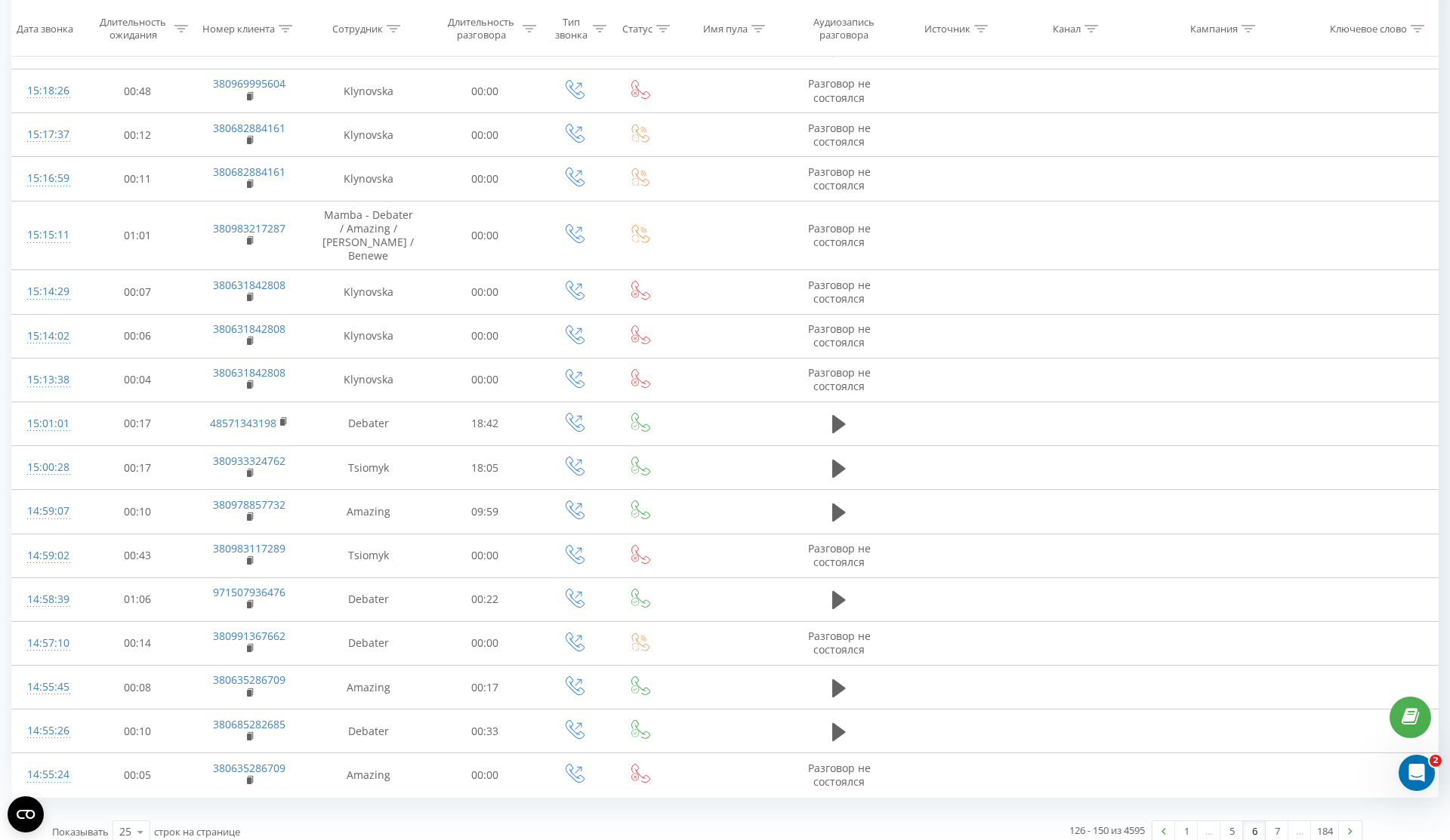
click at [1251, 821] on link "6" at bounding box center [1254, 832] width 23 height 22
click at [1283, 821] on link "7" at bounding box center [1276, 832] width 23 height 22
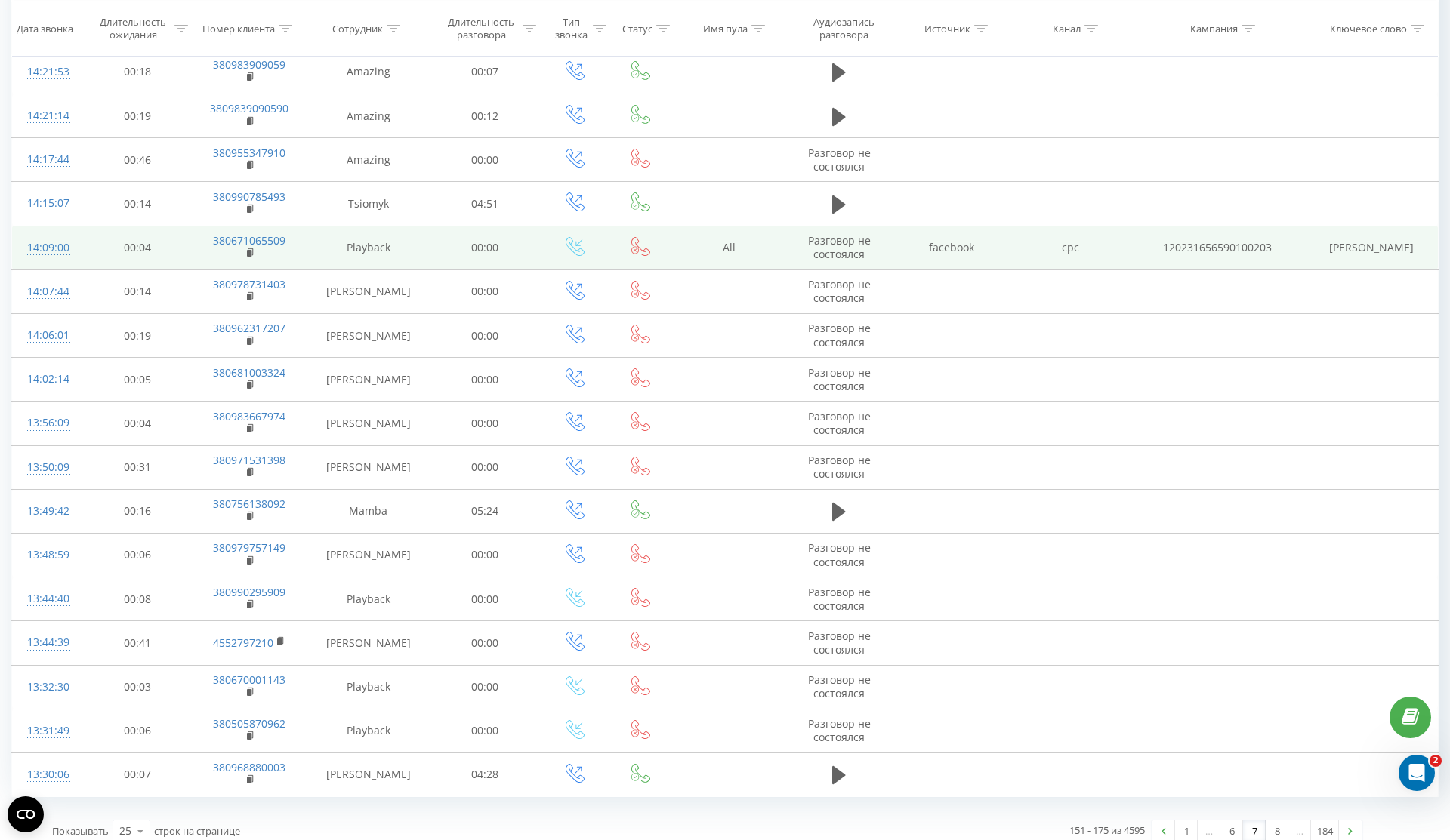
scroll to position [536, 0]
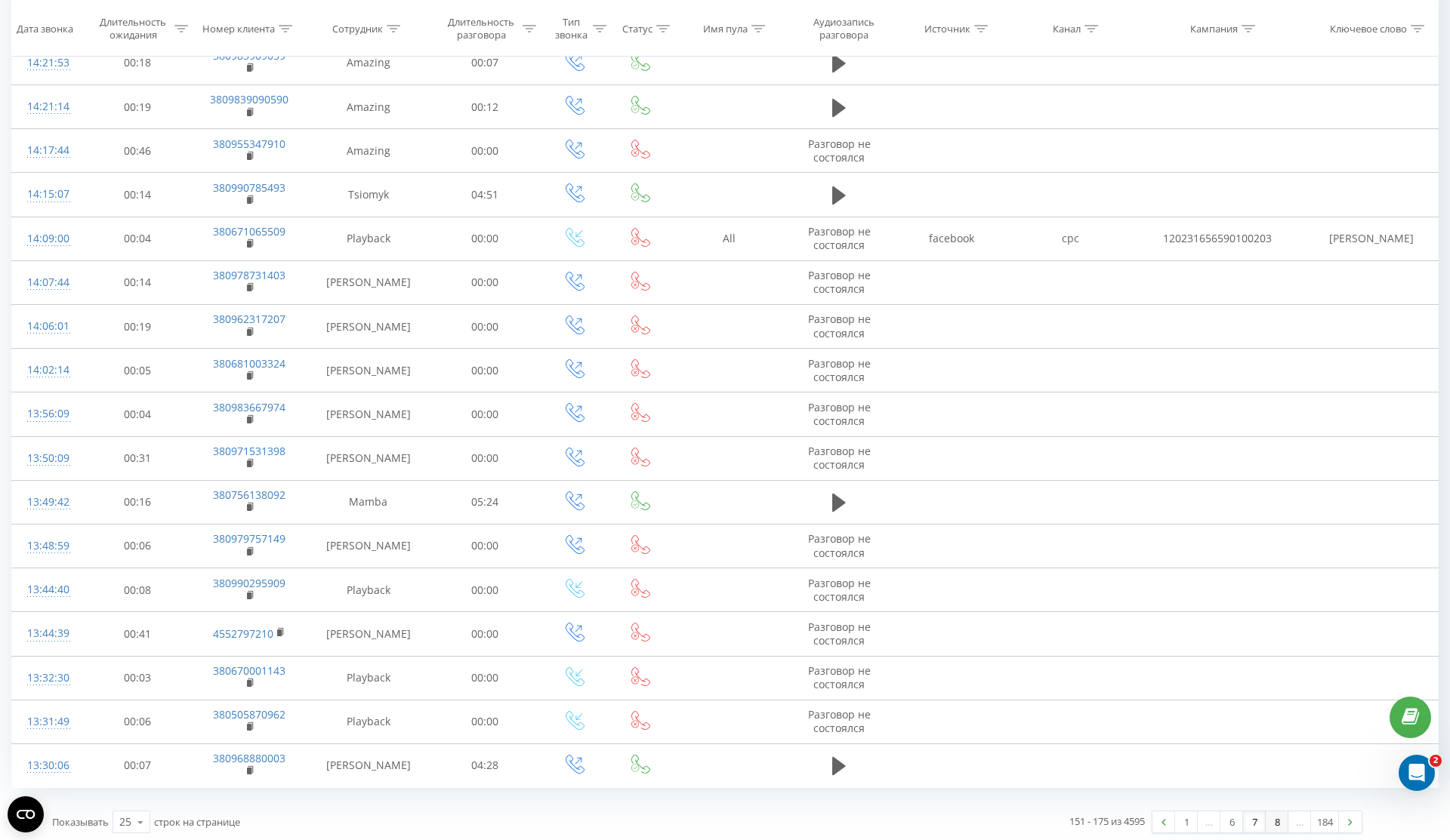
click at [1281, 822] on link "8" at bounding box center [1276, 822] width 23 height 22
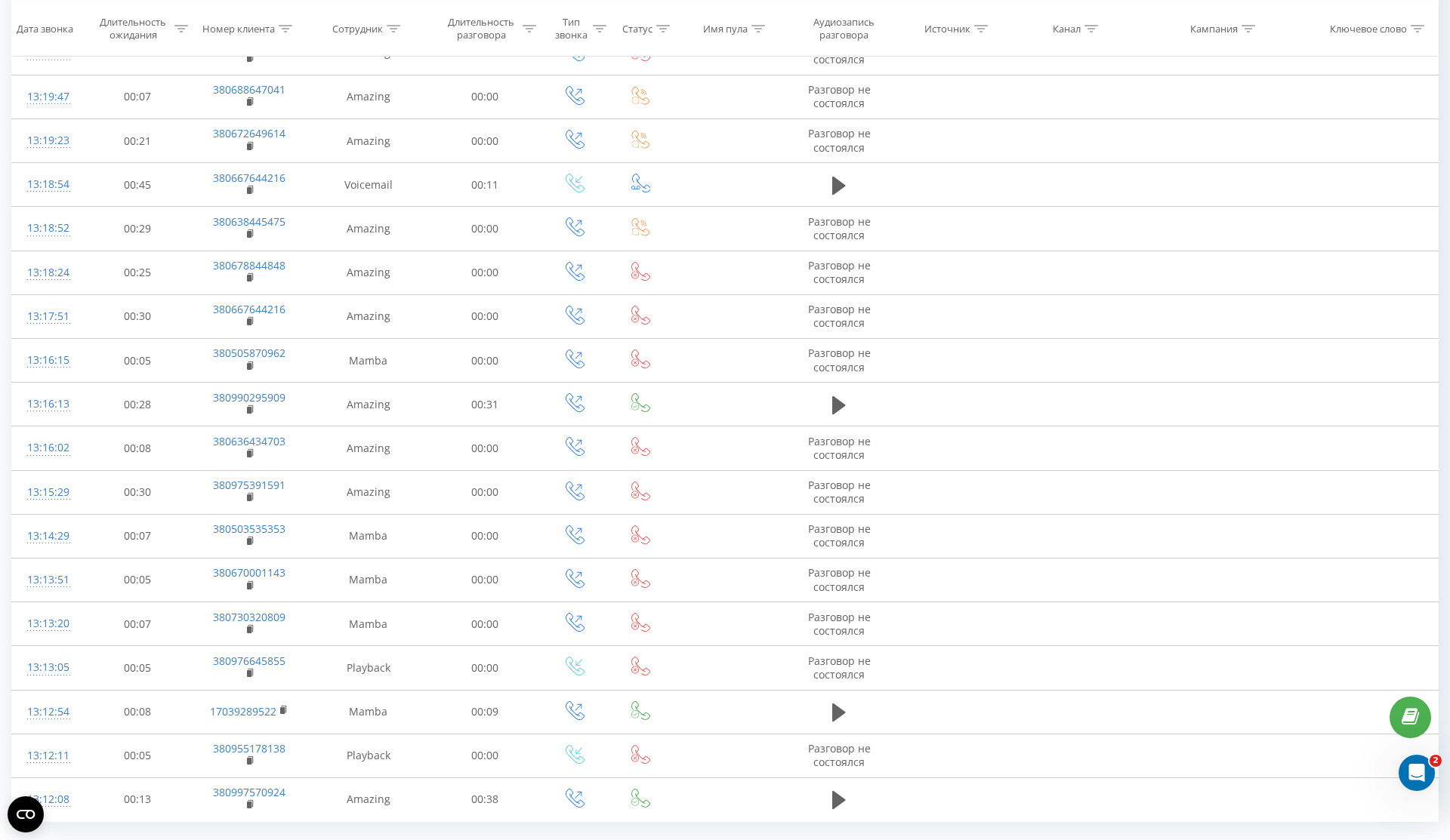
scroll to position [541, 0]
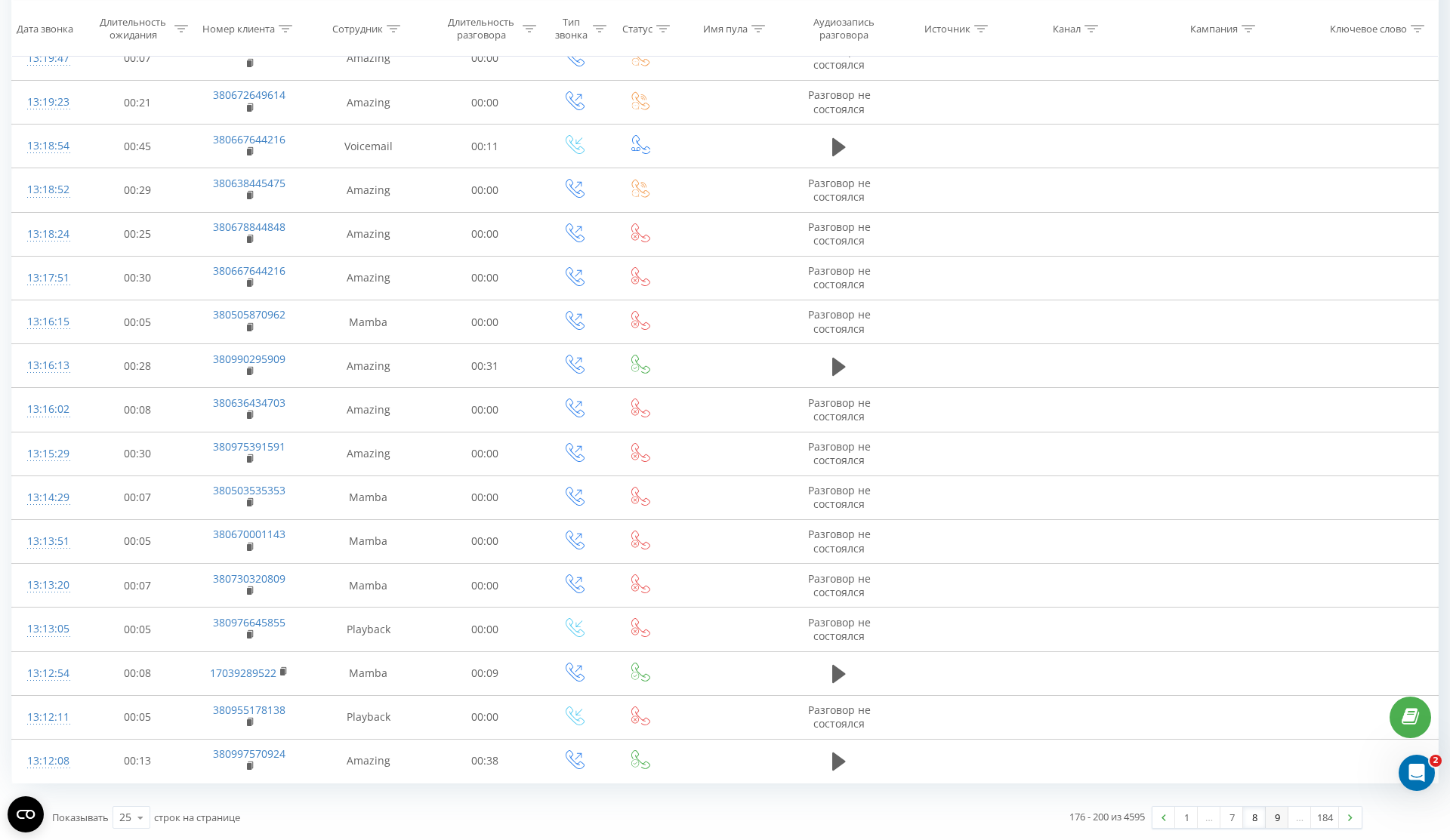
click at [1279, 816] on link "9" at bounding box center [1276, 817] width 23 height 22
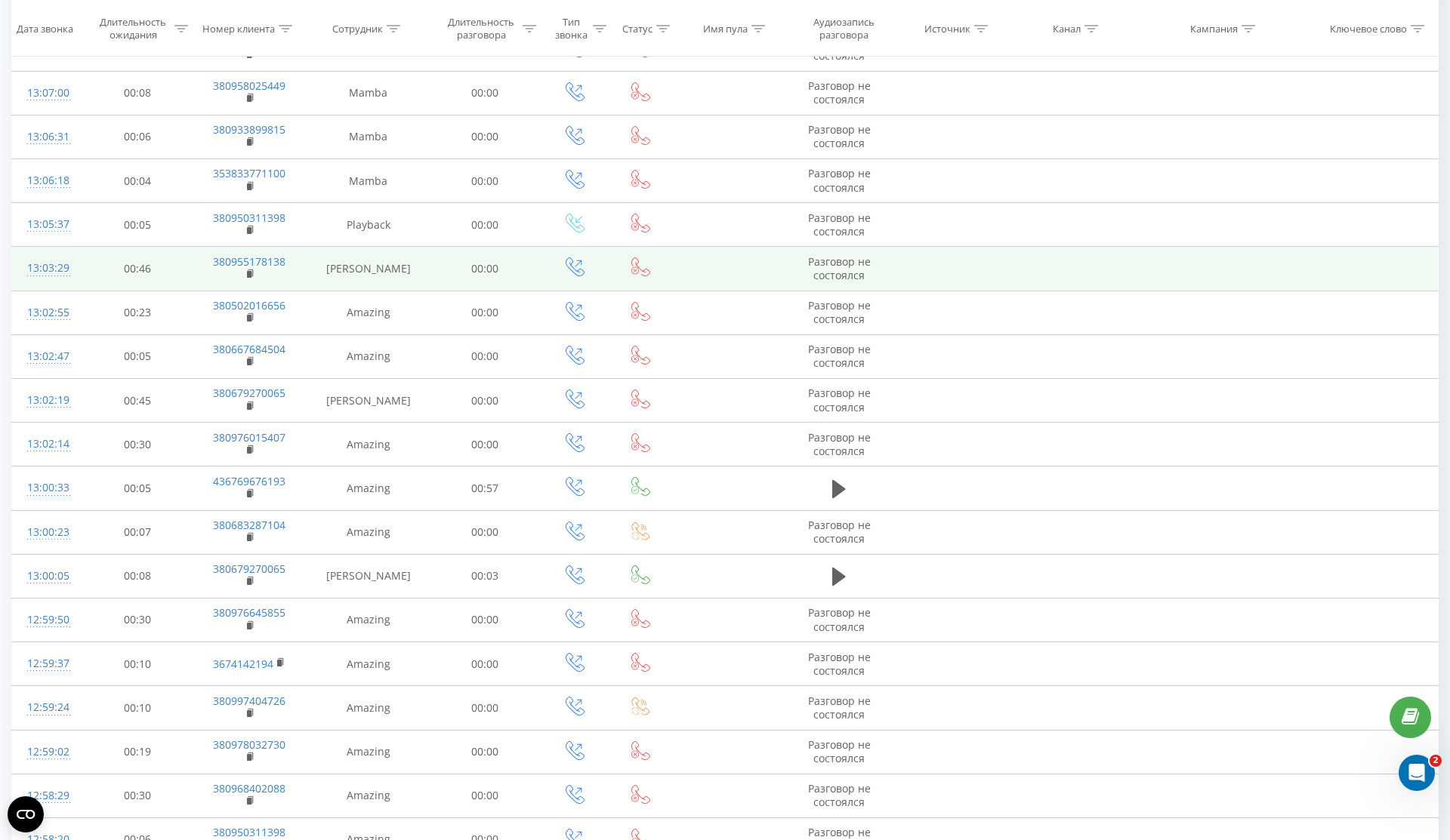
scroll to position [541, 0]
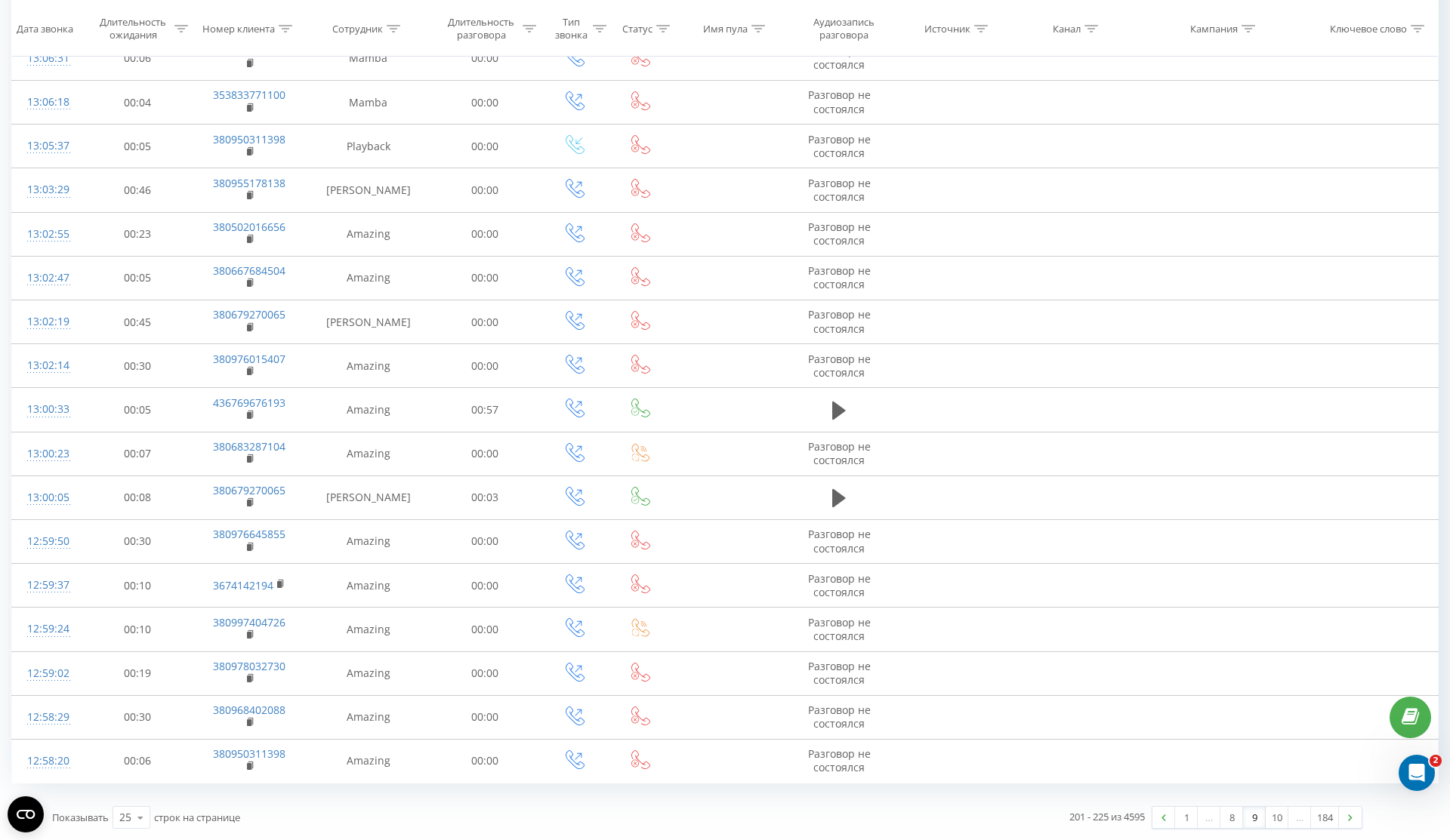
click at [1261, 822] on link "9" at bounding box center [1254, 817] width 23 height 22
click at [1272, 822] on link "10" at bounding box center [1276, 817] width 23 height 22
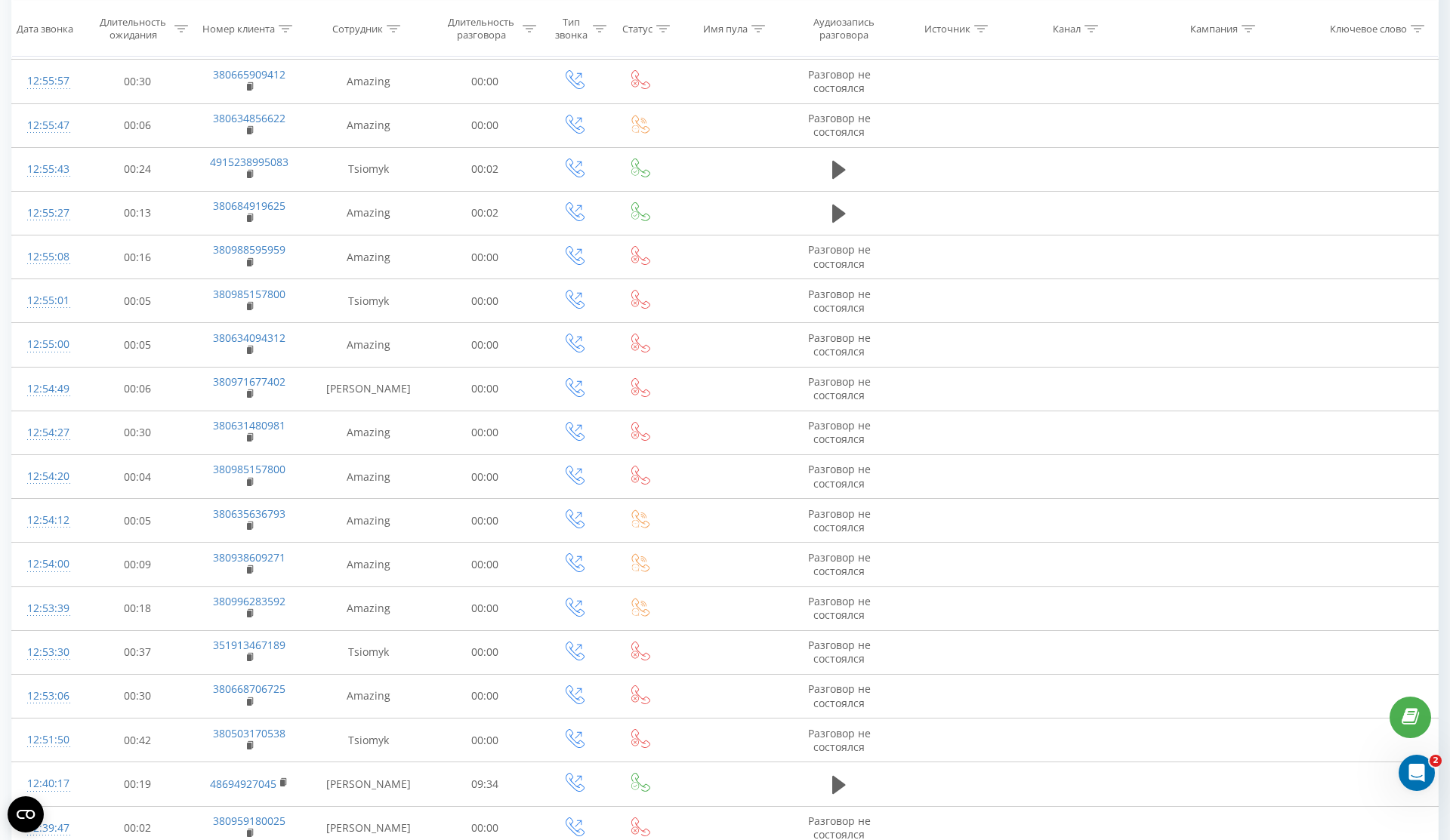
scroll to position [541, 0]
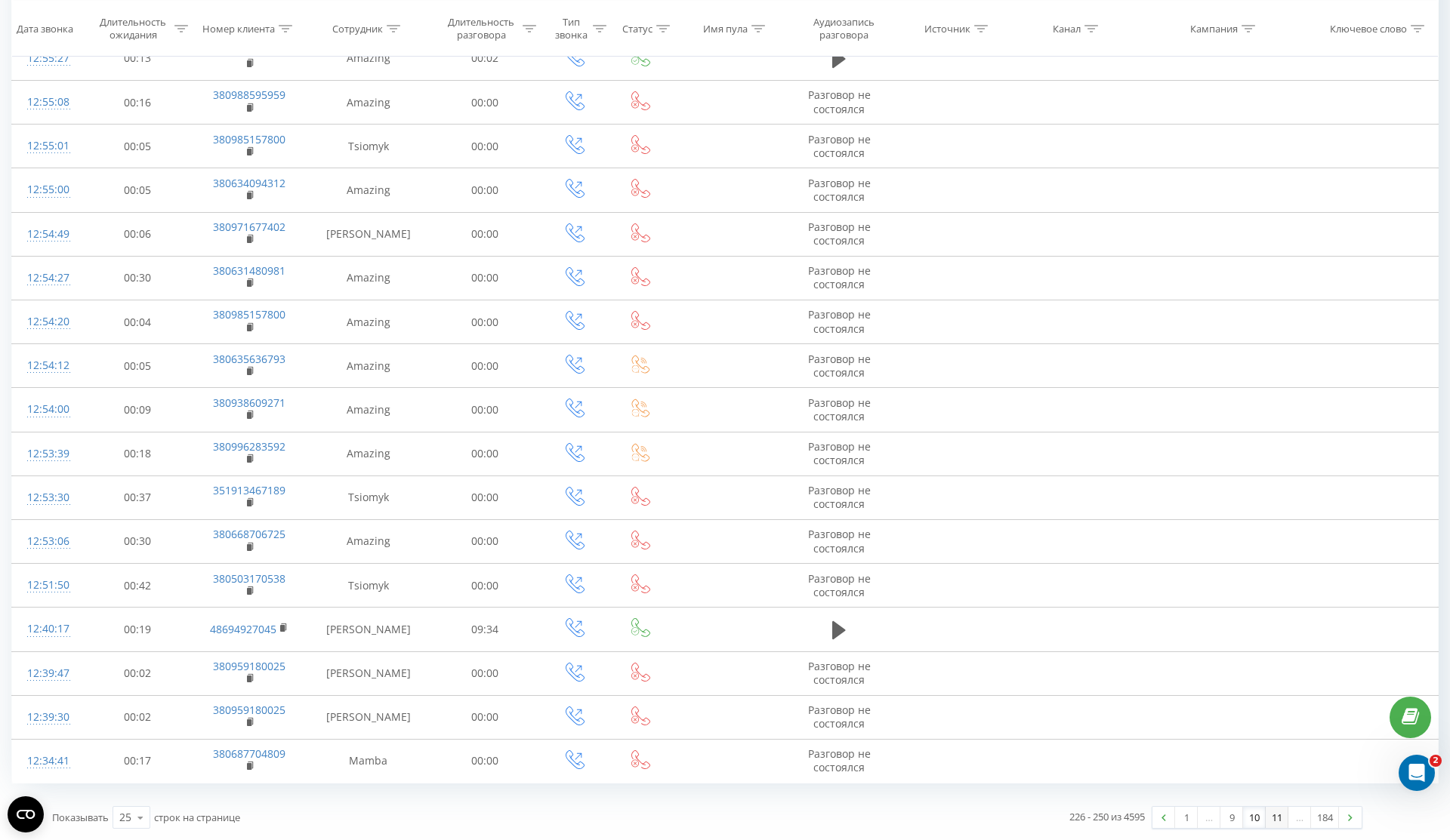
click at [1280, 816] on link "11" at bounding box center [1276, 817] width 23 height 22
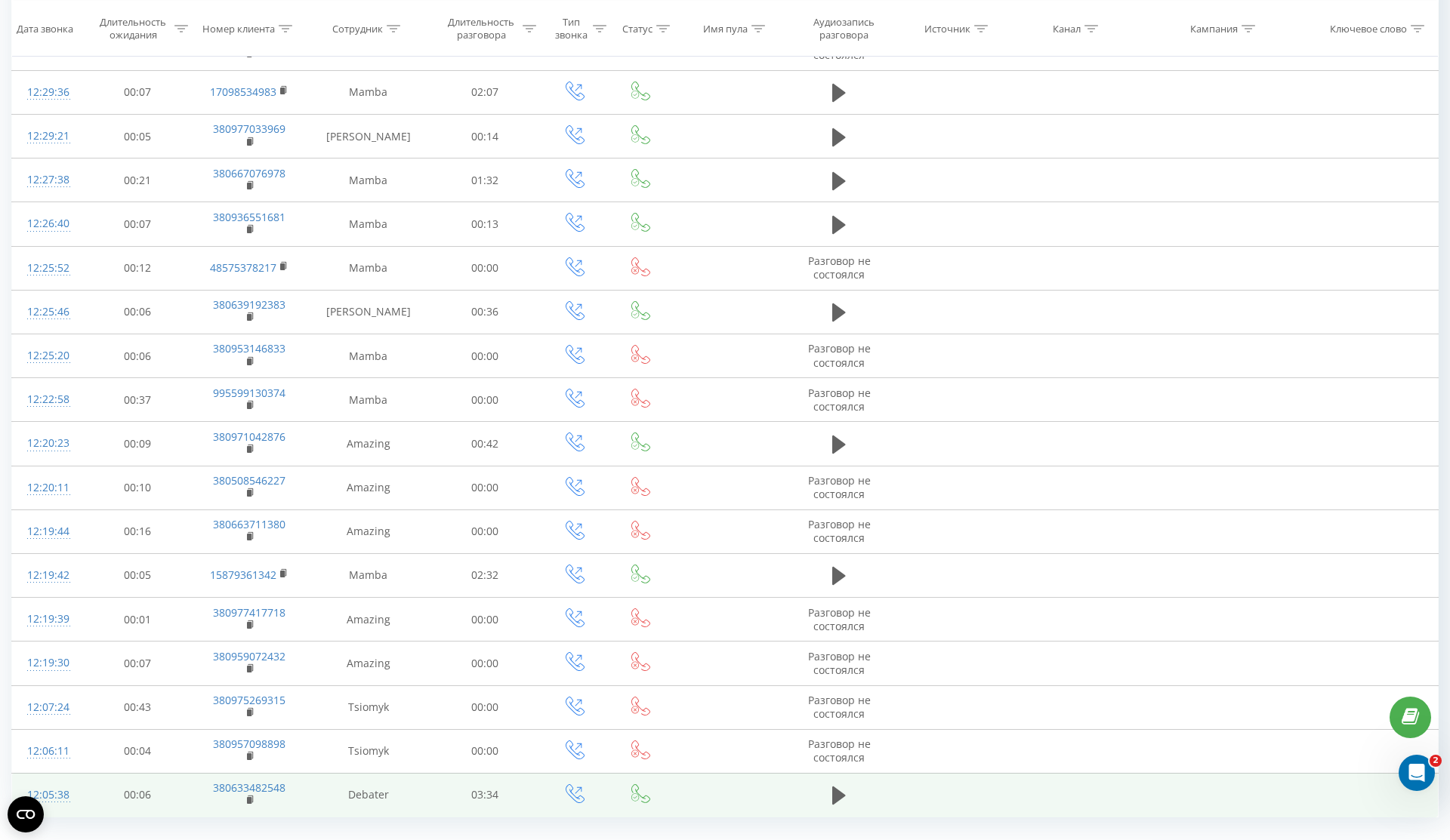
scroll to position [541, 0]
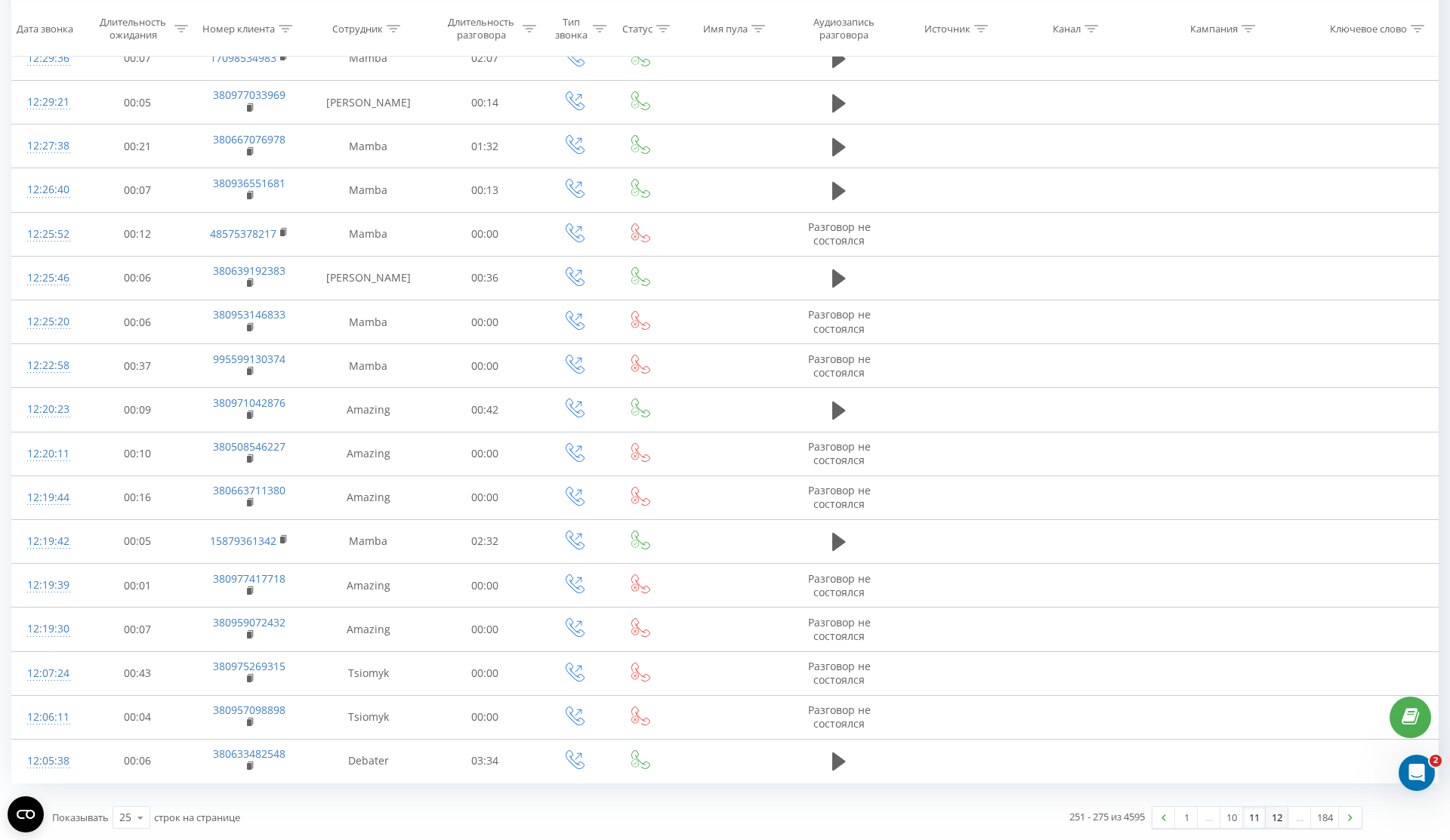
click at [1276, 821] on link "12" at bounding box center [1276, 817] width 23 height 22
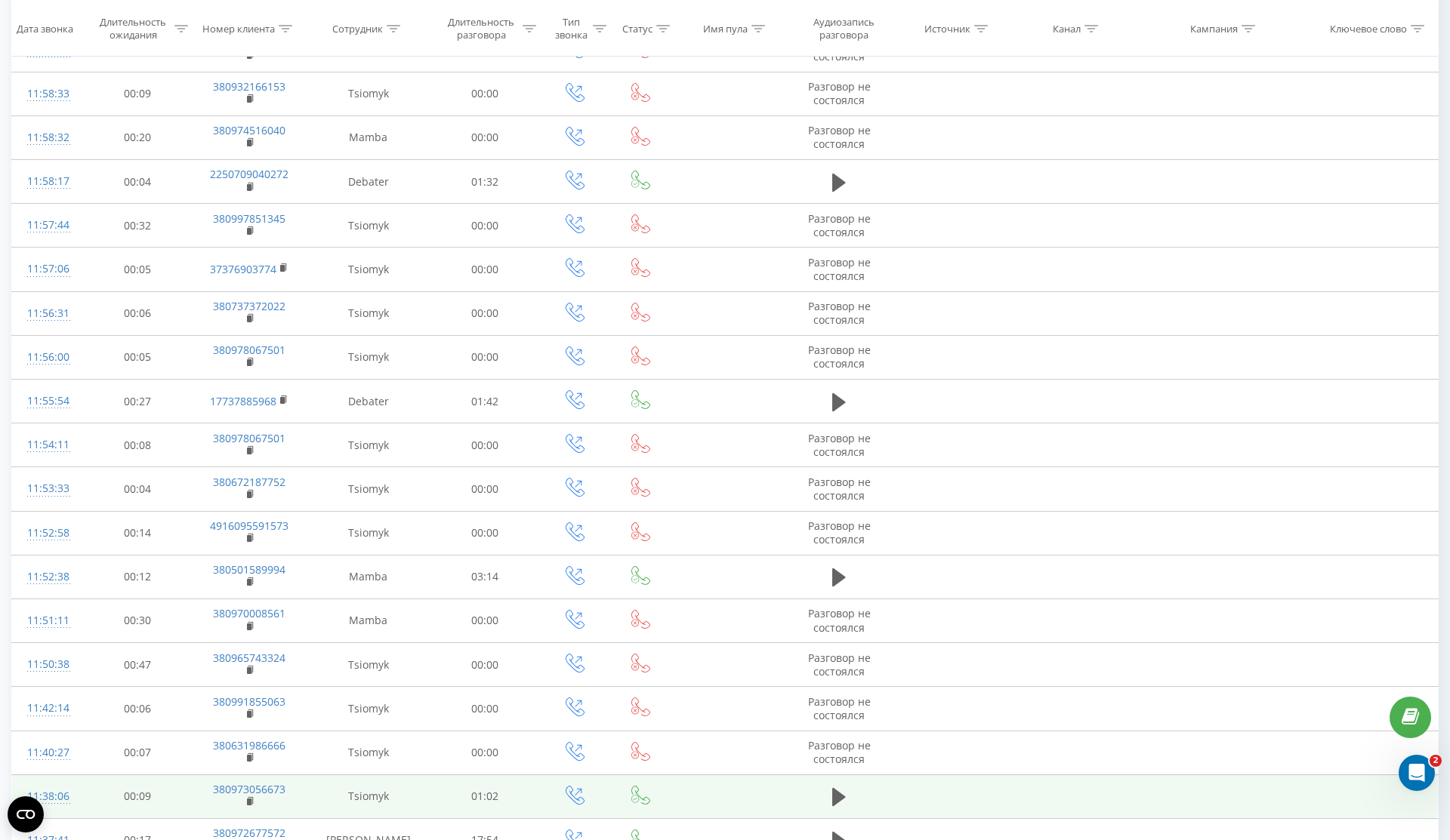
scroll to position [541, 0]
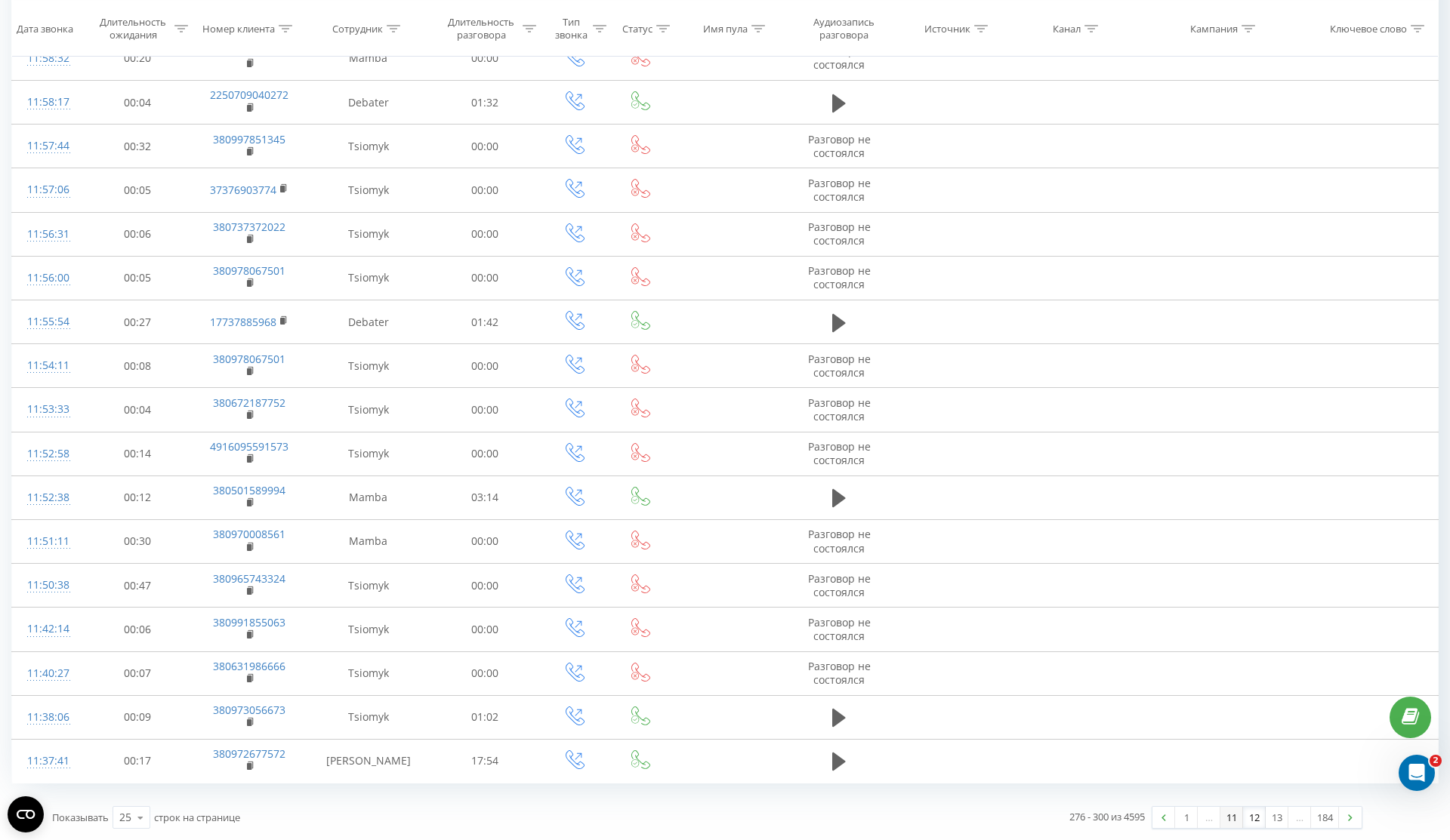
click at [1233, 824] on link "11" at bounding box center [1231, 817] width 23 height 22
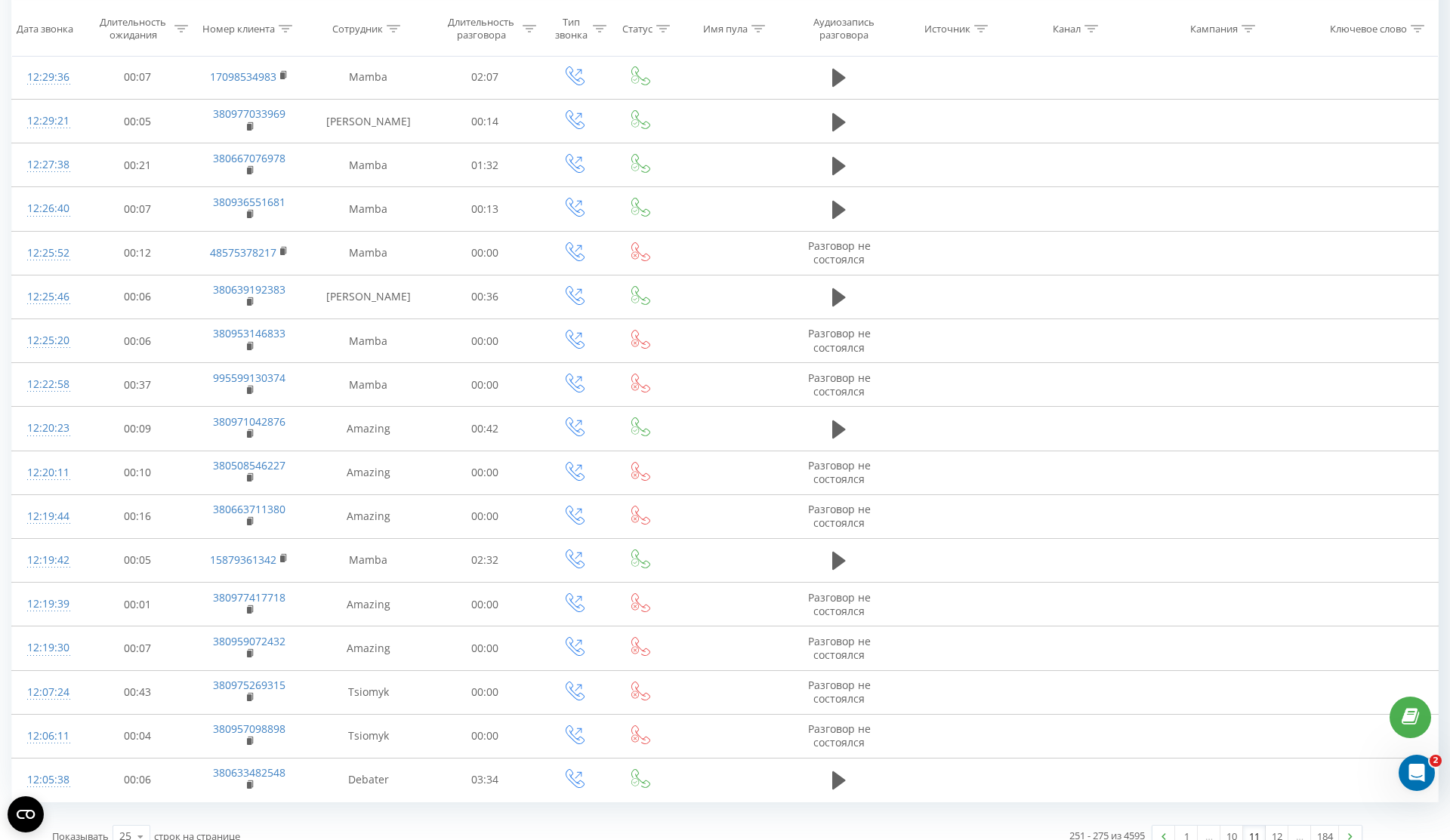
scroll to position [541, 0]
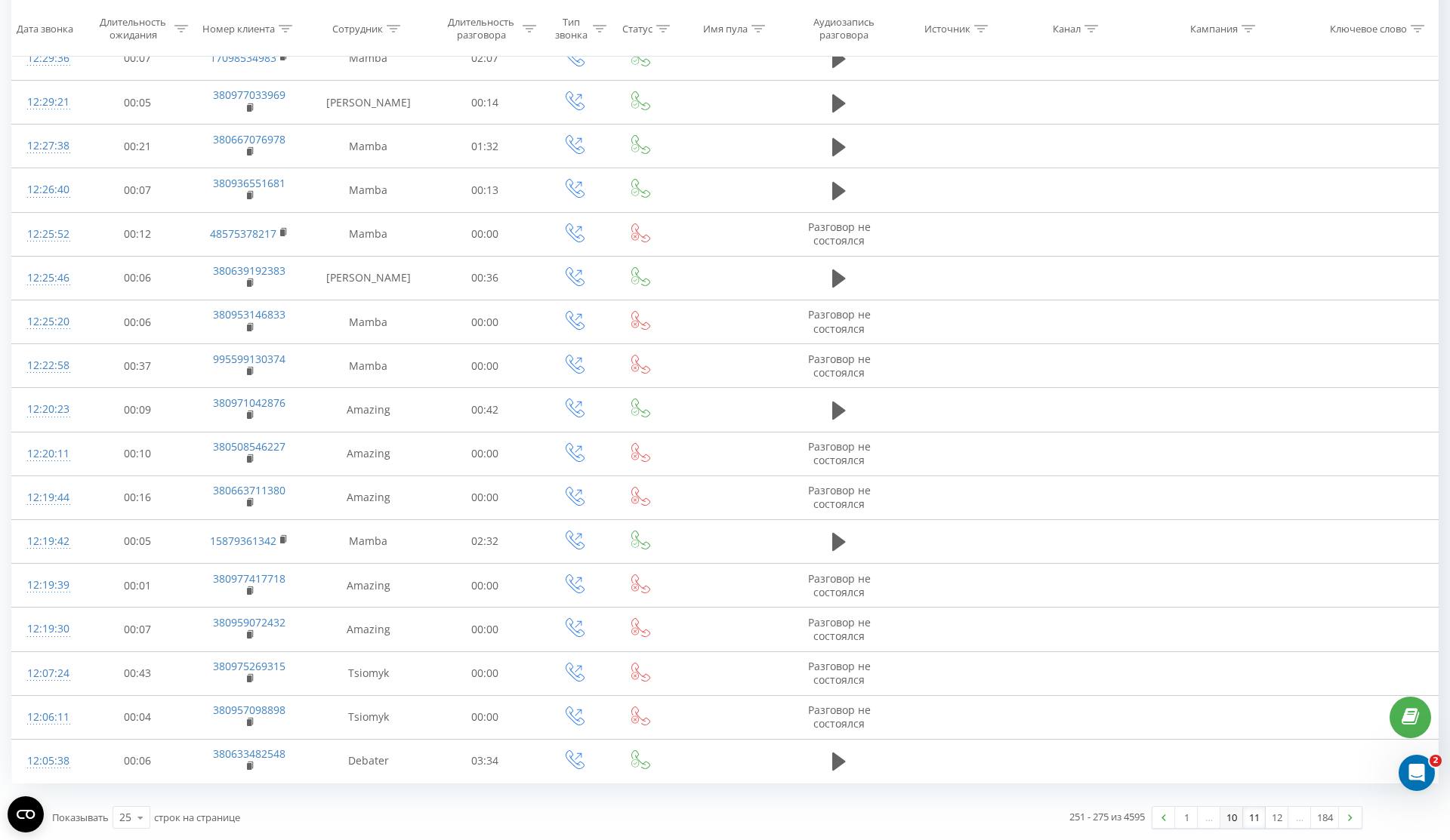
click at [1228, 817] on link "10" at bounding box center [1231, 817] width 23 height 22
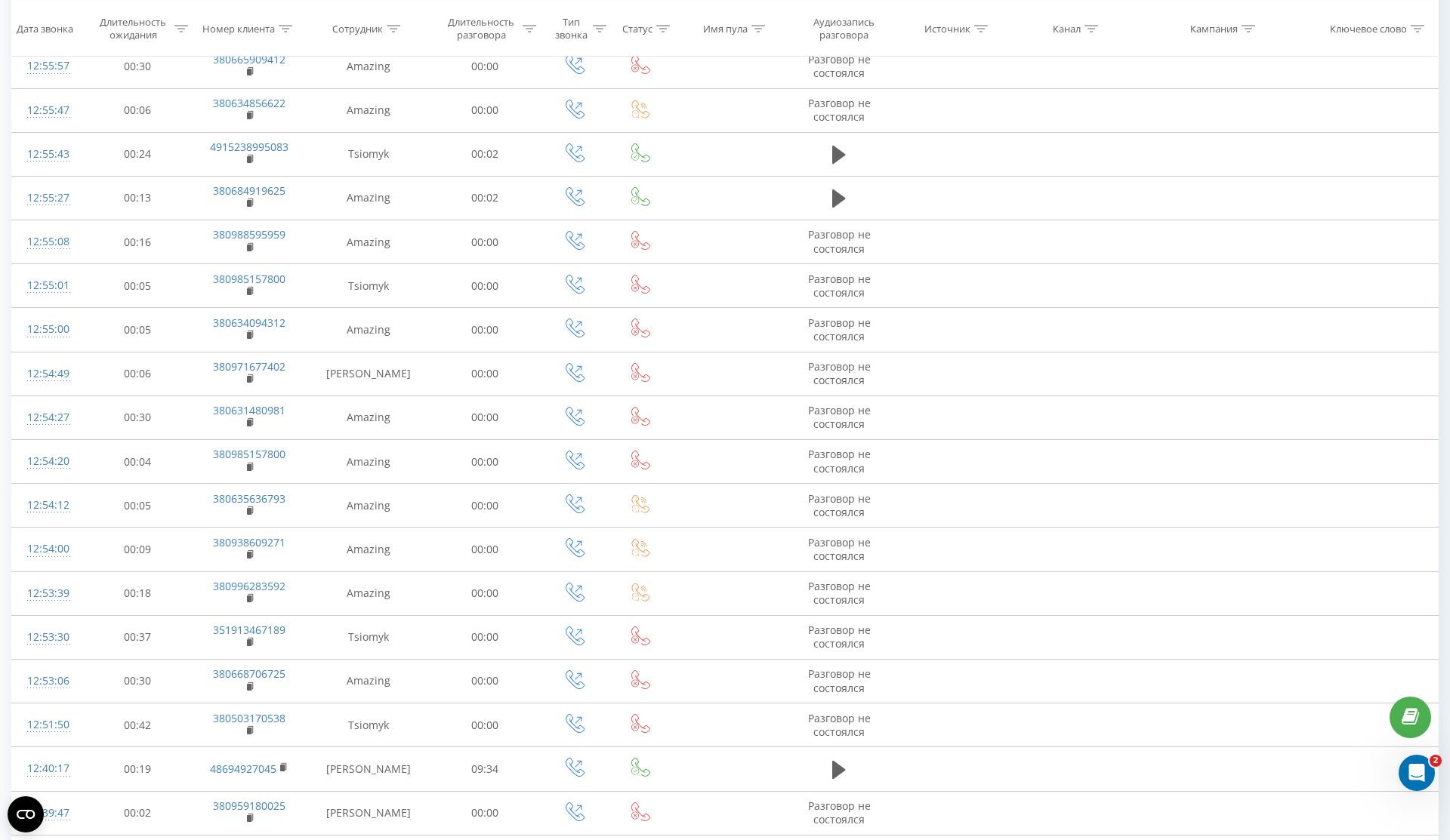
scroll to position [541, 0]
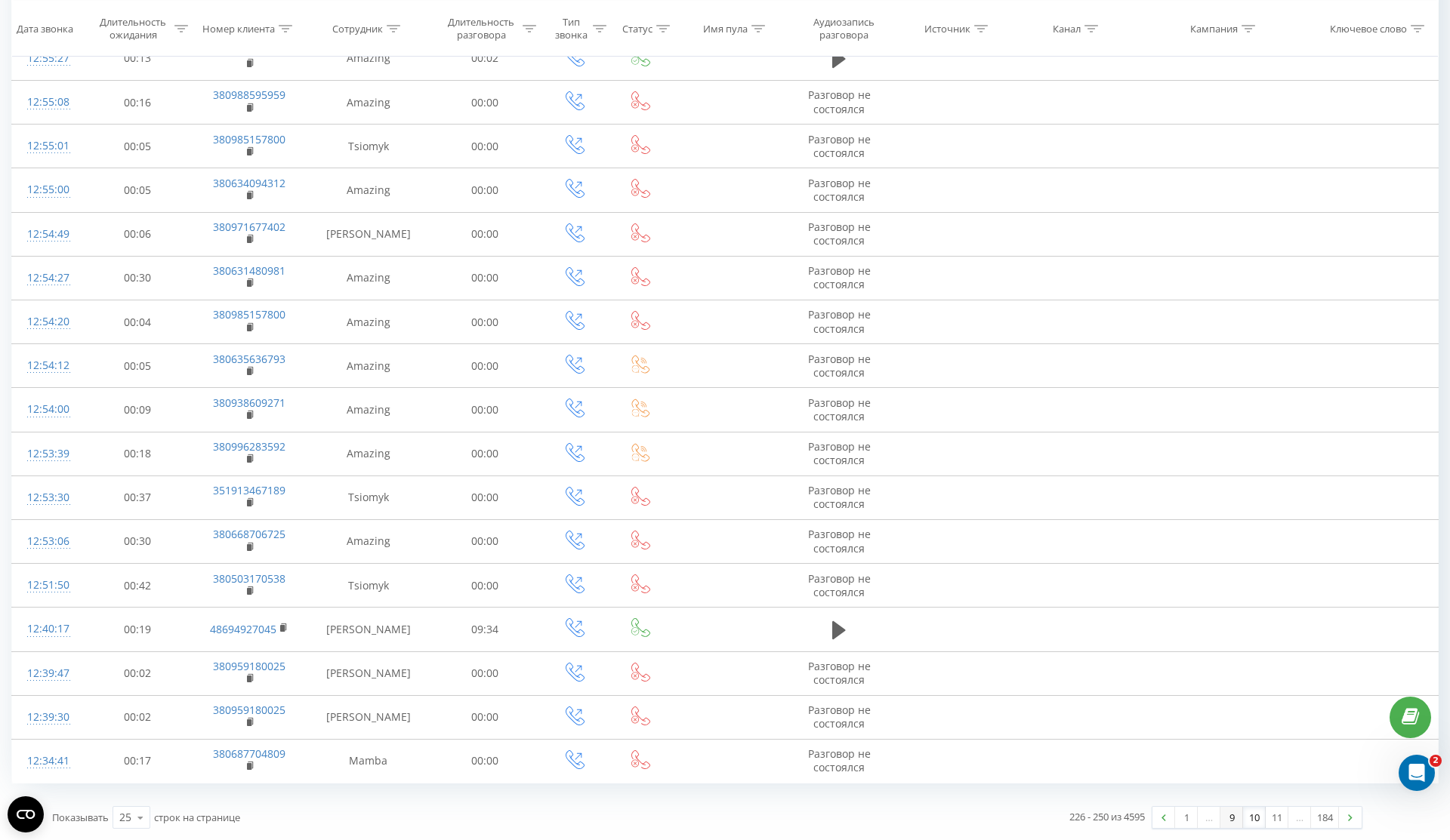
click at [1226, 823] on link "9" at bounding box center [1231, 817] width 23 height 22
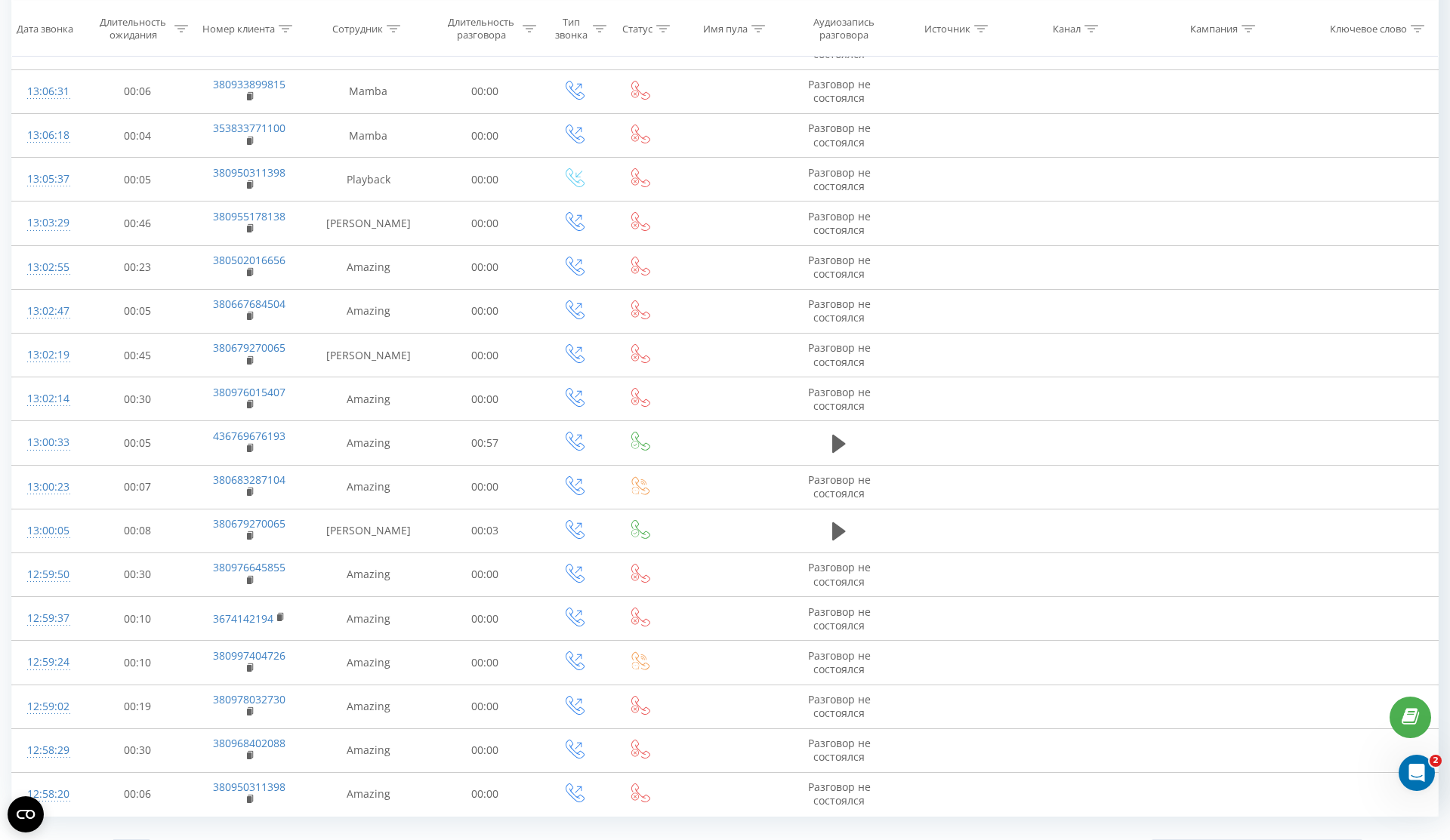
scroll to position [541, 0]
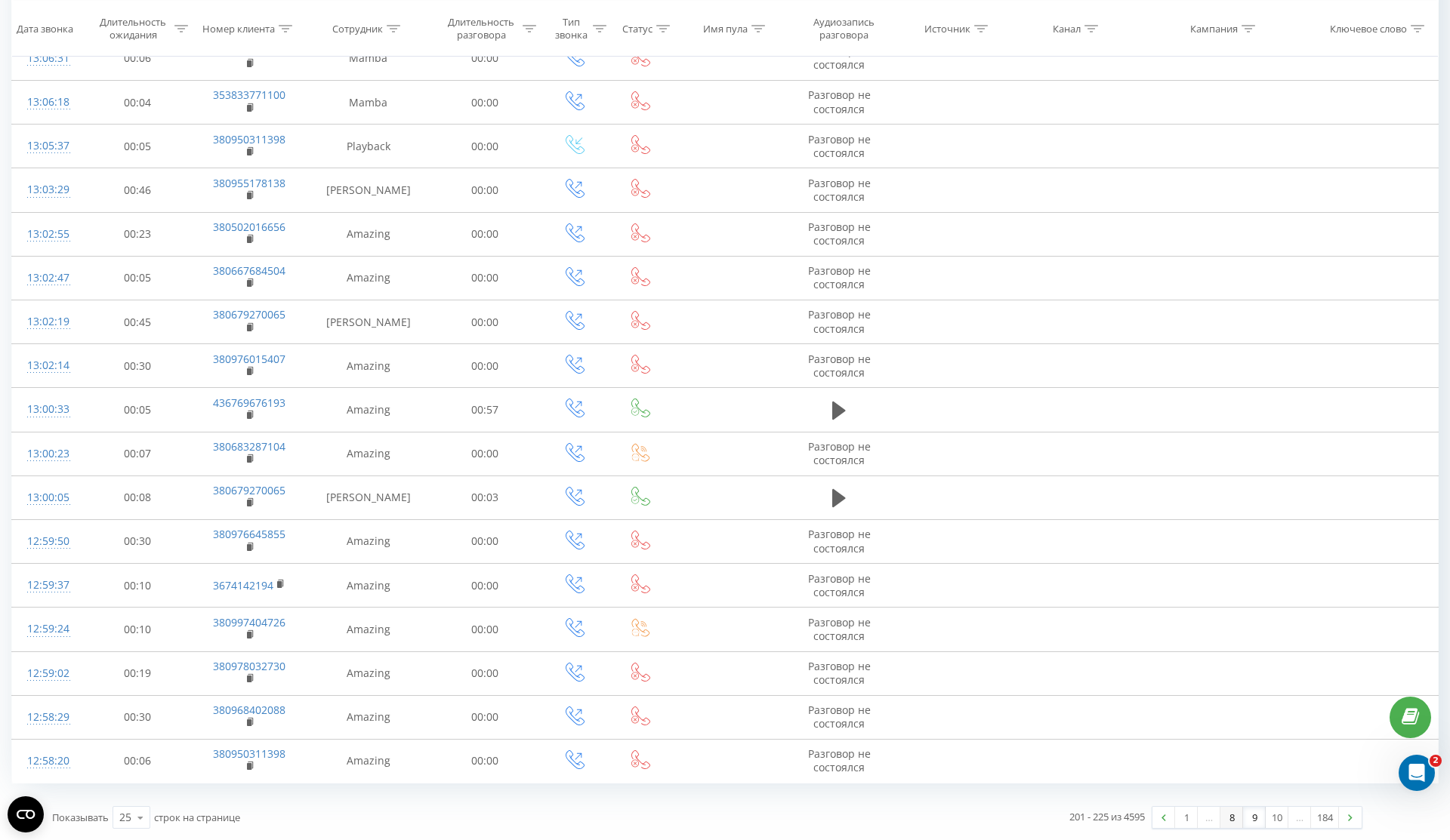
click at [1234, 817] on link "8" at bounding box center [1231, 817] width 23 height 22
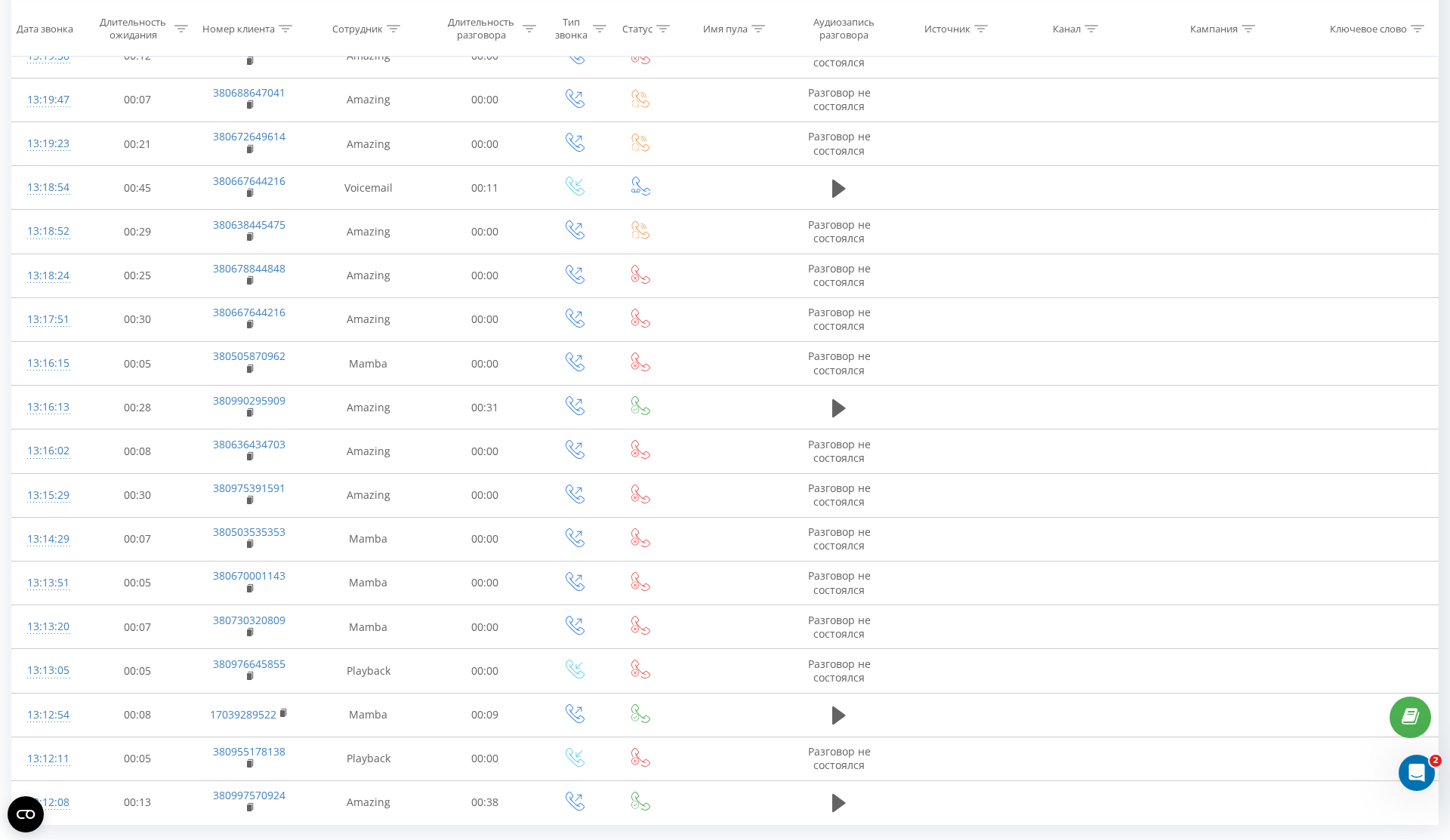
scroll to position [541, 0]
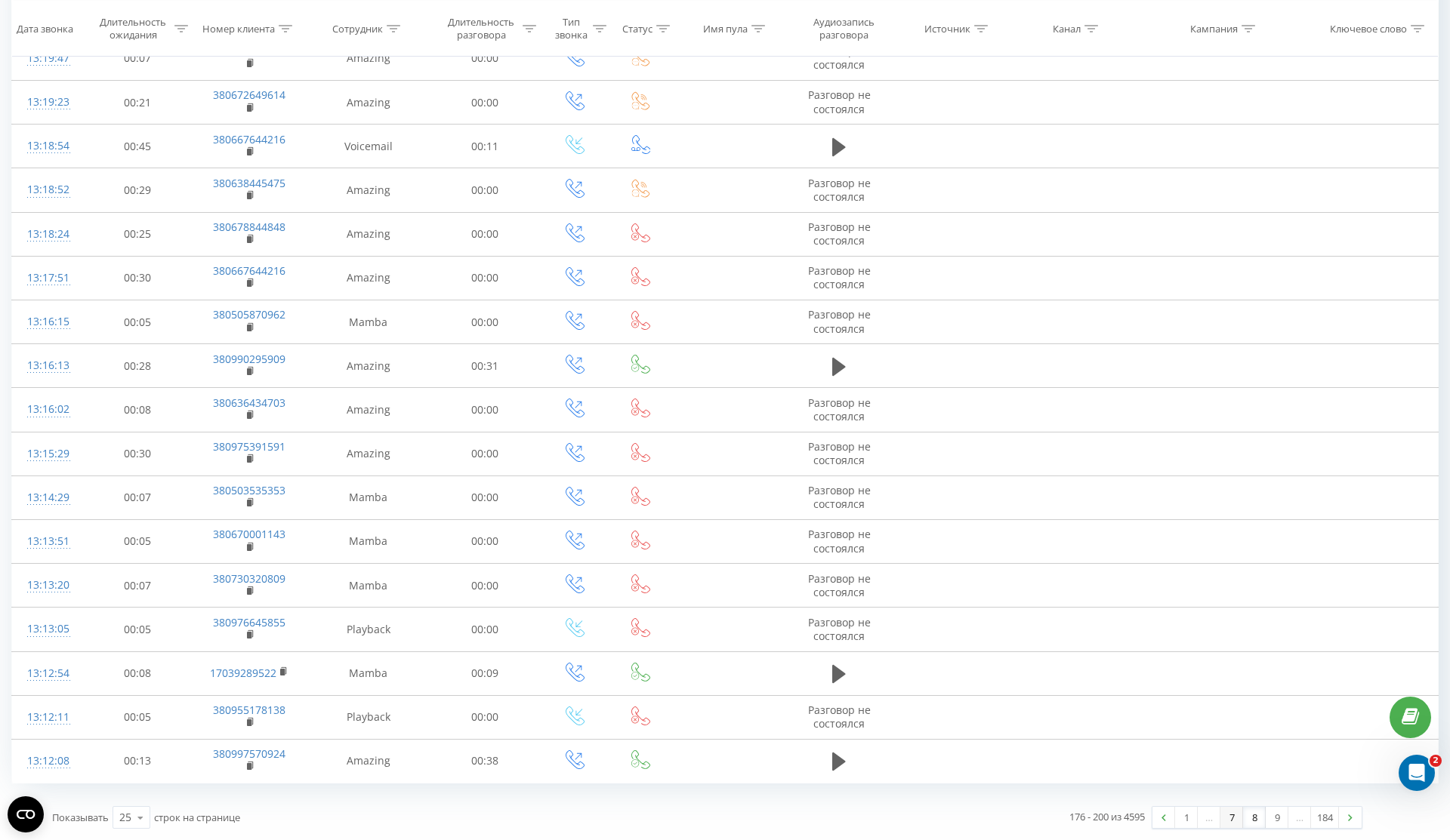
click at [1234, 815] on link "7" at bounding box center [1231, 817] width 23 height 22
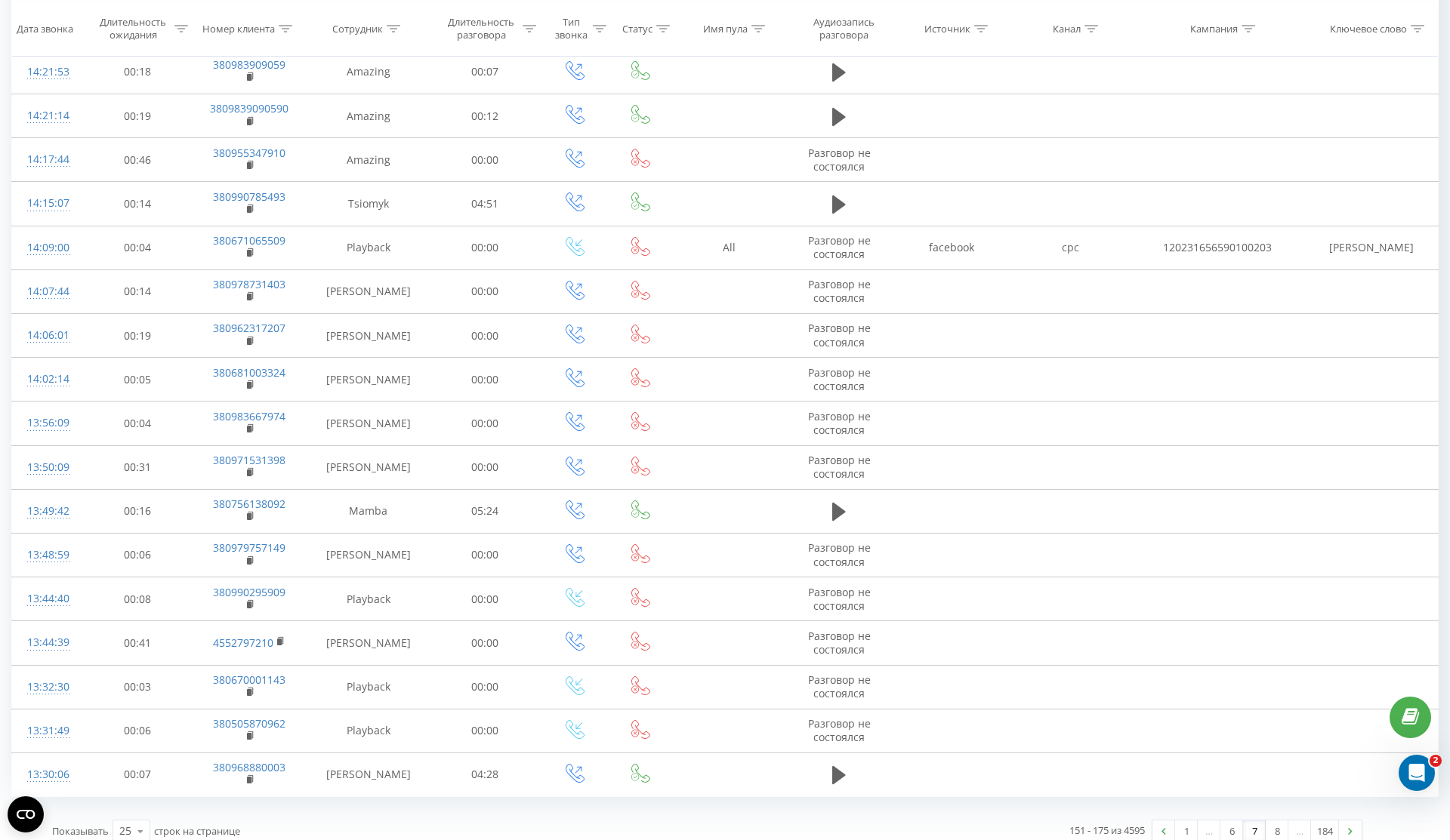
scroll to position [541, 0]
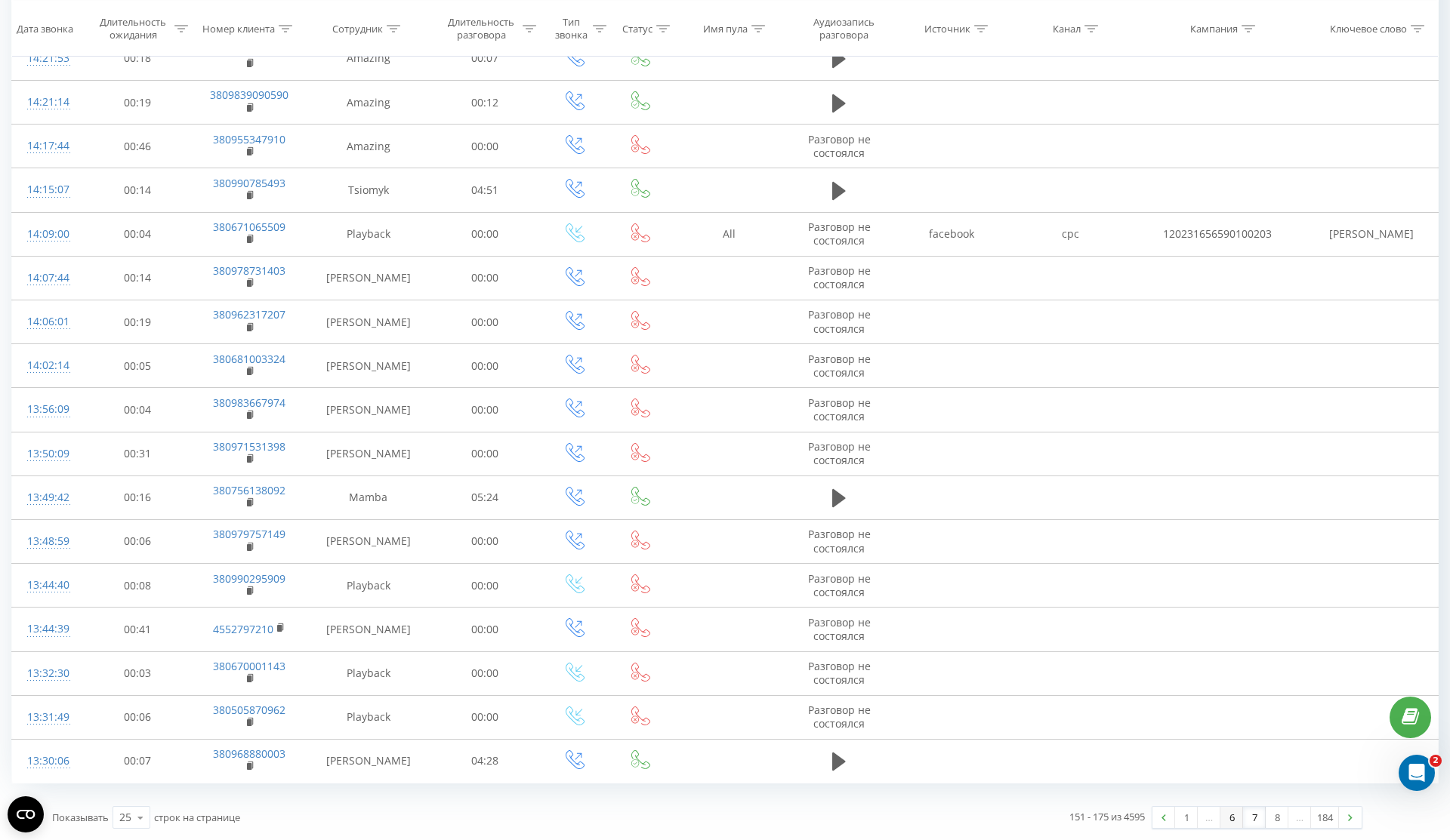
click at [1233, 820] on link "6" at bounding box center [1231, 817] width 23 height 22
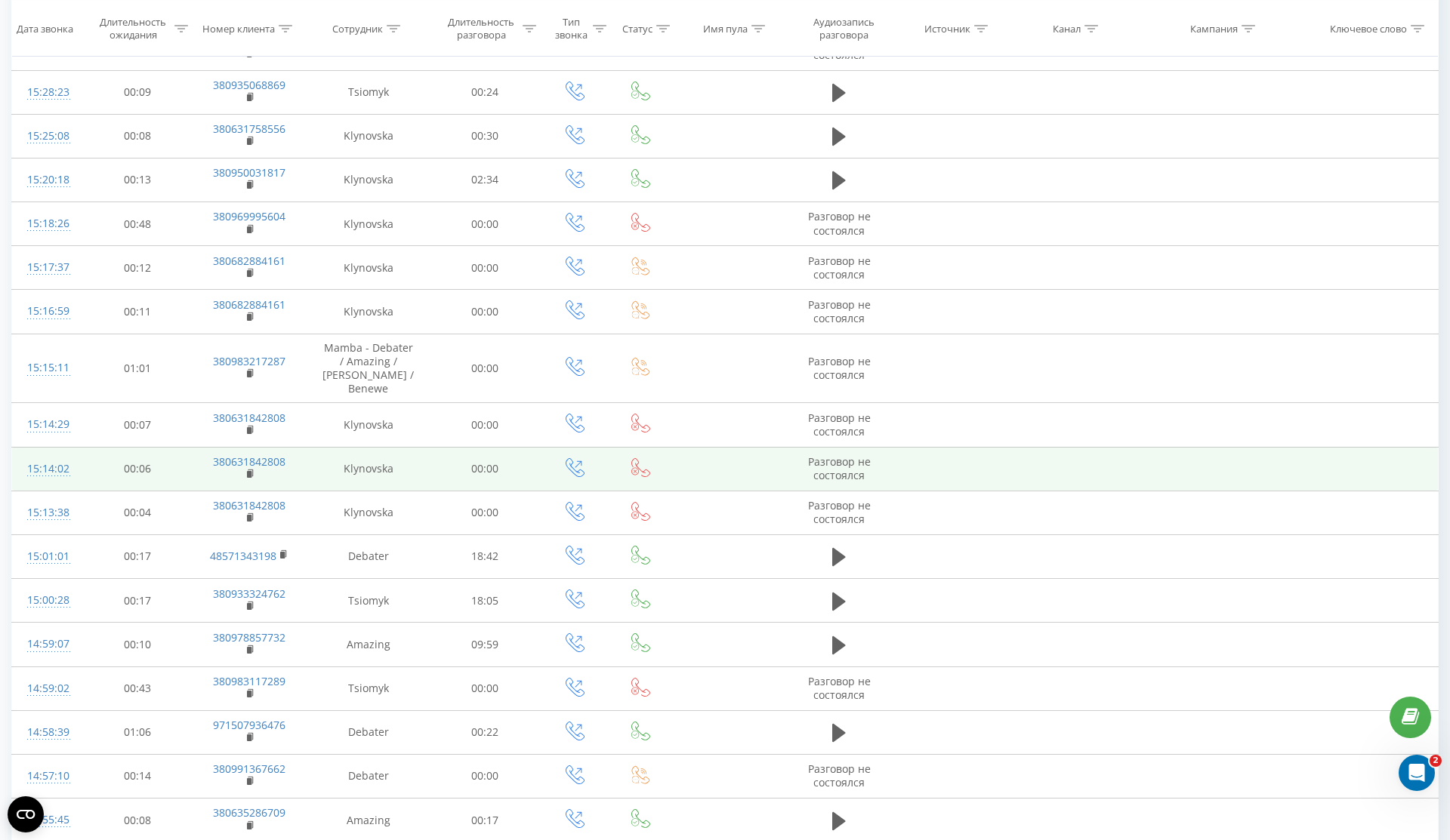
scroll to position [551, 0]
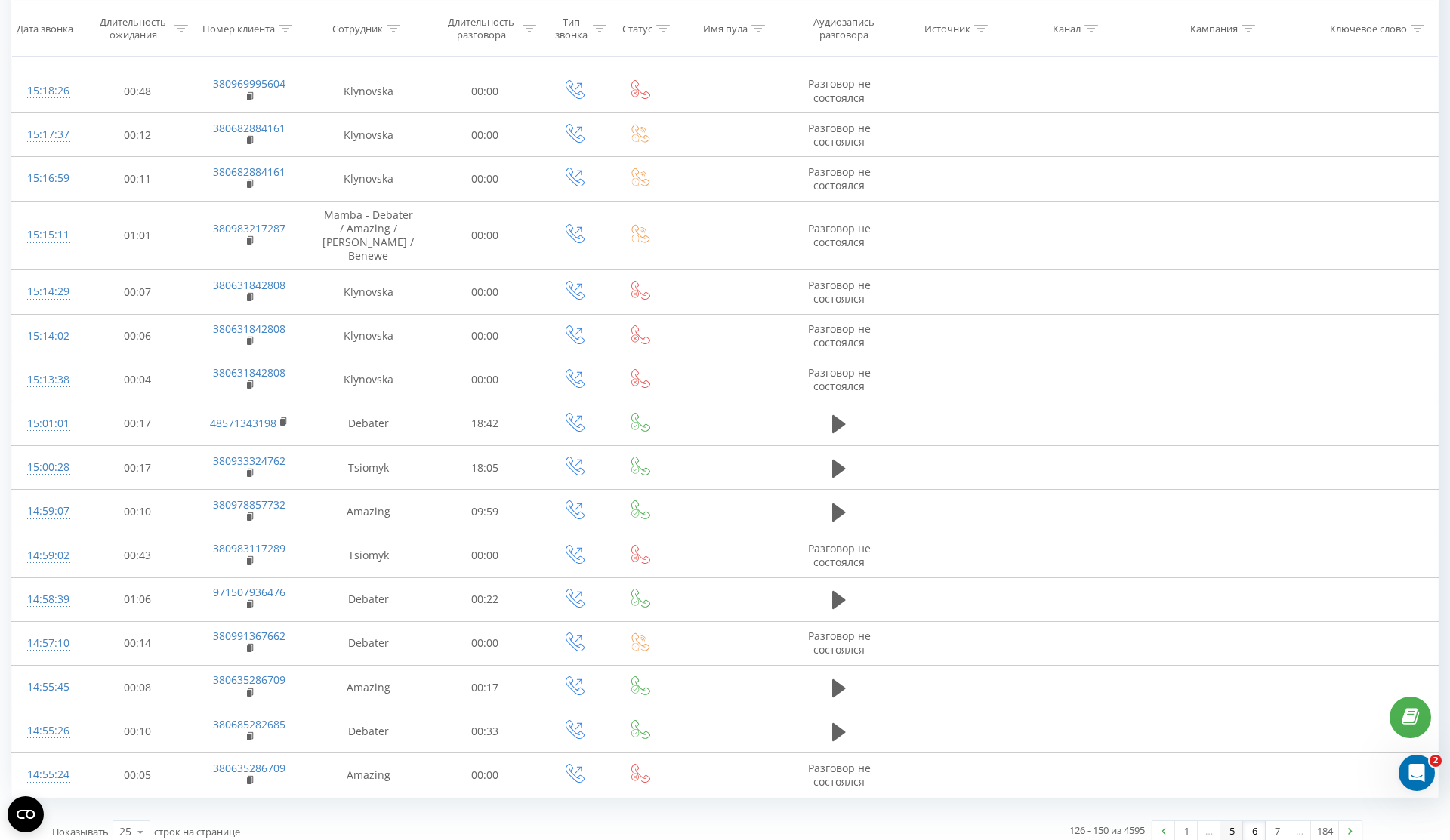
click at [1227, 821] on link "5" at bounding box center [1231, 832] width 23 height 22
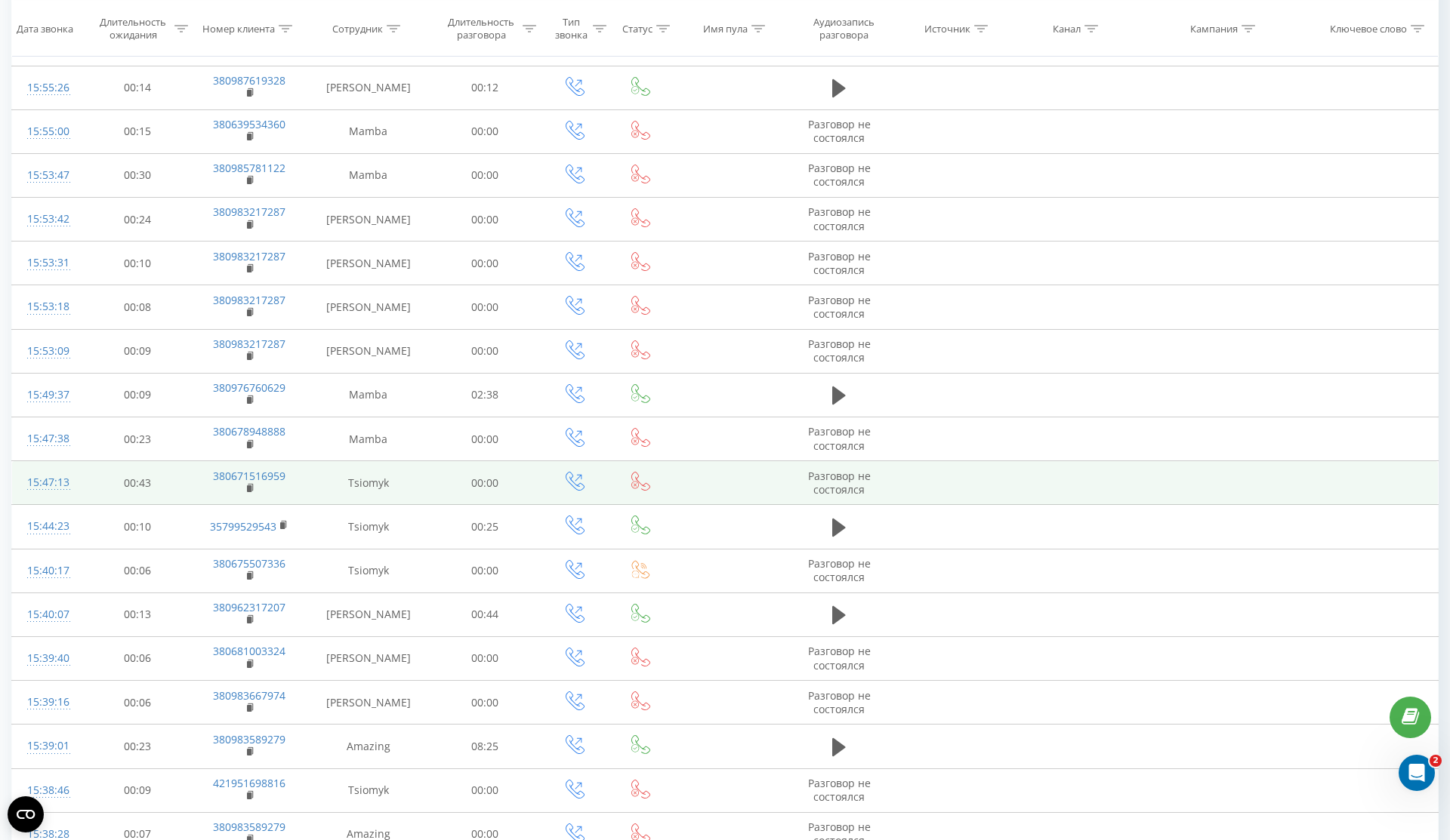
scroll to position [541, 0]
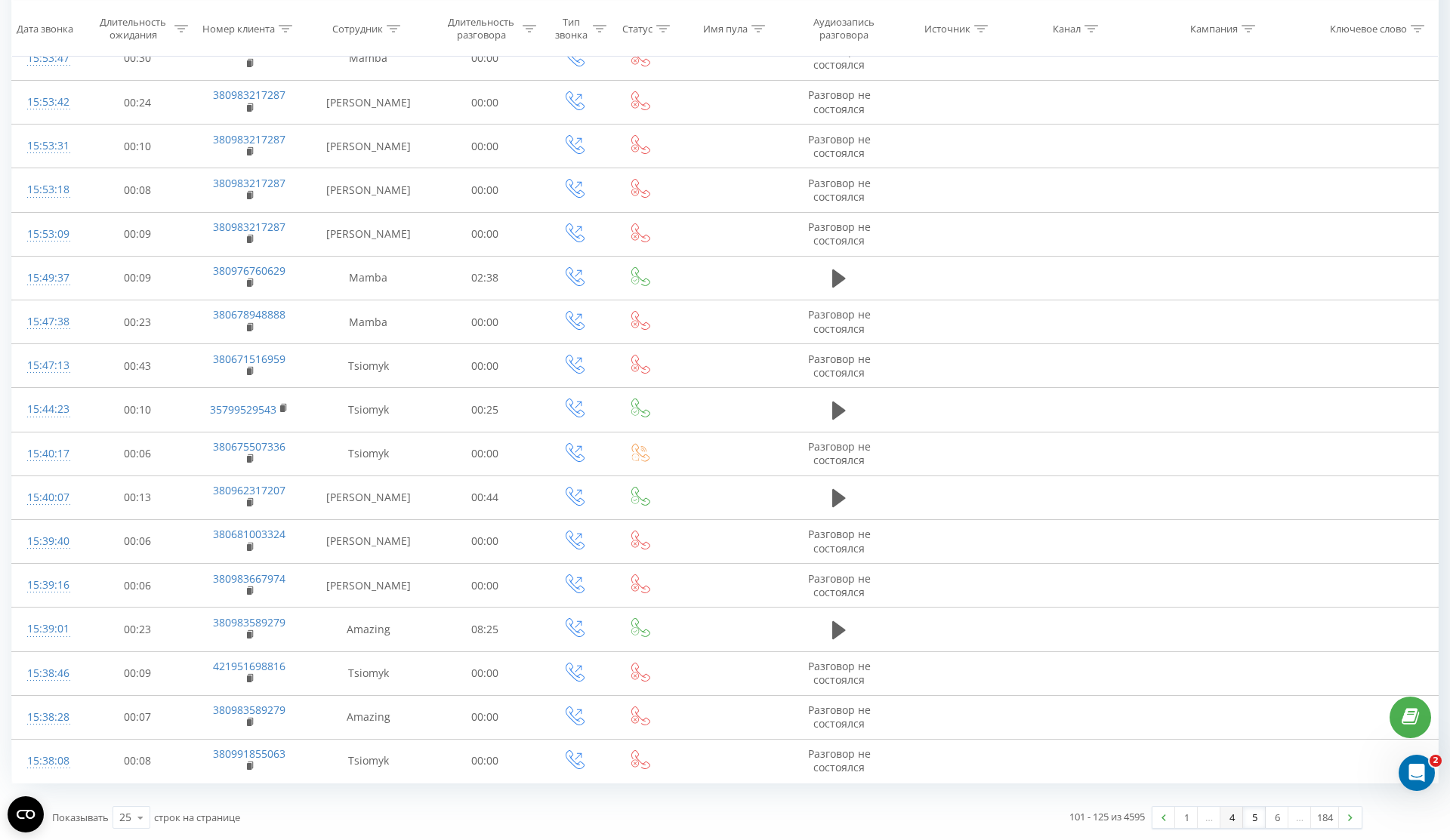
click at [1234, 819] on link "4" at bounding box center [1231, 817] width 23 height 22
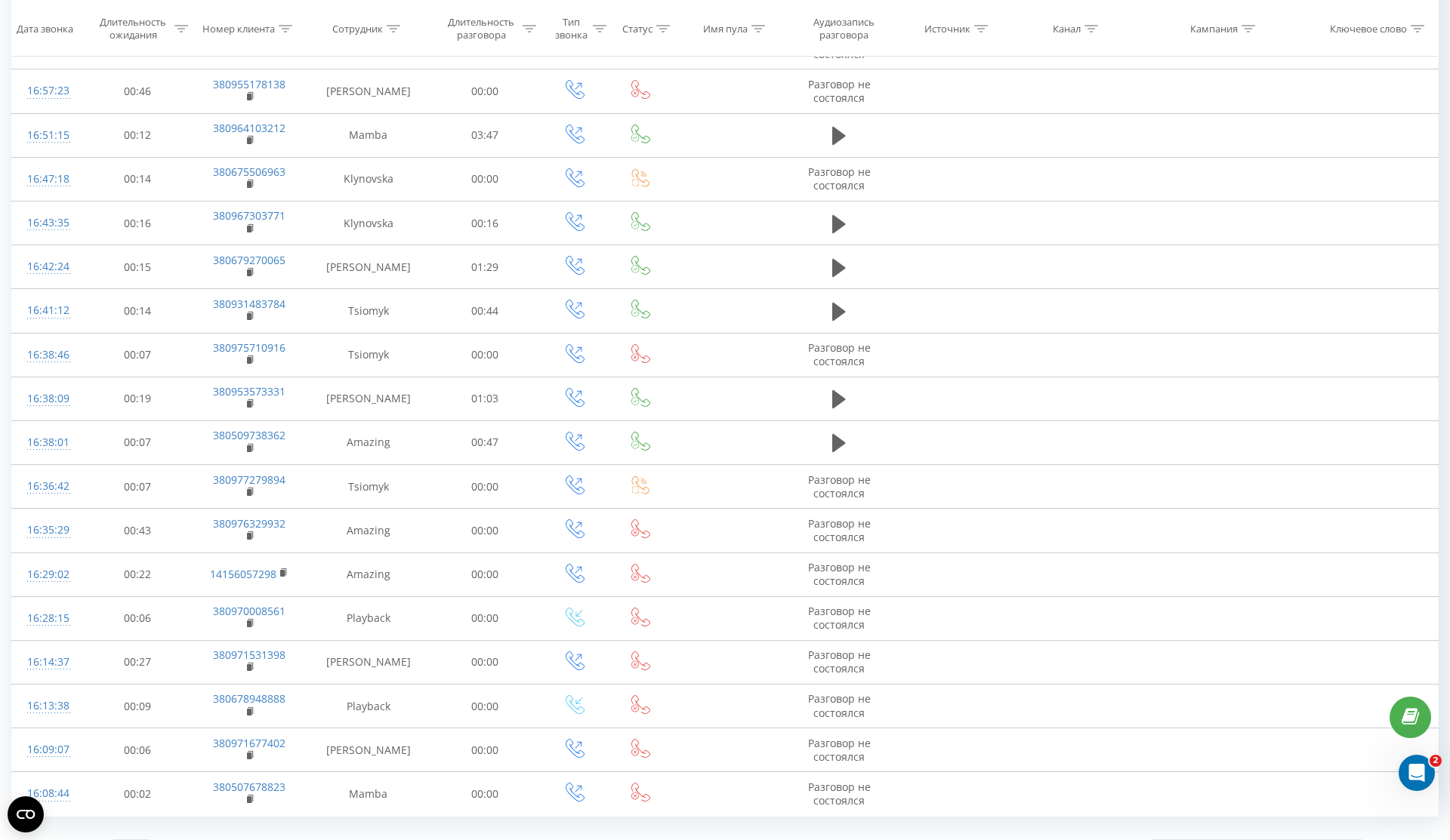
scroll to position [551, 0]
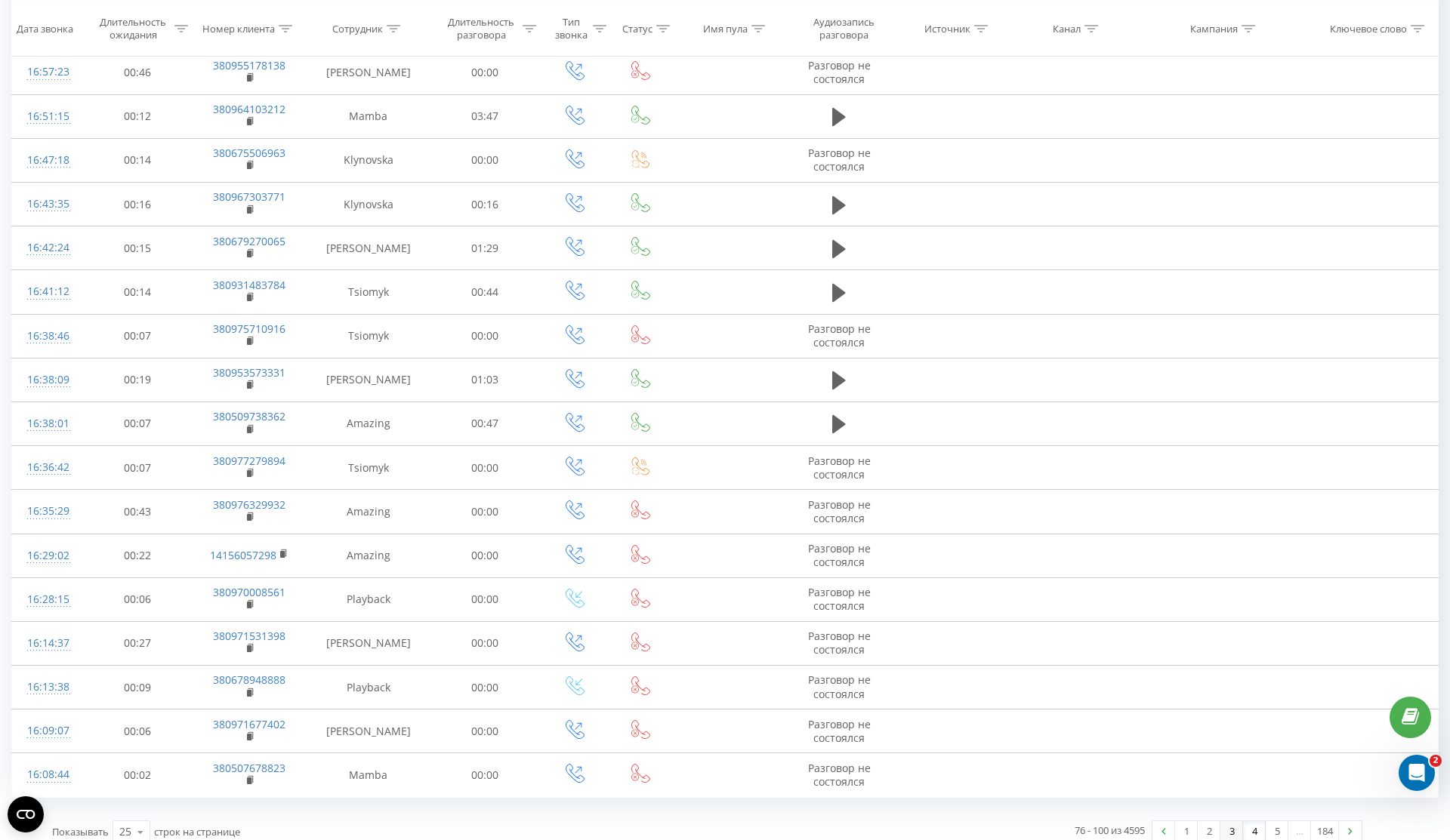
click at [1234, 821] on link "3" at bounding box center [1231, 832] width 23 height 22
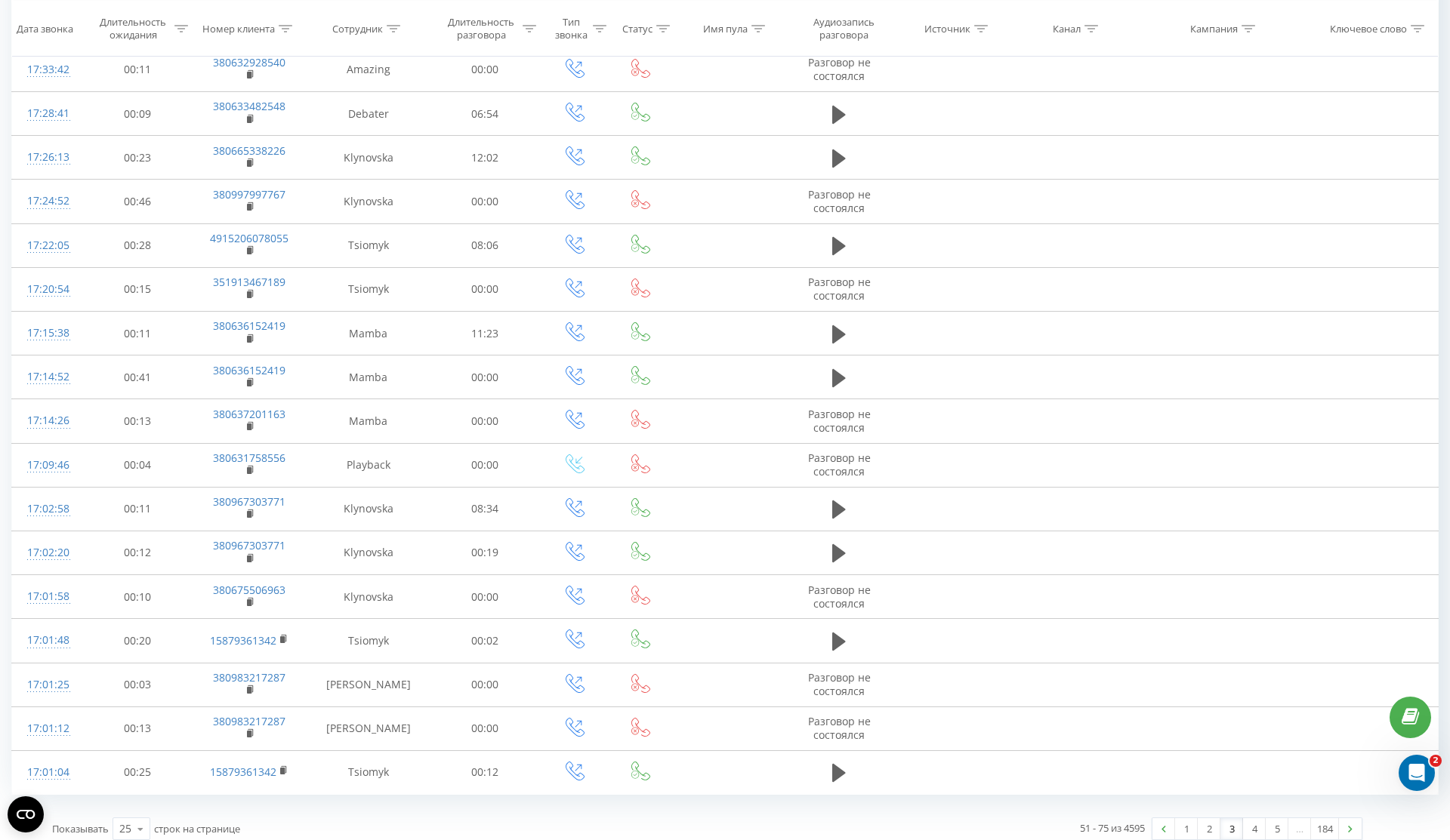
scroll to position [541, 0]
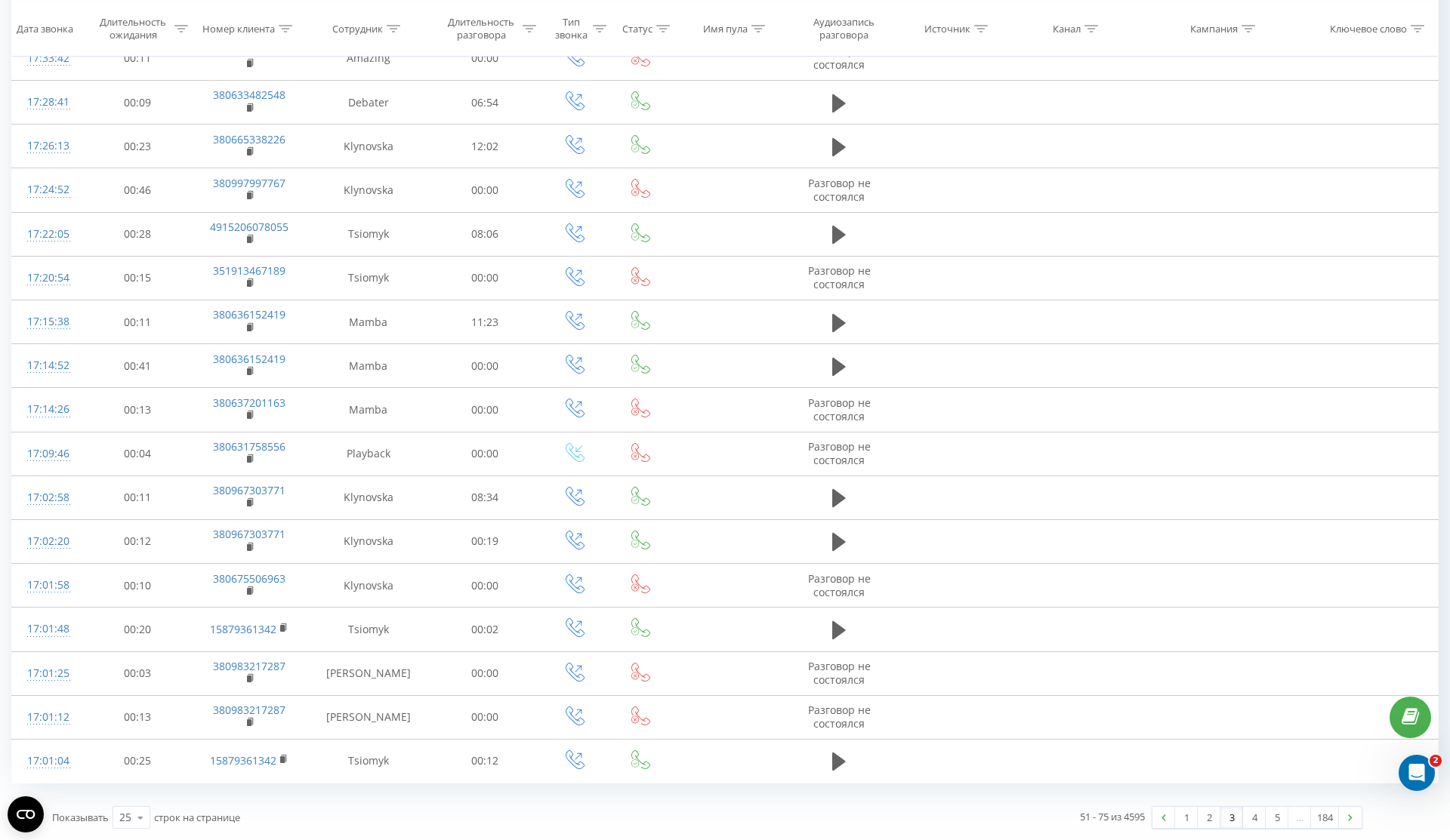
click at [1222, 817] on link "3" at bounding box center [1231, 817] width 23 height 22
click at [1205, 819] on link "2" at bounding box center [1208, 817] width 23 height 22
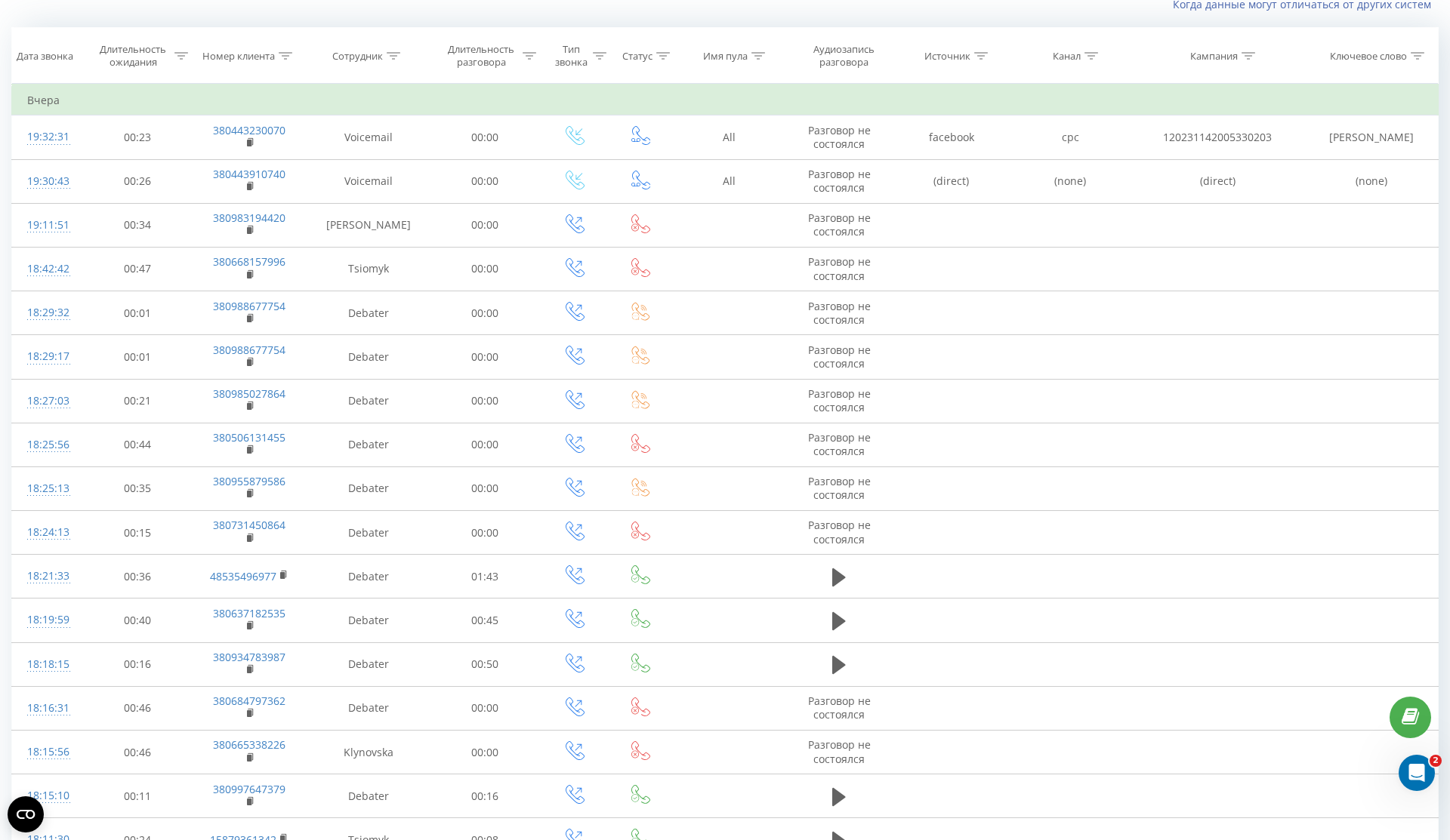
scroll to position [113, 0]
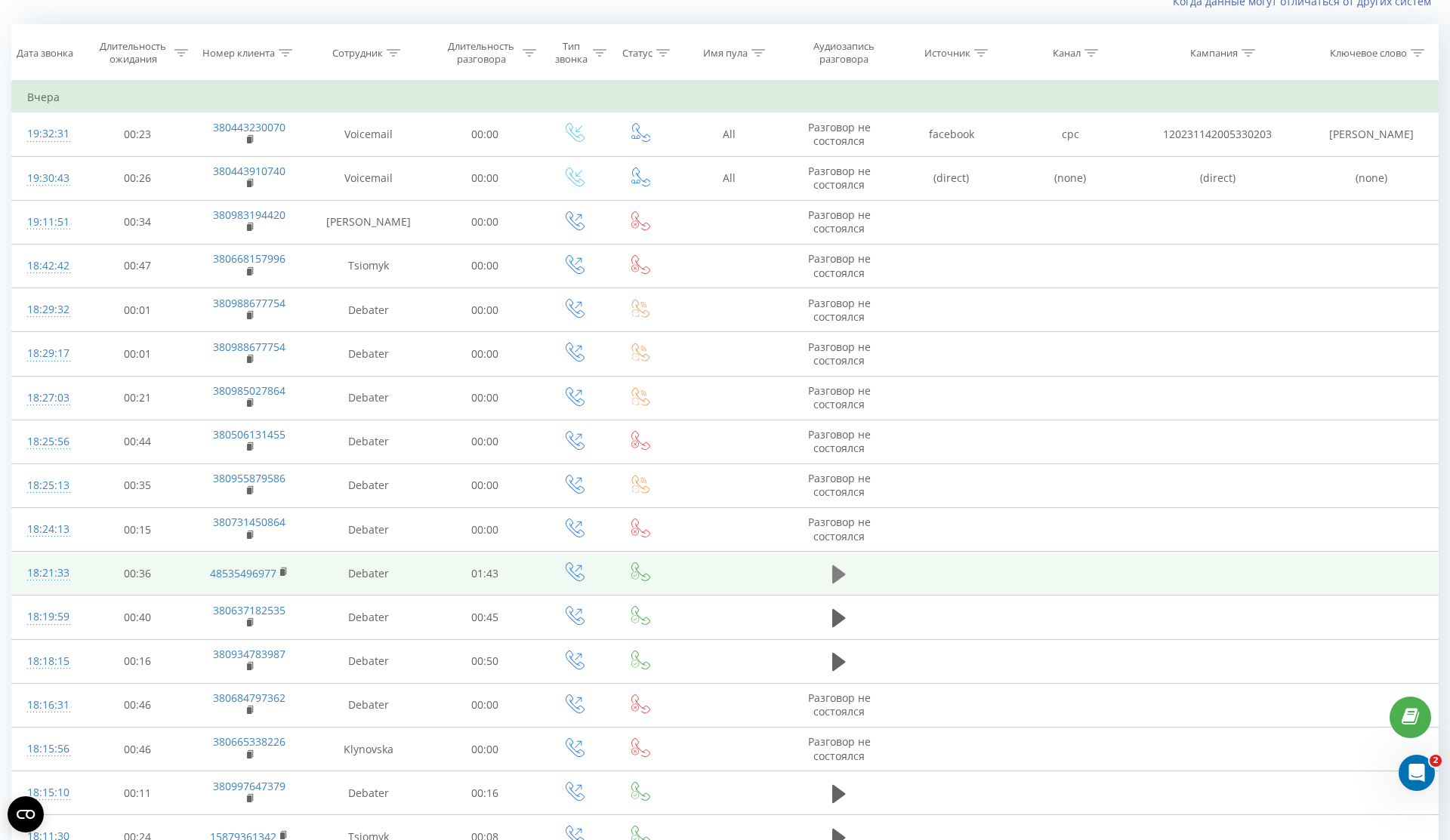
click at [845, 572] on icon at bounding box center [839, 575] width 14 height 22
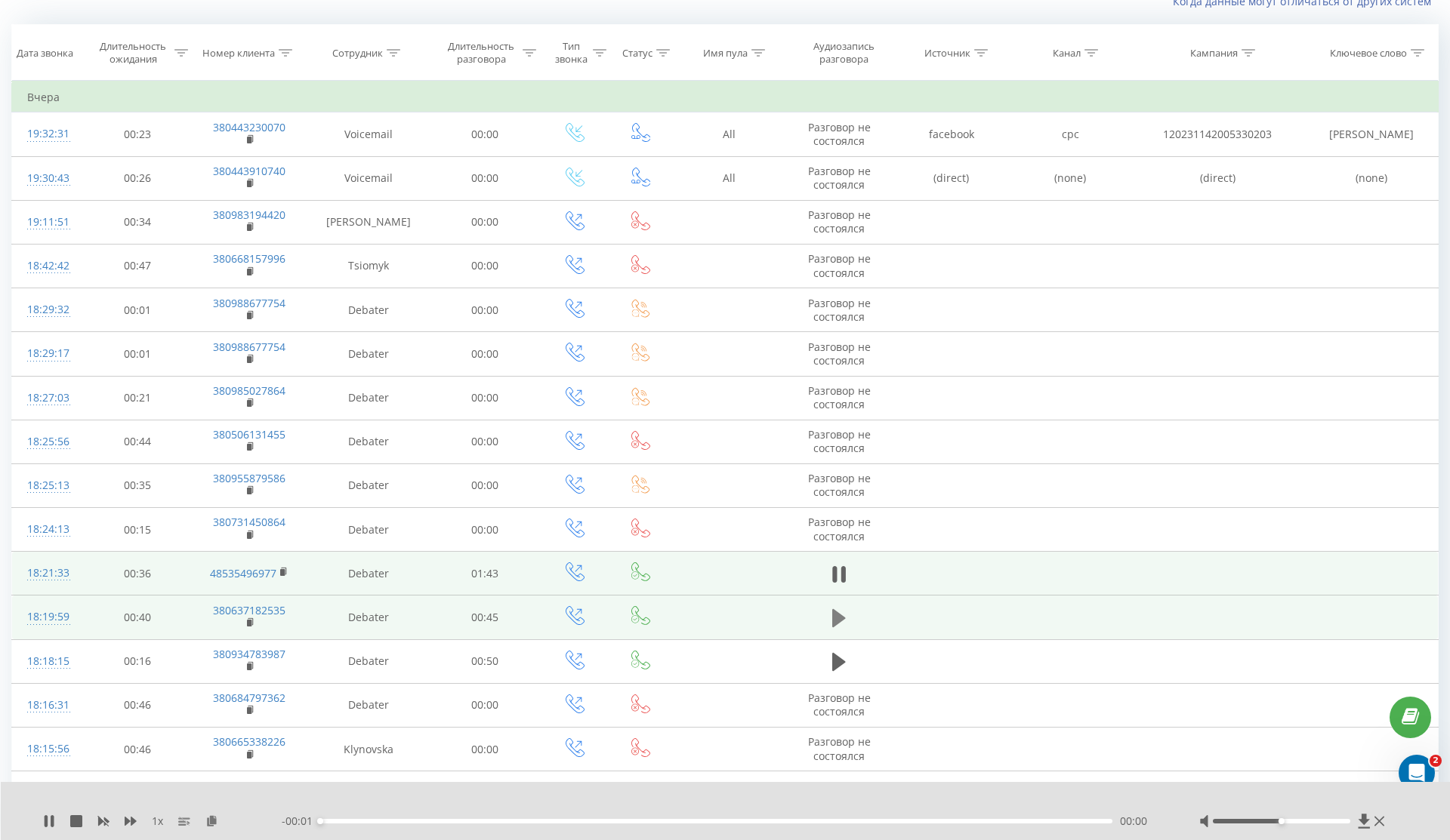
scroll to position [311, 0]
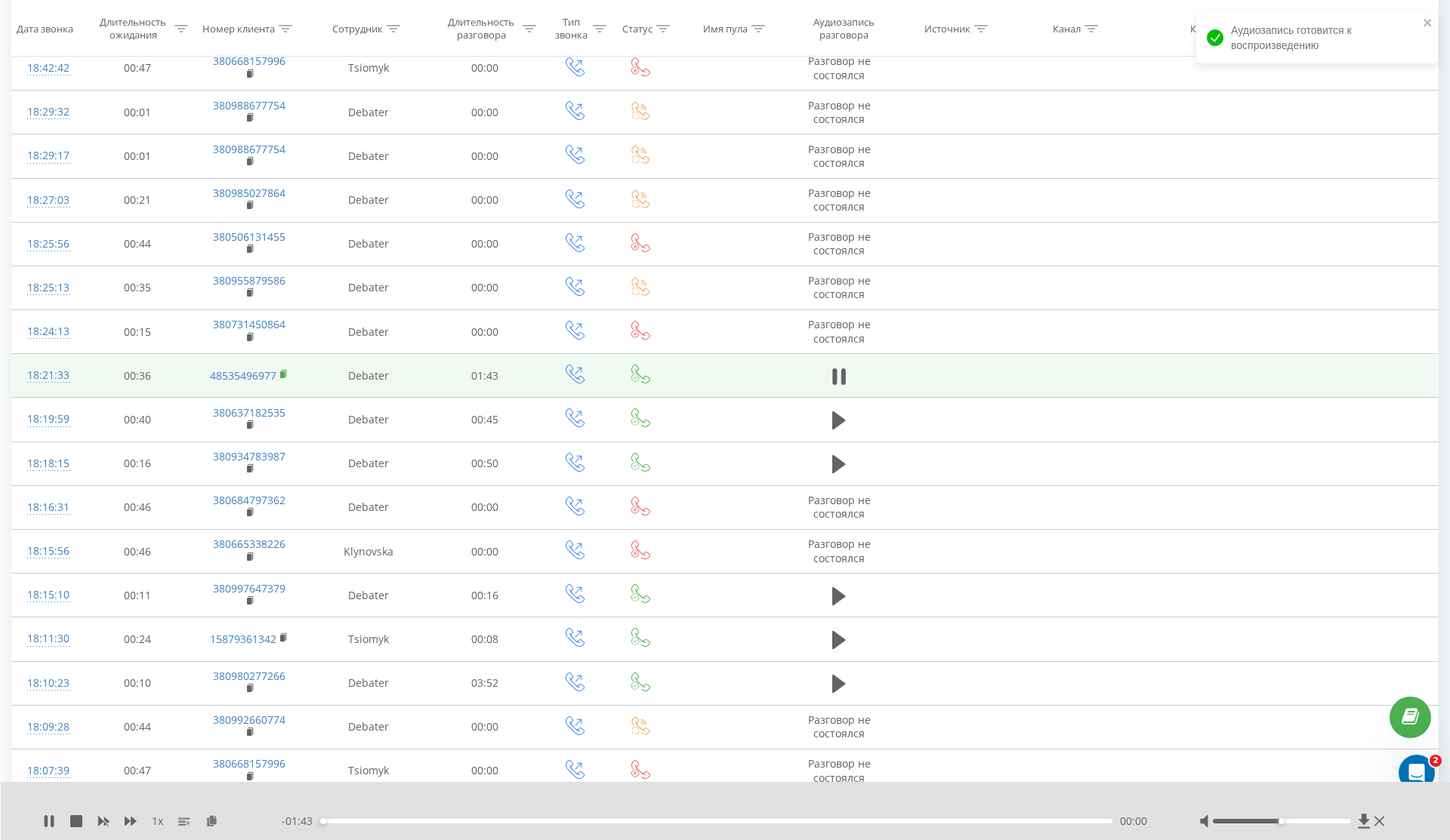
click at [286, 375] on icon at bounding box center [284, 374] width 8 height 11
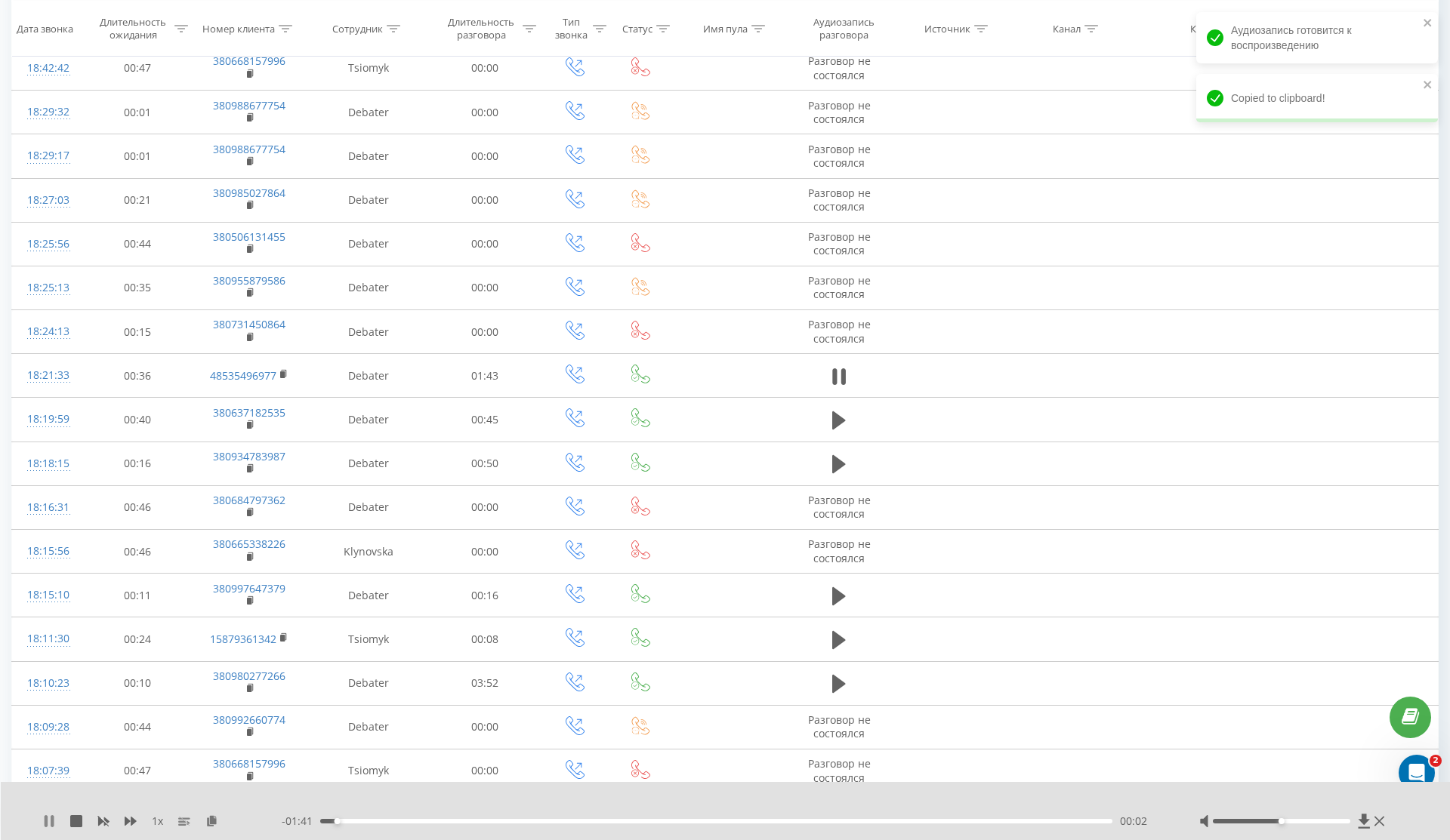
click at [44, 823] on icon at bounding box center [45, 821] width 3 height 12
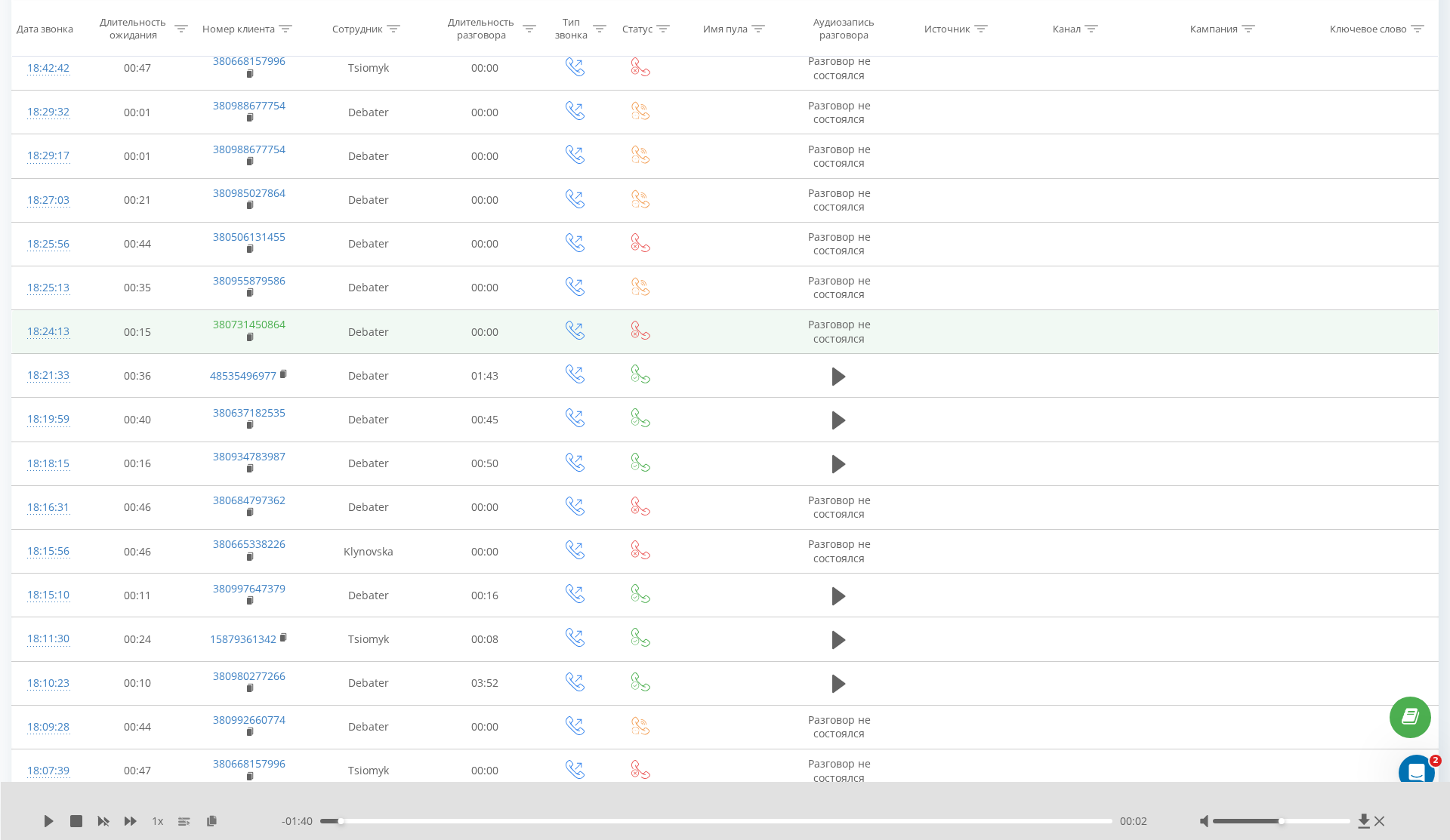
scroll to position [0, 0]
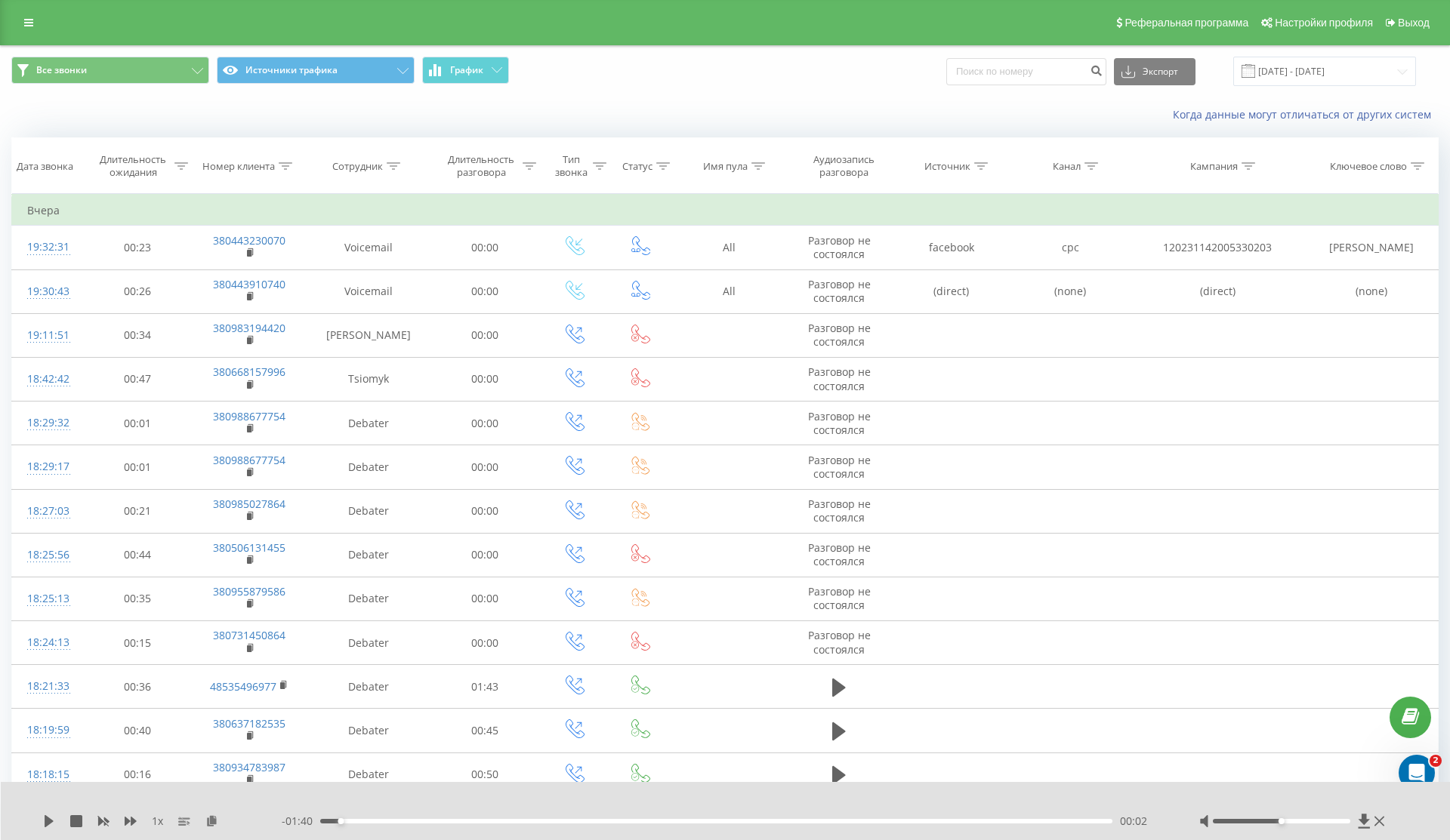
click at [27, 9] on div "Реферальная программа Настройки профиля Выход" at bounding box center [725, 23] width 1450 height 45
click at [27, 15] on link at bounding box center [28, 23] width 27 height 22
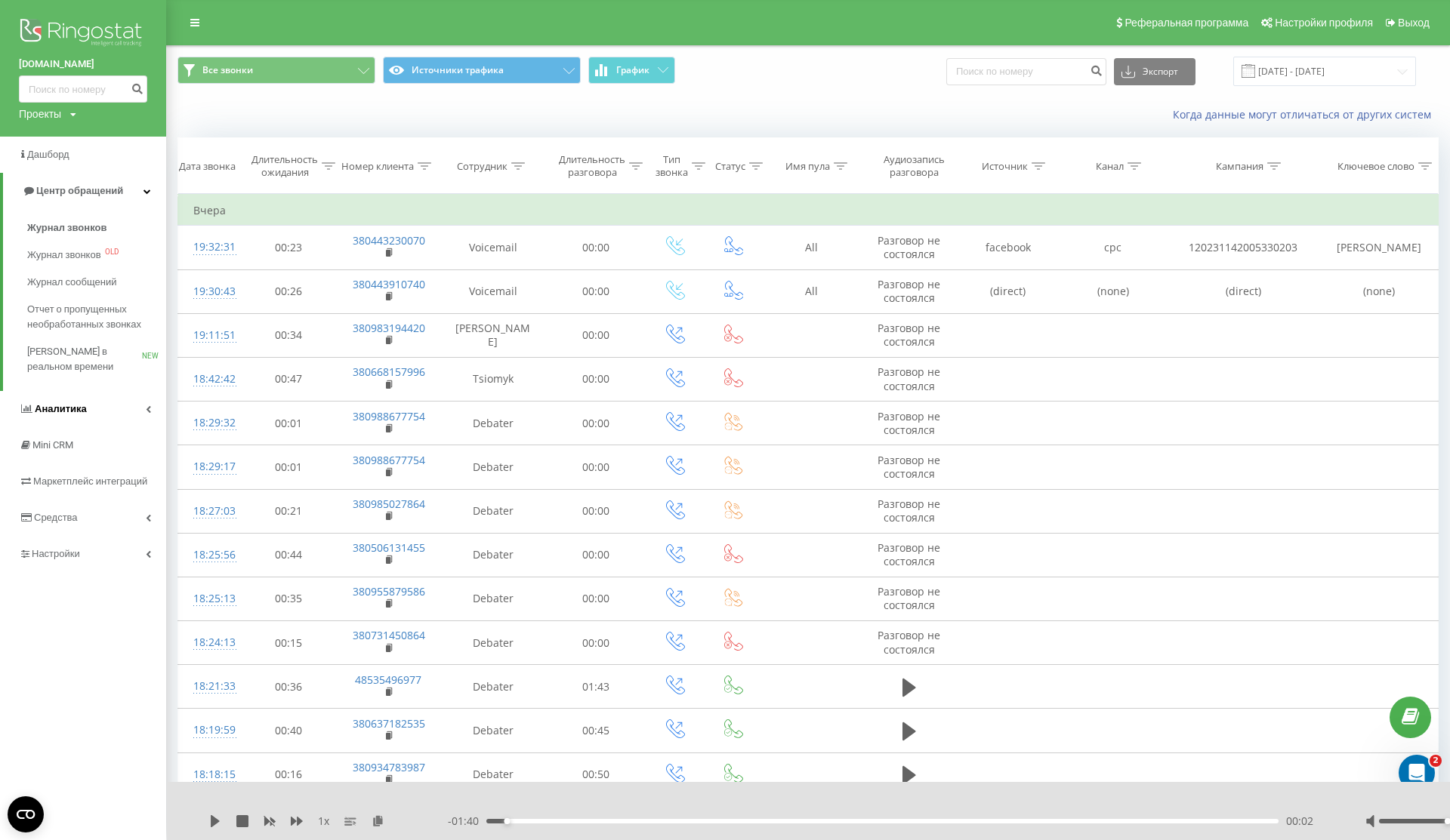
click at [95, 417] on link "Аналитика" at bounding box center [82, 408] width 166 height 36
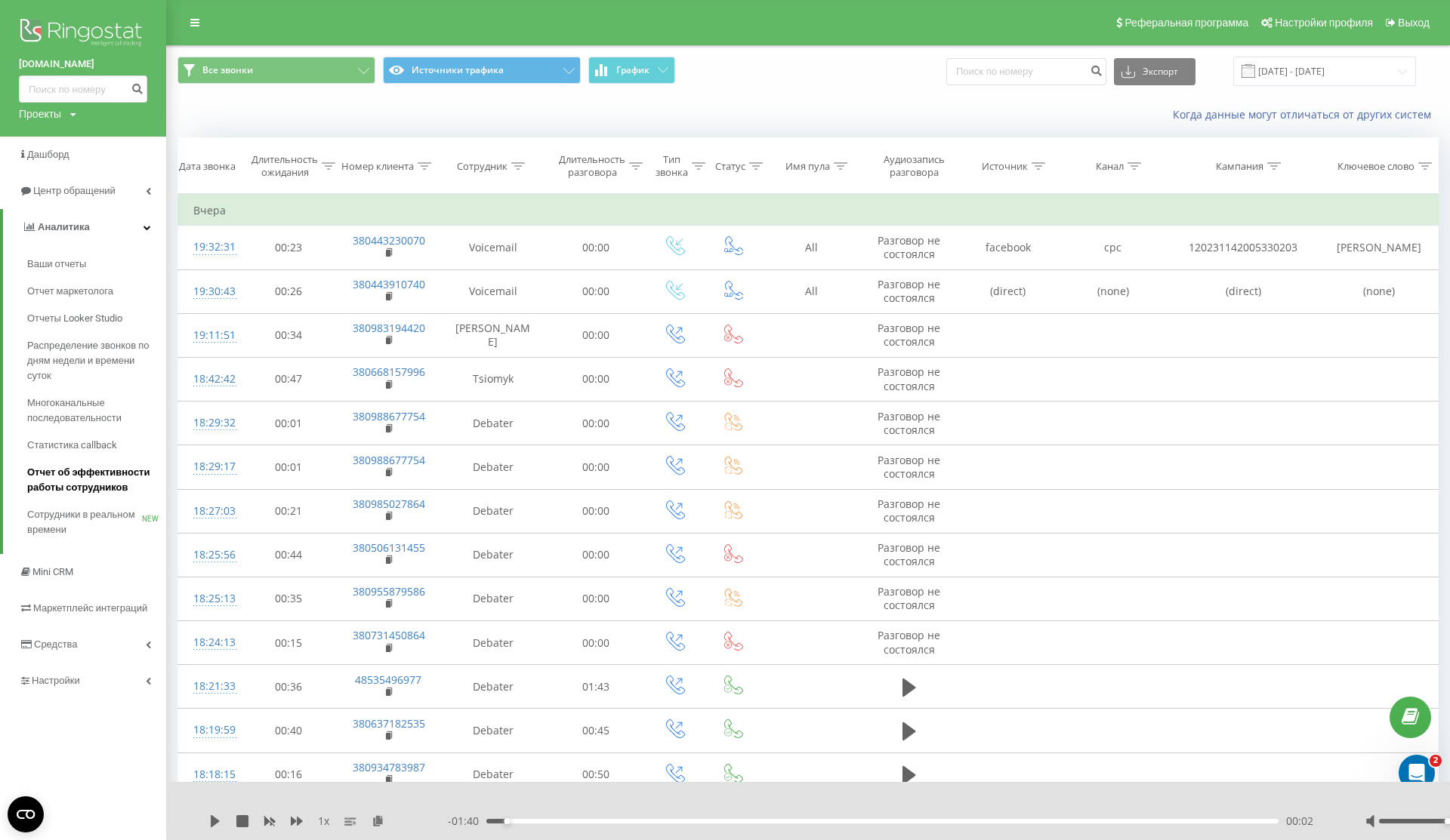
click at [96, 494] on span "Отчет об эффективности работы сотрудников" at bounding box center [93, 480] width 132 height 30
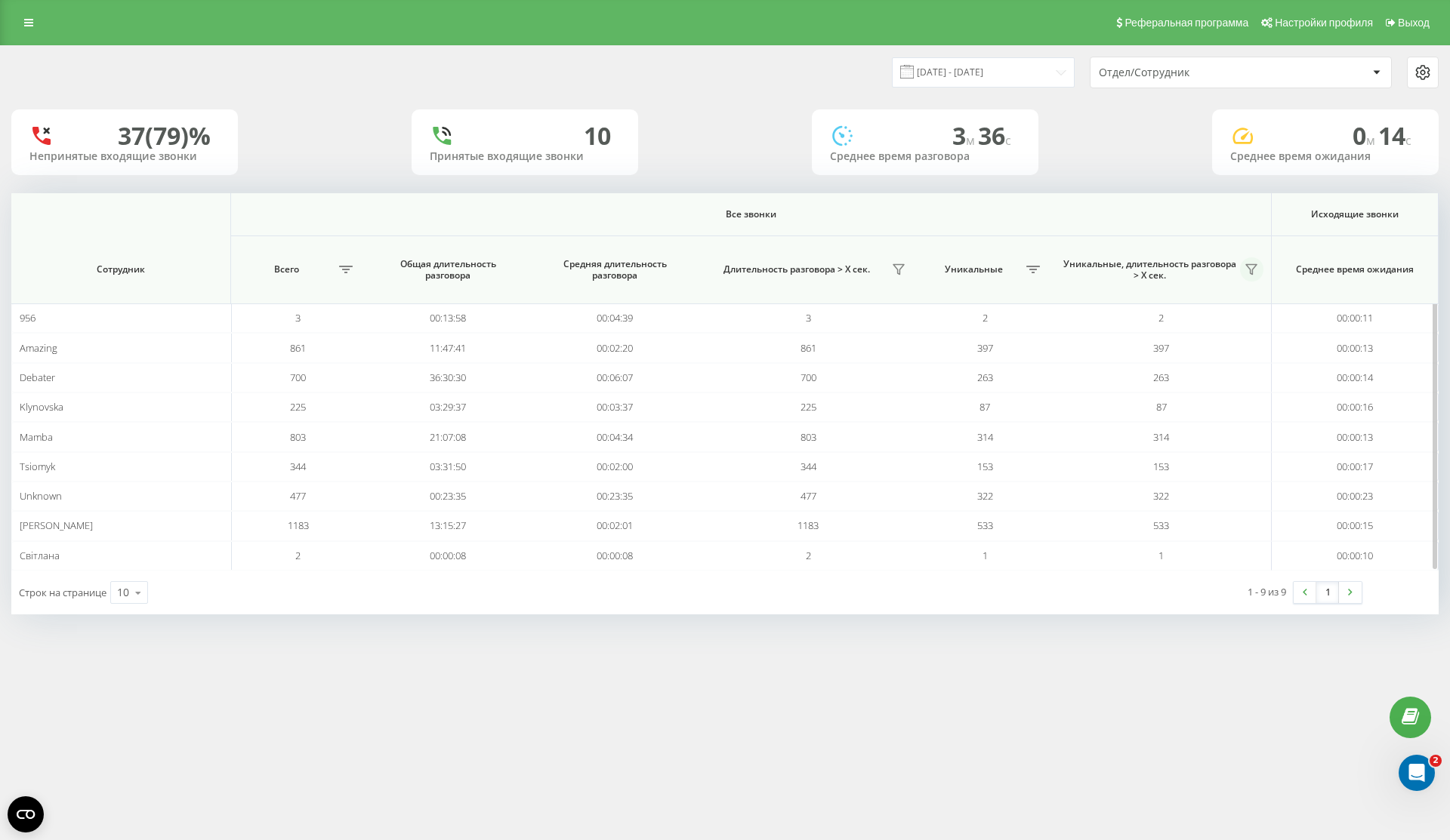
click at [1248, 267] on icon at bounding box center [1251, 269] width 12 height 12
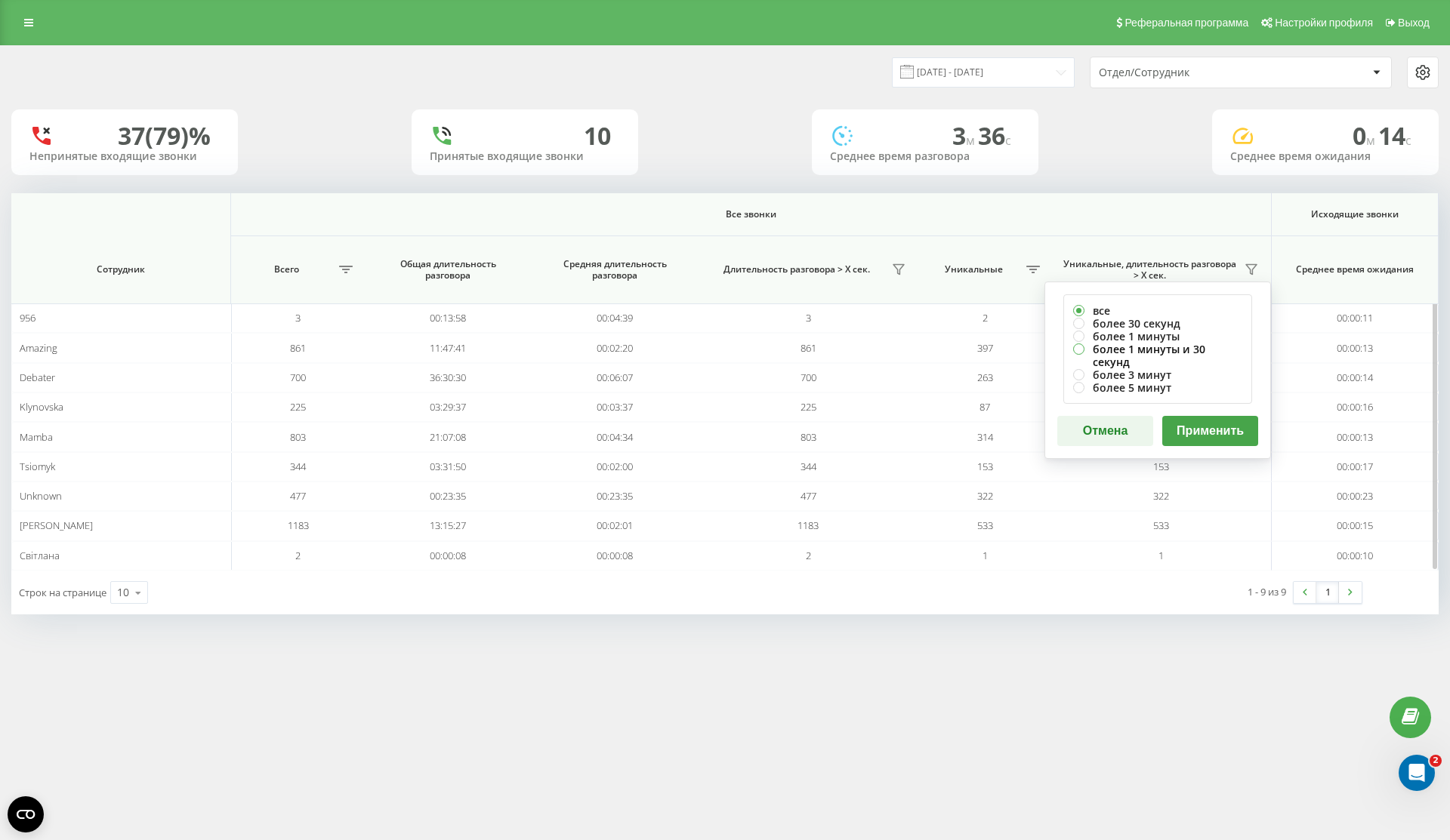
click at [1189, 348] on label "более 1 минуты и 30 секунд" at bounding box center [1157, 355] width 169 height 26
radio input "true"
click at [1205, 416] on button "Применить" at bounding box center [1210, 431] width 96 height 30
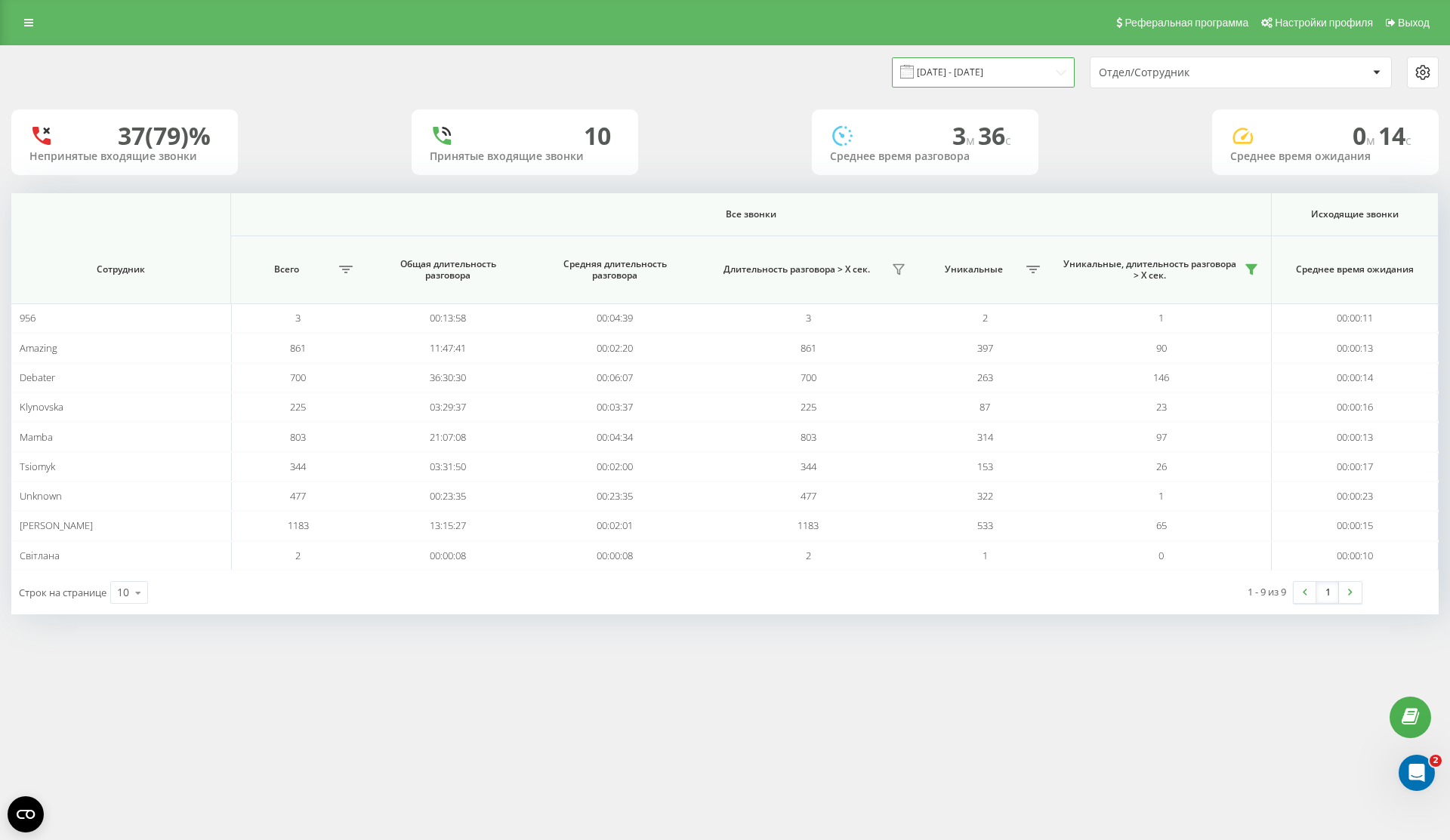
click at [997, 67] on input "[DATE] - [DATE]" at bounding box center [983, 72] width 183 height 29
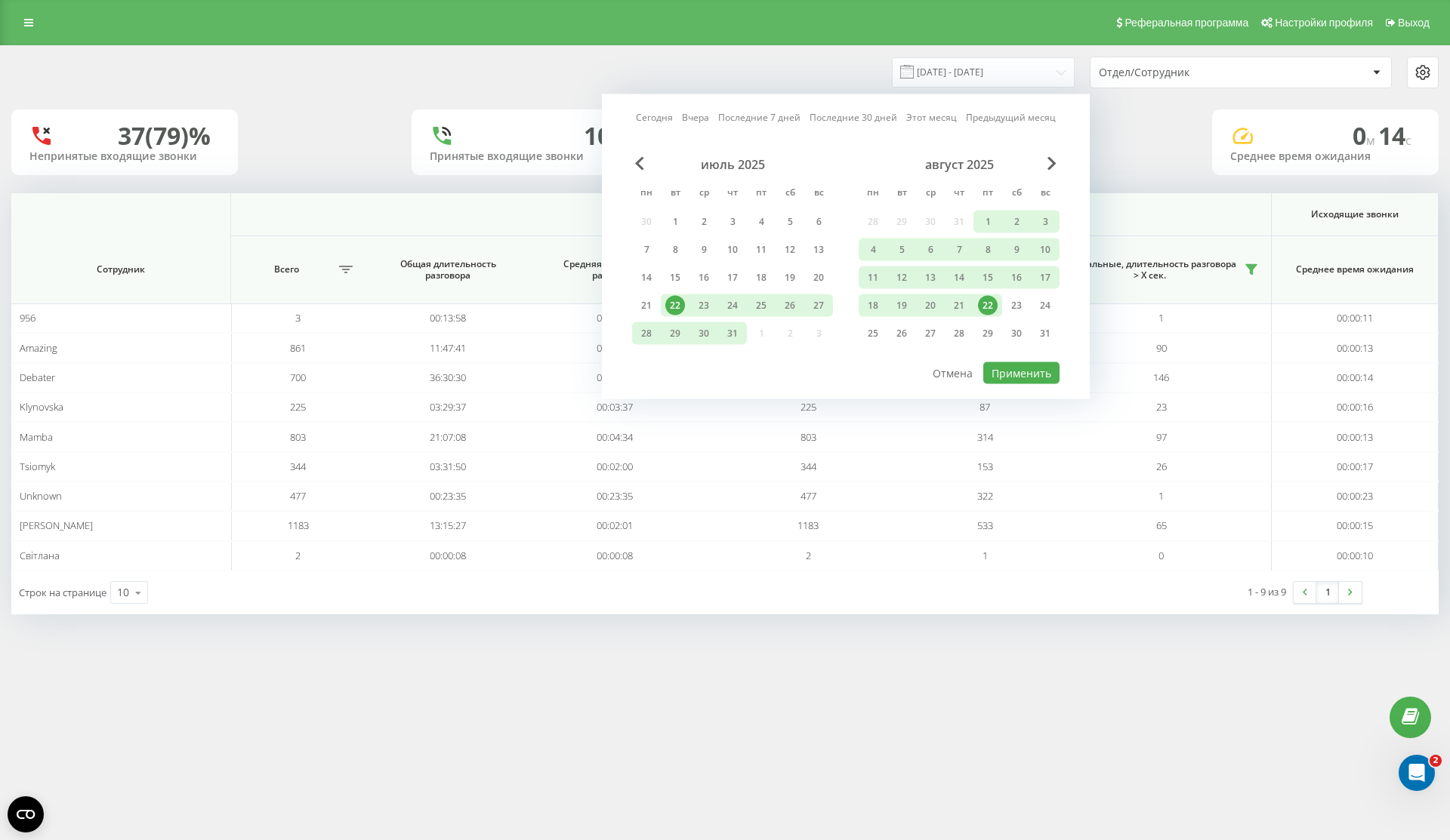
click at [995, 304] on div "22" at bounding box center [988, 305] width 20 height 20
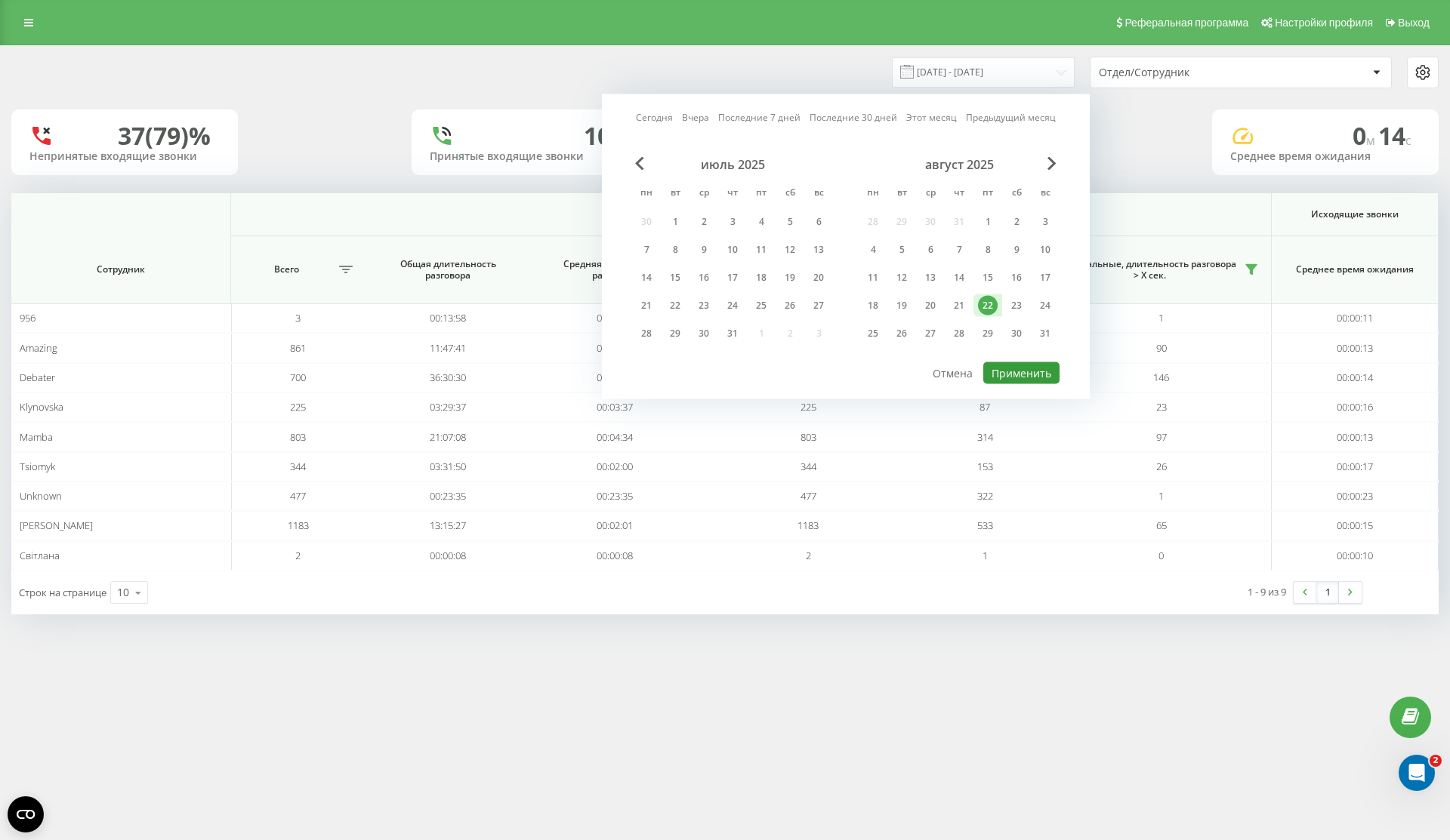
click at [1015, 367] on button "Применить" at bounding box center [1021, 373] width 77 height 22
type input "[DATE] - [DATE]"
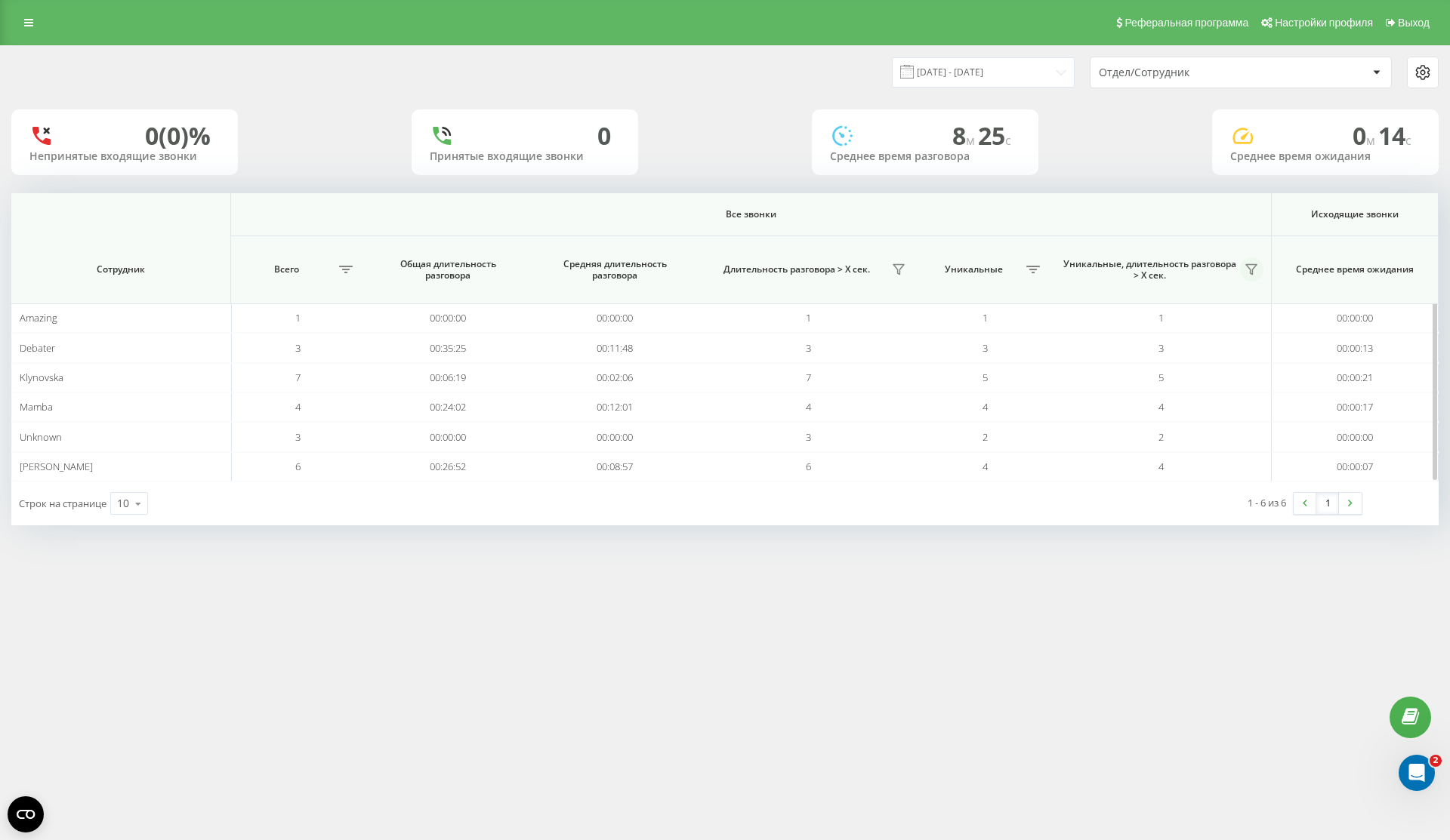
click at [1253, 272] on icon at bounding box center [1251, 270] width 11 height 10
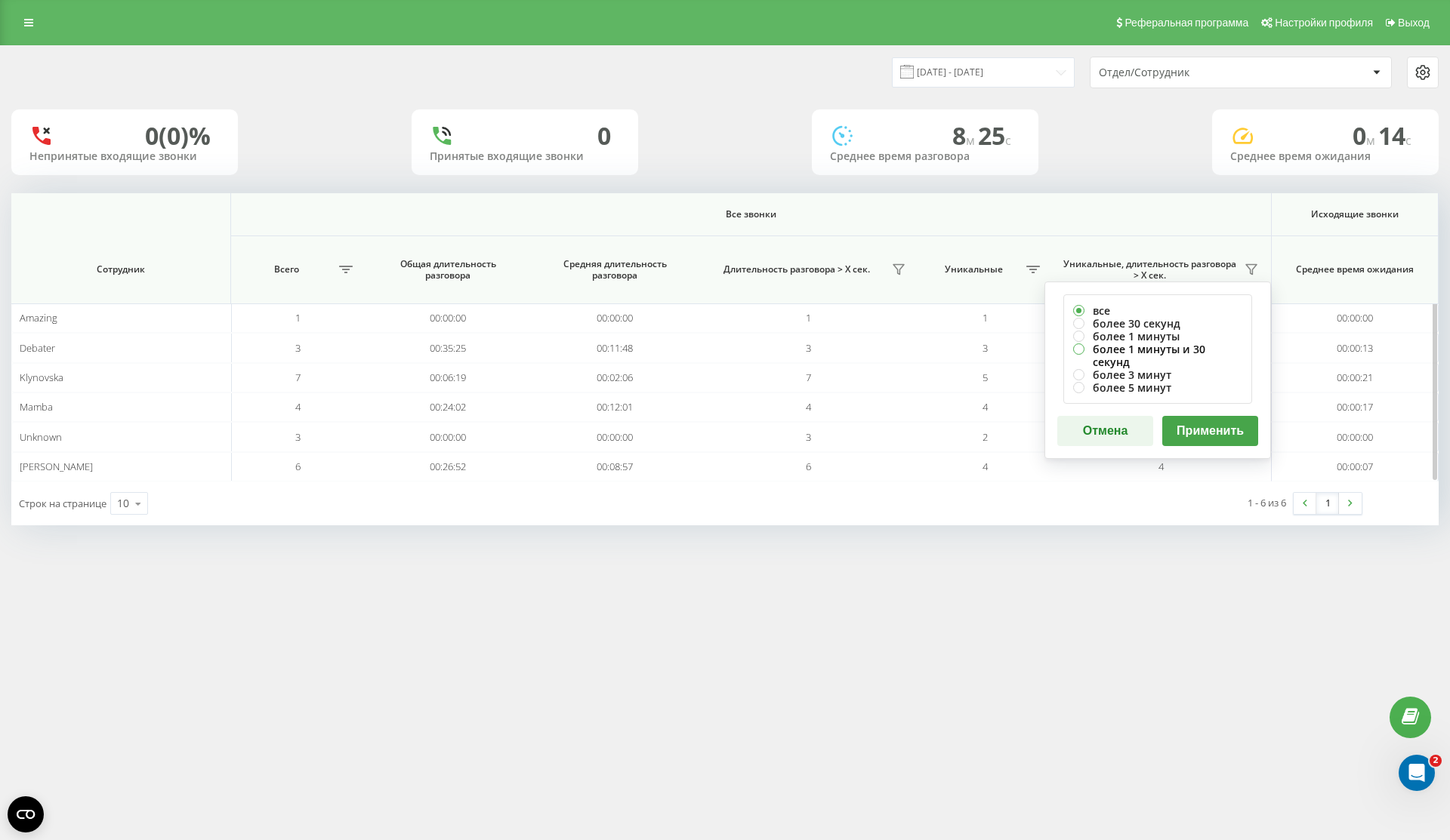
click at [1226, 349] on label "более 1 минуты и 30 секунд" at bounding box center [1157, 355] width 169 height 26
radio input "true"
click at [1216, 423] on button "Применить" at bounding box center [1210, 431] width 96 height 30
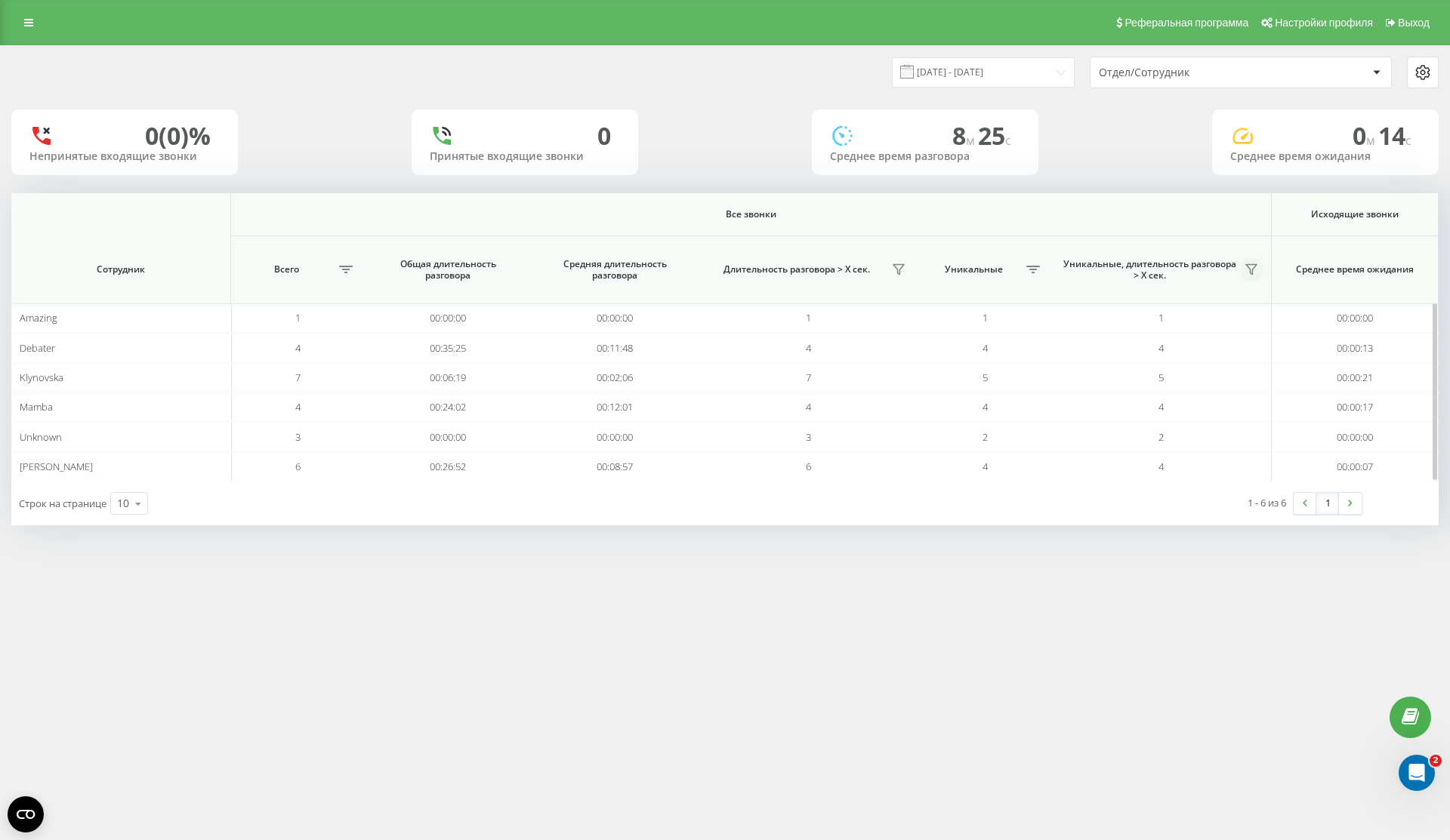
click at [1254, 273] on icon at bounding box center [1251, 269] width 12 height 12
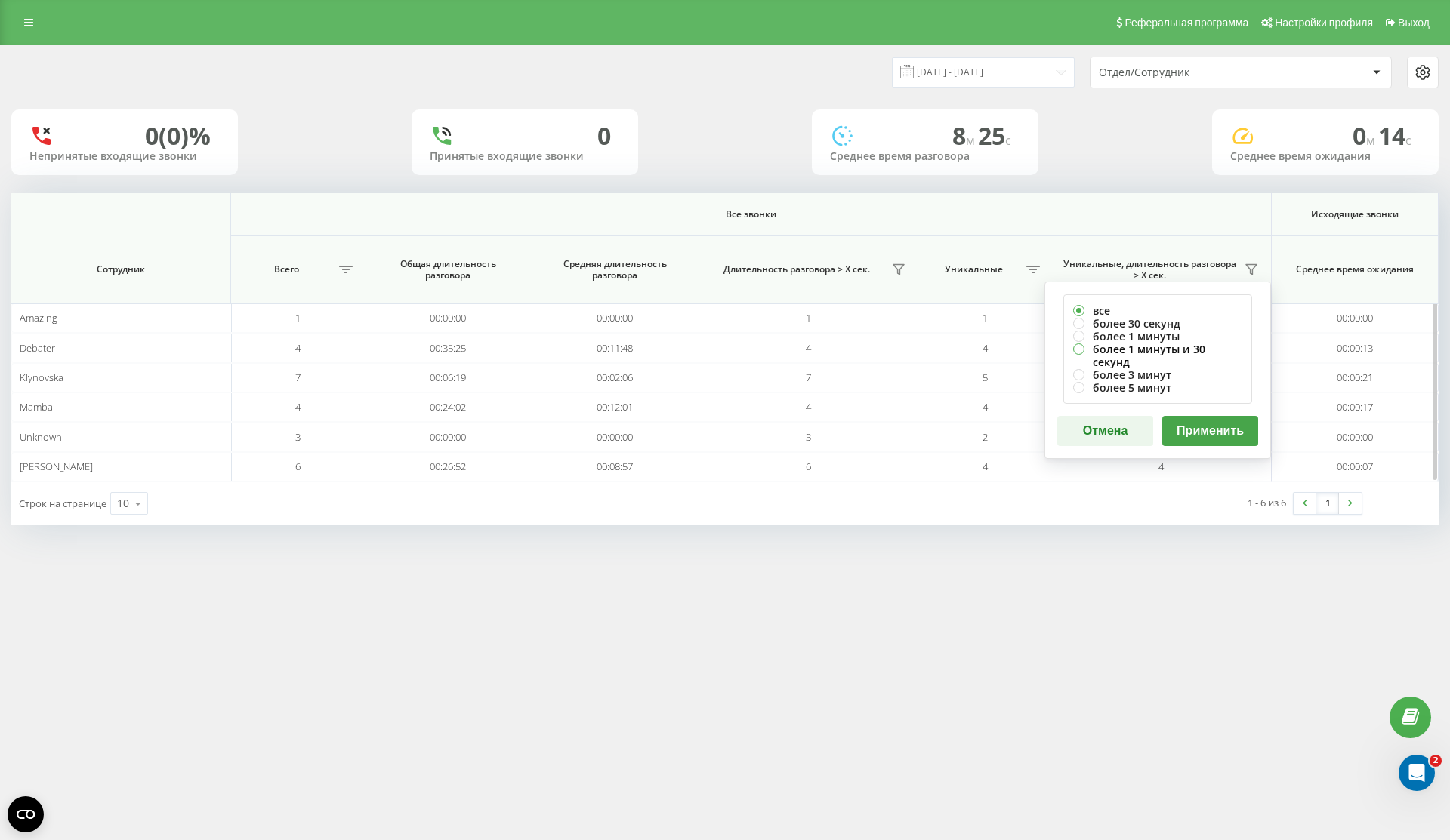
click at [1135, 345] on label "более 1 минуты и 30 секунд" at bounding box center [1157, 355] width 169 height 26
radio input "true"
click at [1209, 417] on button "Применить" at bounding box center [1210, 431] width 96 height 30
